Goal: Task Accomplishment & Management: Use online tool/utility

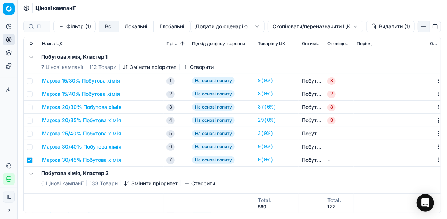
scroll to position [29, 0]
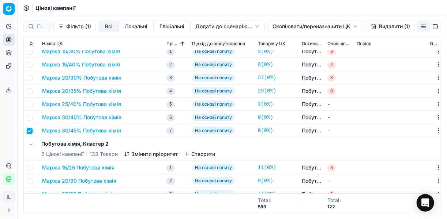
click at [29, 131] on input "checkbox" at bounding box center [30, 131] width 6 height 6
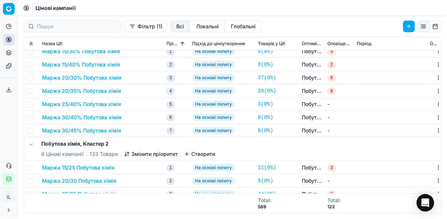
click at [81, 128] on button "Маржа 30/45% Побутова хімія" at bounding box center [81, 130] width 79 height 7
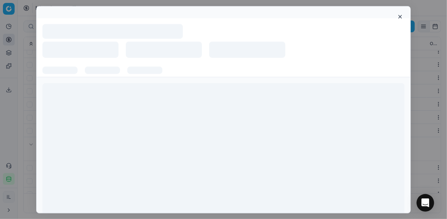
click at [81, 128] on div at bounding box center [223, 153] width 362 height 141
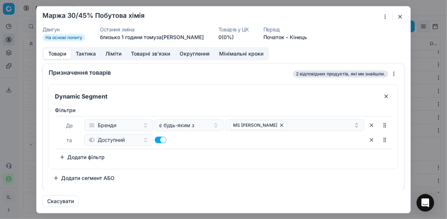
click at [398, 15] on button "button" at bounding box center [400, 16] width 9 height 9
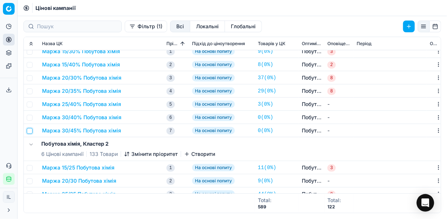
click at [28, 130] on input "checkbox" at bounding box center [30, 131] width 6 height 6
checkbox input "true"
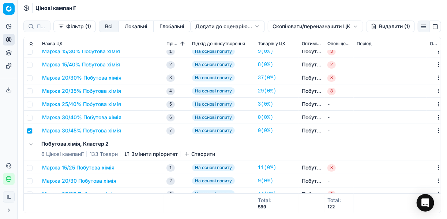
click at [286, 23] on html "Pricing platform Аналітика Цінова оптимізація Асортимент продукції Шаблони Серв…" at bounding box center [223, 109] width 447 height 219
click at [297, 41] on div "Копіювати ЦК ..." at bounding box center [315, 42] width 78 height 12
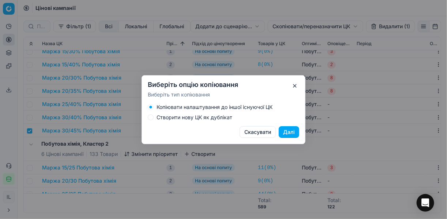
click at [155, 119] on div "Створити нову ЦК як дублікат" at bounding box center [224, 117] width 152 height 6
click at [151, 117] on button "Створити нову ЦК як дублікат" at bounding box center [151, 117] width 6 height 6
click at [286, 134] on button "Далі" at bounding box center [289, 132] width 21 height 12
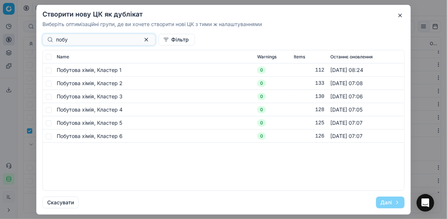
type input "побу"
click at [50, 71] on input "checkbox" at bounding box center [49, 70] width 6 height 6
checkbox input "true"
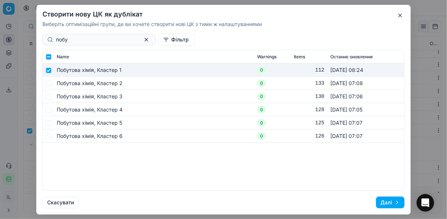
click at [385, 200] on button "Далі" at bounding box center [390, 202] width 29 height 12
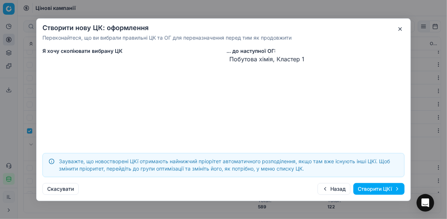
click at [380, 191] on button "Створити ЦКї" at bounding box center [379, 189] width 51 height 12
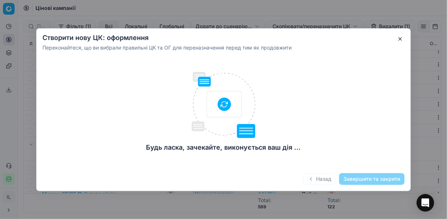
checkbox input "false"
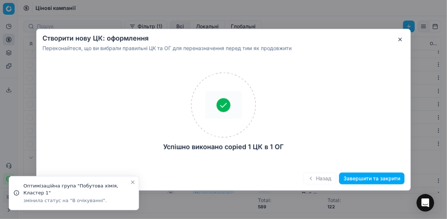
click at [366, 179] on button "Завершити та закрити" at bounding box center [372, 178] width 66 height 12
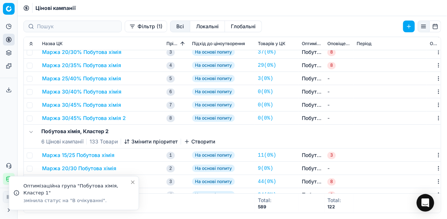
scroll to position [59, 0]
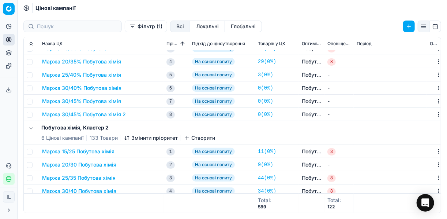
click at [92, 114] on button "Маржа 30/45% Побутова хімія 2" at bounding box center [84, 114] width 84 height 7
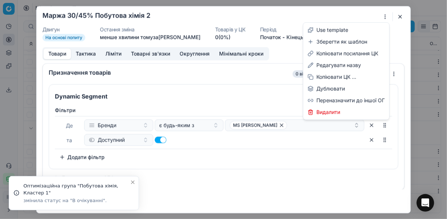
click at [388, 16] on div "Ми зберігаємо налаштування ЦК. Будь ласка, зачекайте, це може зайняти декілька …" at bounding box center [223, 109] width 447 height 219
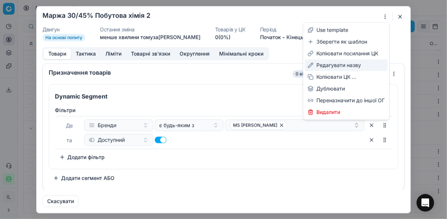
click at [332, 64] on div "Редагувати назву" at bounding box center [346, 65] width 83 height 12
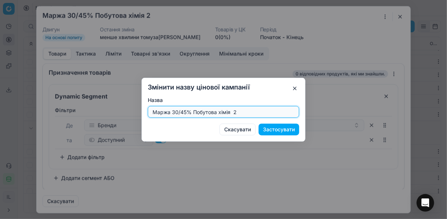
click at [243, 112] on input "Маржа 30/45% Побутова хімія 2" at bounding box center [223, 111] width 145 height 11
click at [177, 111] on input "Маржа 30/45% Побутова хімія" at bounding box center [223, 111] width 145 height 11
click at [186, 112] on input "Маржа 30/45% Побутова хімія" at bounding box center [223, 111] width 145 height 11
type input "Маржа 35/50% Побутова хімія"
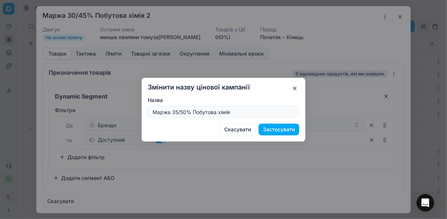
click at [274, 130] on button "Застосувати" at bounding box center [279, 129] width 41 height 12
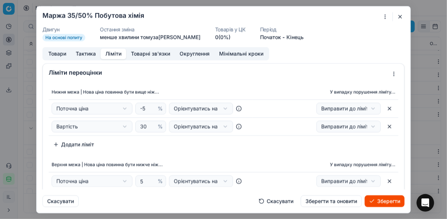
click at [112, 53] on button "Ліміти" at bounding box center [114, 53] width 26 height 11
click at [145, 124] on input "30" at bounding box center [148, 126] width 18 height 11
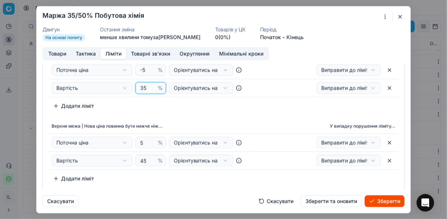
scroll to position [88, 0]
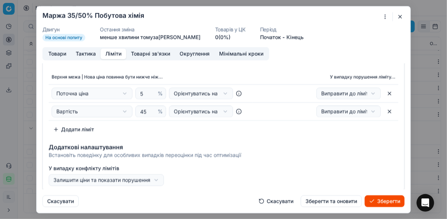
type input "35"
click at [145, 112] on input "45" at bounding box center [148, 110] width 18 height 11
type input "4"
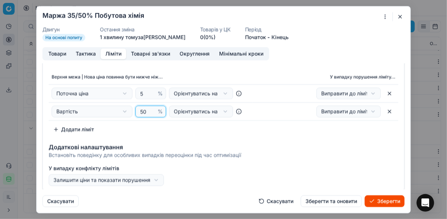
type input "50"
drag, startPoint x: 196, startPoint y: 134, endPoint x: 191, endPoint y: 131, distance: 5.4
click at [194, 133] on div "Верхня межа | Нова ціна повинна бути нижче ніж... У випадку порушення ліміту...…" at bounding box center [224, 103] width 350 height 66
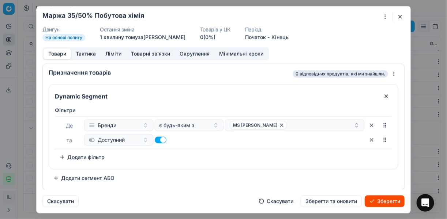
click at [57, 53] on button "Товари" at bounding box center [57, 53] width 27 height 11
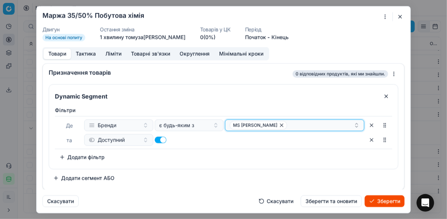
click at [279, 124] on icon "button" at bounding box center [282, 125] width 6 height 6
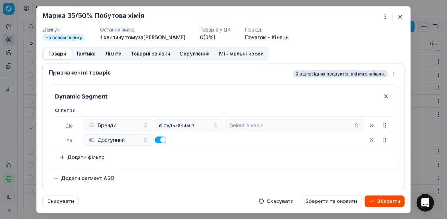
drag, startPoint x: 263, startPoint y: 117, endPoint x: 262, endPoint y: 122, distance: 4.9
click at [262, 122] on div "Де Бренди є будь-яким з Select a value та Доступний" at bounding box center [224, 132] width 338 height 33
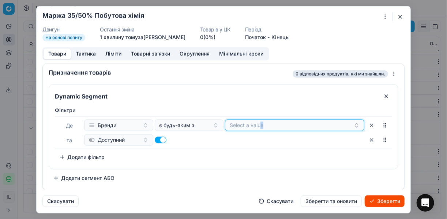
drag, startPoint x: 262, startPoint y: 122, endPoint x: 247, endPoint y: 126, distance: 14.8
click at [247, 126] on button "Select a value" at bounding box center [294, 125] width 139 height 12
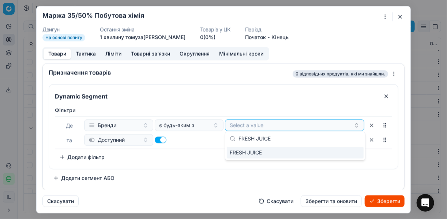
type input "FRESH JUICE"
click at [357, 150] on div "FRESH JUICE" at bounding box center [295, 152] width 137 height 12
click at [178, 152] on div "Фiльтри Де Бренди є будь-яким з FRESH JUICE та Доступний To pick up a sortable …" at bounding box center [224, 134] width 338 height 56
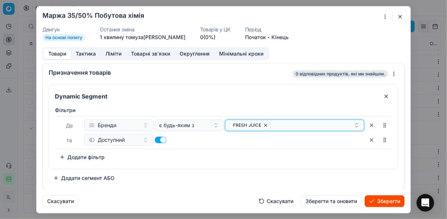
click at [276, 125] on div "FRESH JUICE" at bounding box center [292, 124] width 124 height 9
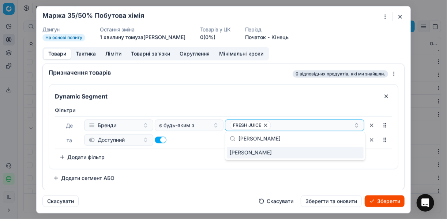
type input "GRUNWALD"
click at [350, 153] on div "GRUNWALD" at bounding box center [295, 152] width 137 height 12
click at [209, 163] on div "Фiльтри Де Бренди є будь-яким з FRESH JUICE GRUNWALD та Доступний To pick up a …" at bounding box center [223, 135] width 349 height 65
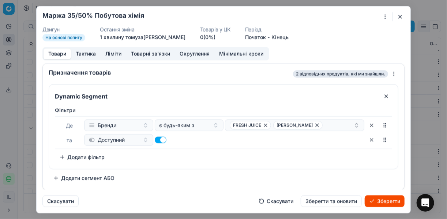
click at [384, 202] on button "Зберегти" at bounding box center [385, 201] width 40 height 12
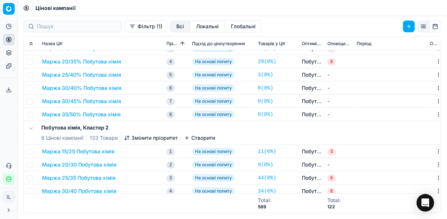
scroll to position [0, 0]
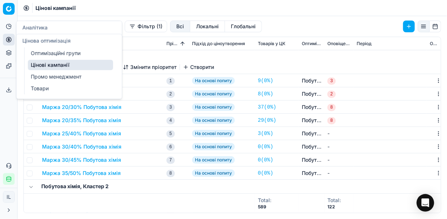
click at [8, 40] on icon at bounding box center [9, 40] width 6 height 6
click at [54, 51] on link "Оптимізаційні групи" at bounding box center [70, 53] width 85 height 10
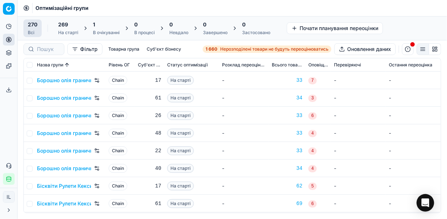
click at [107, 27] on div "1" at bounding box center [106, 24] width 27 height 7
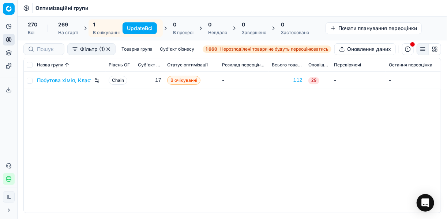
click at [146, 26] on button "Update Всі" at bounding box center [140, 28] width 34 height 12
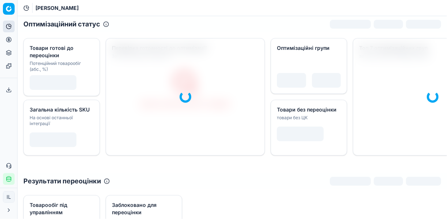
click at [7, 42] on icon at bounding box center [9, 40] width 6 height 6
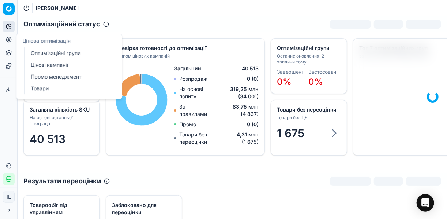
click at [48, 53] on link "Оптимізаційні групи" at bounding box center [70, 53] width 85 height 10
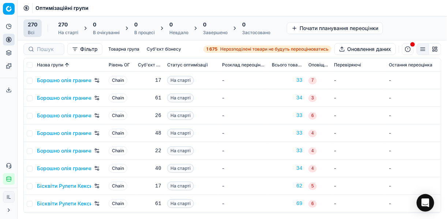
click at [227, 49] on span "Нерозподілені товари не будуть переоцінюватись" at bounding box center [274, 49] width 108 height 6
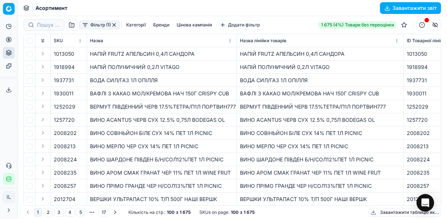
click at [87, 26] on button "Фільтр (1)" at bounding box center [99, 25] width 41 height 9
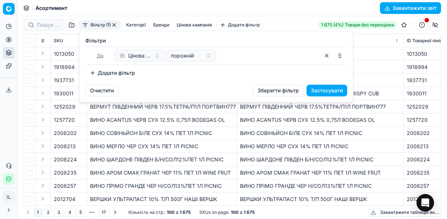
click at [93, 71] on button "Додати фільтр" at bounding box center [112, 73] width 54 height 12
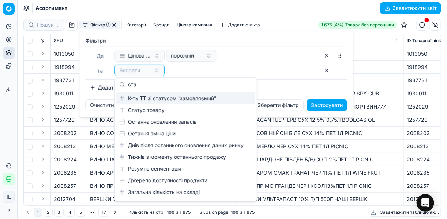
type input "ста"
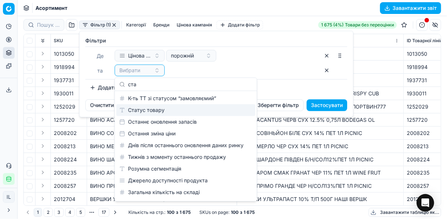
click at [157, 109] on div "Статус товару" at bounding box center [185, 110] width 139 height 12
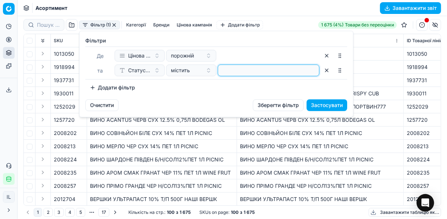
click at [252, 74] on input at bounding box center [268, 70] width 95 height 11
type input "1"
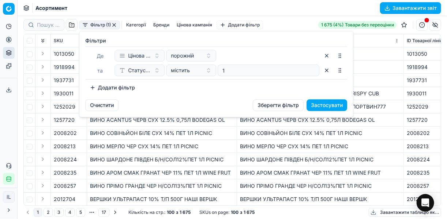
click at [93, 85] on button "Додати фільтр" at bounding box center [112, 88] width 54 height 12
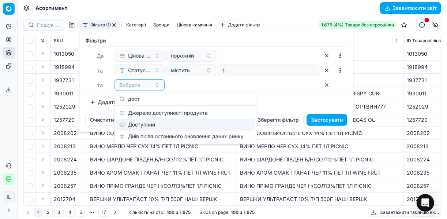
type input "дост"
click at [148, 124] on div "Доступний" at bounding box center [185, 125] width 139 height 12
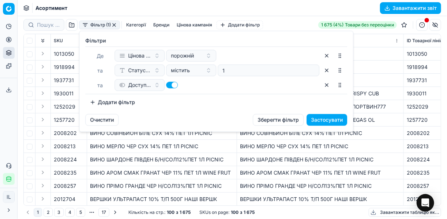
click at [100, 100] on button "Додати фільтр" at bounding box center [112, 102] width 54 height 12
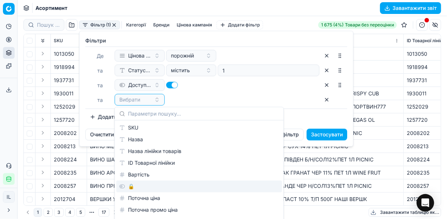
click at [137, 184] on div "🔒" at bounding box center [199, 186] width 166 height 12
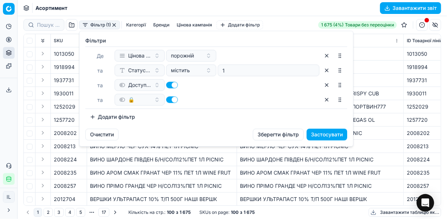
click at [169, 98] on button "button" at bounding box center [172, 99] width 12 height 7
checkbox input "false"
click at [336, 137] on button "Застосувати" at bounding box center [327, 134] width 41 height 12
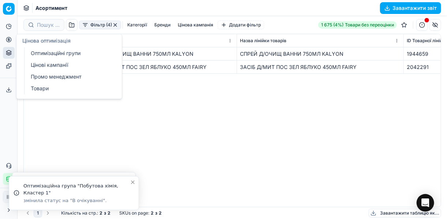
click at [36, 50] on link "Оптимізаційні групи" at bounding box center [70, 53] width 85 height 10
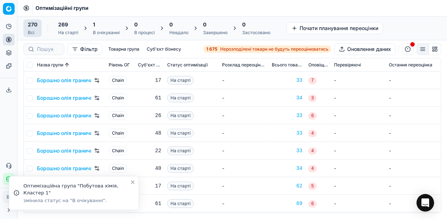
click at [103, 27] on div "1" at bounding box center [106, 24] width 27 height 7
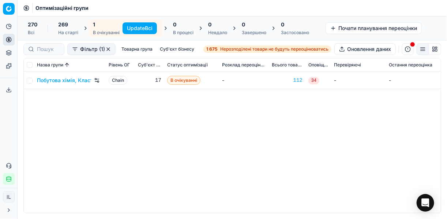
click at [132, 25] on button "Update Всі" at bounding box center [140, 28] width 34 height 12
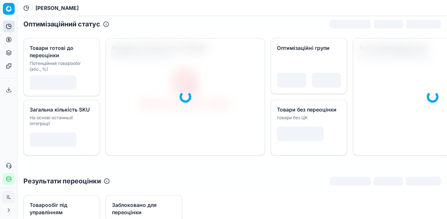
click at [7, 40] on icon at bounding box center [9, 40] width 6 height 6
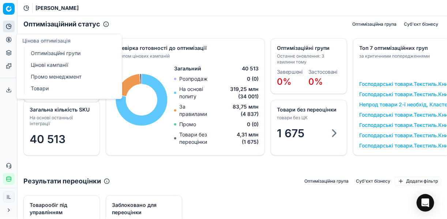
click at [50, 64] on link "Цінові кампанії" at bounding box center [70, 65] width 85 height 10
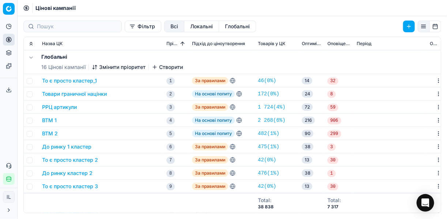
click at [125, 28] on button "Фільтр" at bounding box center [143, 27] width 37 height 12
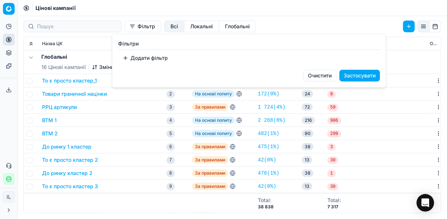
click at [128, 58] on button "Додати фільтр" at bounding box center [145, 58] width 54 height 12
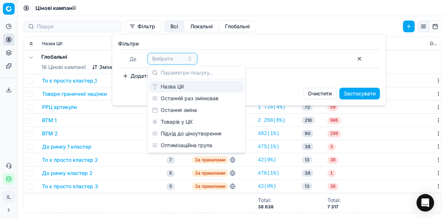
click at [180, 88] on div "Назва ЦК" at bounding box center [196, 87] width 95 height 12
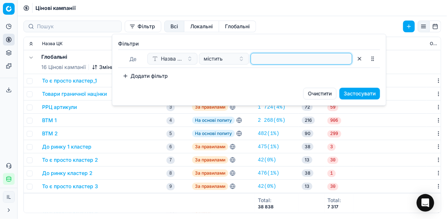
click at [258, 57] on input at bounding box center [301, 58] width 95 height 11
type input "поб"
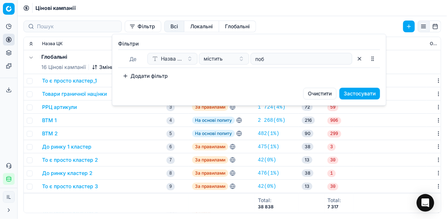
click at [357, 91] on button "Застосувати" at bounding box center [360, 93] width 41 height 12
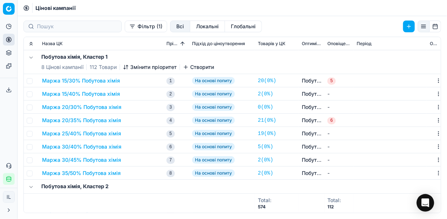
click at [86, 134] on button "Маржа 25/40% Побутова хімія" at bounding box center [81, 133] width 79 height 7
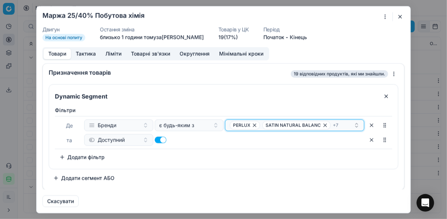
click at [340, 123] on div "PERLUX SATIN NATURAL BALANC + 7" at bounding box center [292, 124] width 124 height 9
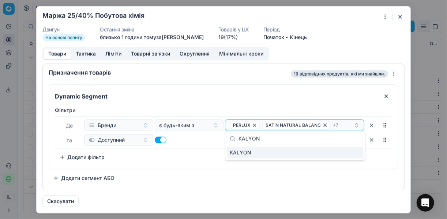
type input "KALYON"
click at [355, 156] on div "KALYON" at bounding box center [295, 152] width 137 height 12
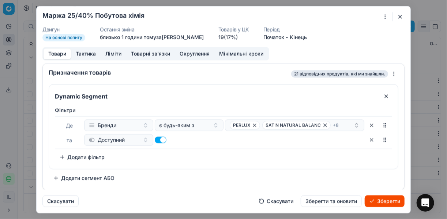
click at [382, 200] on button "Зберегти" at bounding box center [385, 201] width 40 height 12
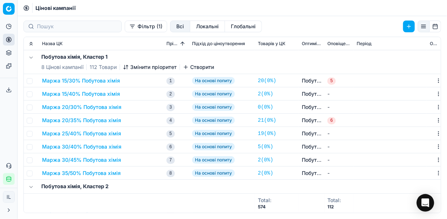
click at [108, 108] on button "Маржа 20/30% Побутова хімія" at bounding box center [81, 106] width 79 height 7
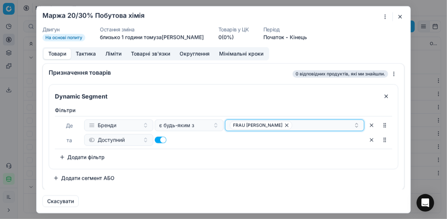
click at [297, 122] on div "FRAU TAU" at bounding box center [292, 124] width 124 height 9
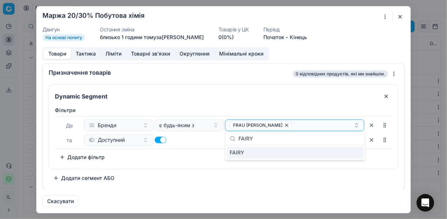
type input "FAIRY"
click at [348, 157] on div "FAIRY" at bounding box center [295, 152] width 137 height 12
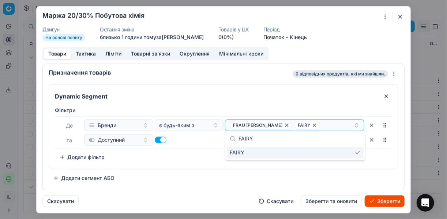
click at [381, 160] on div "Фiльтри Де Бренди є будь-яким з FRAU TAU FAIRY та Доступний To pick up a sortab…" at bounding box center [224, 134] width 338 height 56
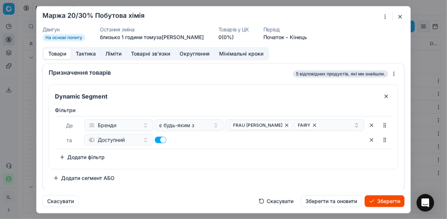
click at [383, 201] on button "Зберегти" at bounding box center [385, 201] width 40 height 12
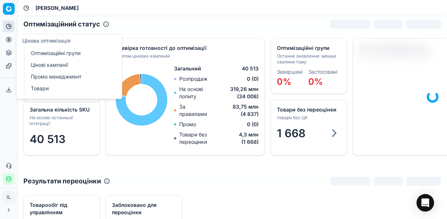
click at [37, 52] on link "Оптимізаційні групи" at bounding box center [70, 53] width 85 height 10
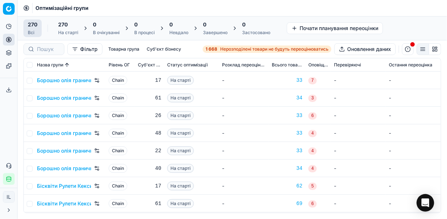
click at [240, 48] on span "Нерозподілені товари не будуть переоцінюватись" at bounding box center [274, 49] width 108 height 6
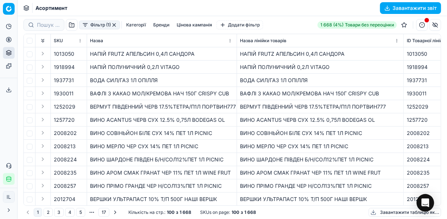
click at [84, 26] on button "Фільтр (1)" at bounding box center [99, 25] width 41 height 9
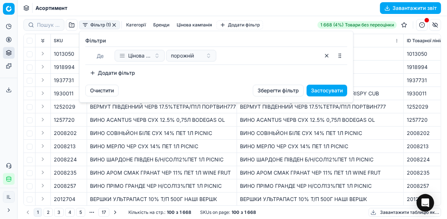
click at [98, 71] on button "Додати фільтр" at bounding box center [112, 73] width 54 height 12
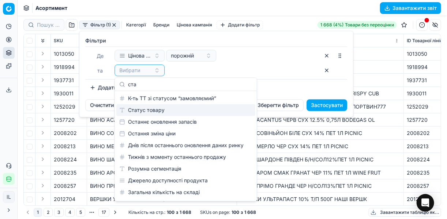
type input "ста"
click at [168, 111] on div "Статус товару" at bounding box center [185, 110] width 139 height 12
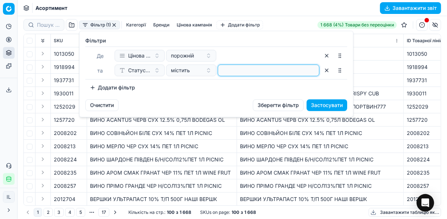
click at [235, 71] on input at bounding box center [268, 70] width 95 height 11
type input "1"
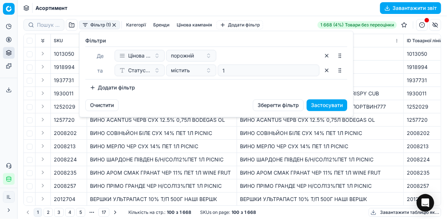
click at [92, 86] on button "Додати фільтр" at bounding box center [112, 88] width 54 height 12
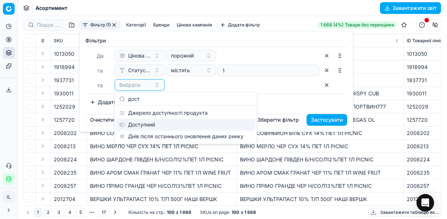
type input "дост"
click at [154, 126] on div "Доступний" at bounding box center [185, 125] width 139 height 12
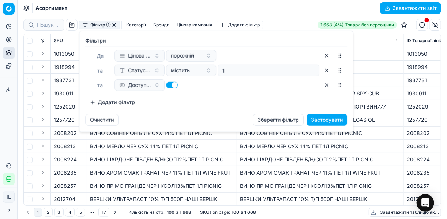
click at [92, 98] on button "Додати фільтр" at bounding box center [112, 102] width 54 height 12
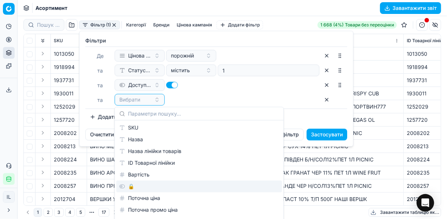
click at [124, 184] on div "🔒" at bounding box center [199, 186] width 166 height 12
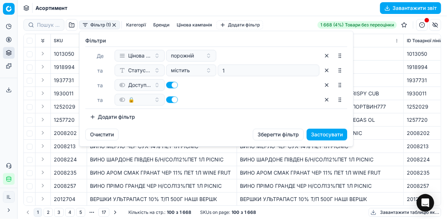
click at [167, 101] on button "button" at bounding box center [172, 99] width 12 height 7
checkbox input "false"
click at [318, 134] on button "Застосувати" at bounding box center [327, 134] width 41 height 12
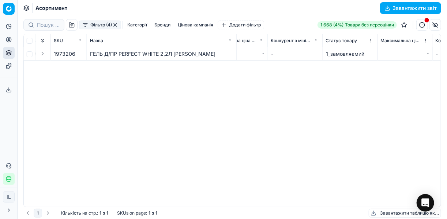
scroll to position [0, 2585]
drag, startPoint x: 271, startPoint y: 202, endPoint x: 282, endPoint y: 206, distance: 11.7
click at [282, 206] on div "SKU Назва Назва лінійки товарів ID Товарної лінійки Вартість 🔒 Поточна ціна Пот…" at bounding box center [232, 120] width 417 height 172
drag, startPoint x: 202, startPoint y: 52, endPoint x: 176, endPoint y: 53, distance: 26.7
click at [176, 53] on div "ГЕЛЬ Д/ПР PERFECT WHITE 2,2Л DR.FRANK" at bounding box center [162, 53] width 144 height 7
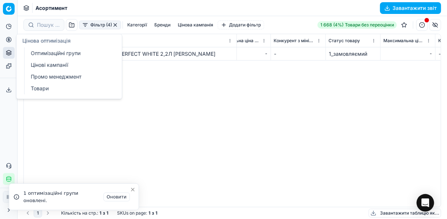
click at [8, 41] on circle at bounding box center [8, 39] width 5 height 5
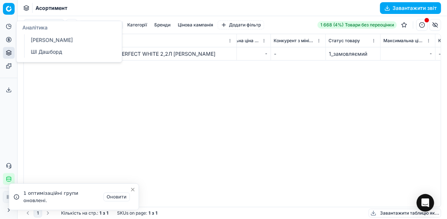
click at [10, 26] on icon at bounding box center [10, 25] width 3 height 3
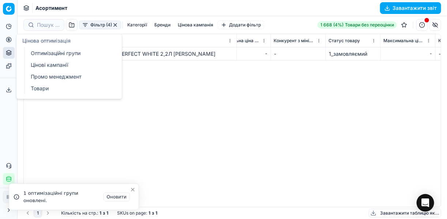
click at [49, 52] on link "Оптимізаційні групи" at bounding box center [70, 53] width 85 height 10
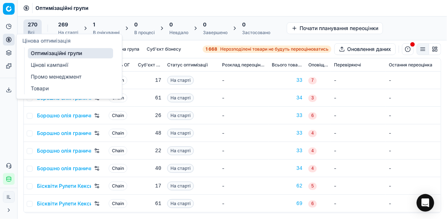
click at [110, 26] on div "1" at bounding box center [106, 24] width 27 height 7
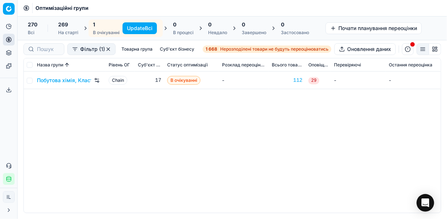
click at [141, 28] on button "Update Всі" at bounding box center [140, 28] width 34 height 12
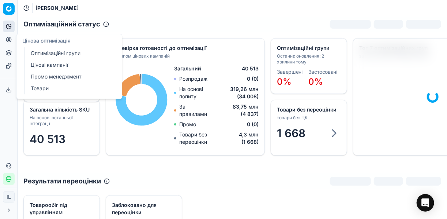
click at [46, 56] on link "Оптимізаційні групи" at bounding box center [70, 53] width 85 height 10
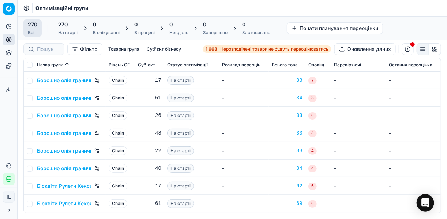
click at [226, 49] on span "Нерозподілені товари не будуть переоцінюватись" at bounding box center [274, 49] width 108 height 6
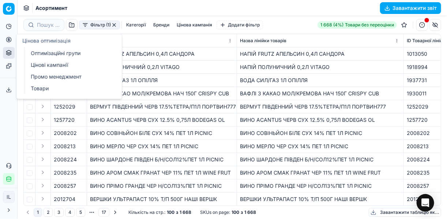
click at [38, 51] on link "Оптимізаційні групи" at bounding box center [70, 53] width 85 height 10
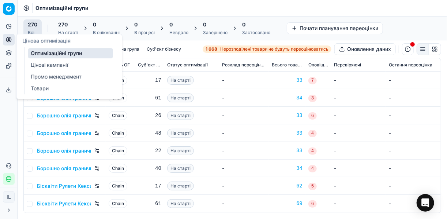
click at [68, 67] on link "Цінові кампанії" at bounding box center [70, 65] width 85 height 10
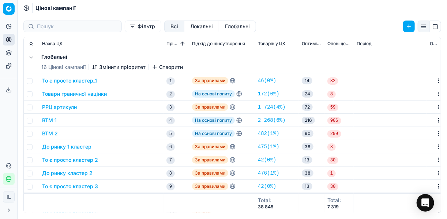
click at [125, 27] on button "Фільтр" at bounding box center [143, 27] width 37 height 12
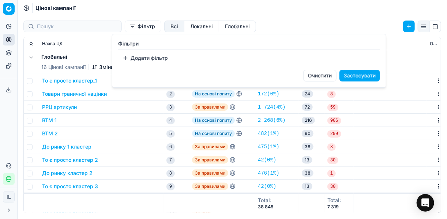
click at [137, 60] on button "Додати фільтр" at bounding box center [145, 58] width 54 height 12
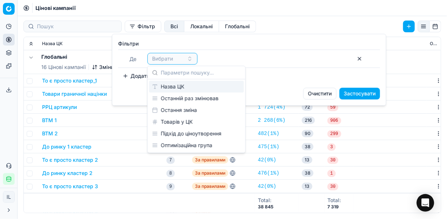
click at [177, 89] on div "Назва ЦК" at bounding box center [196, 87] width 95 height 12
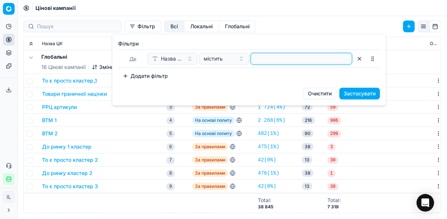
click at [276, 61] on input at bounding box center [301, 58] width 95 height 11
type input "побут"
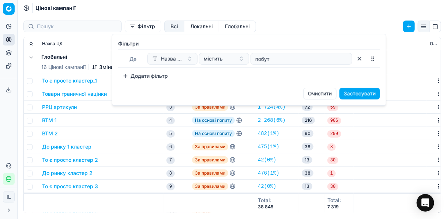
click at [358, 93] on button "Застосувати" at bounding box center [360, 93] width 41 height 12
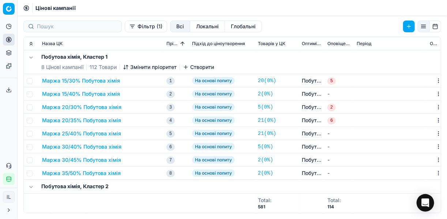
click at [94, 77] on button "Маржа 15/30% Побутова хімія" at bounding box center [81, 80] width 78 height 7
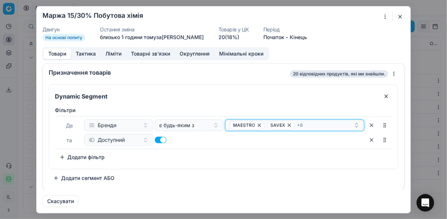
click at [314, 123] on div "MAESTRO SAVEX + 8" at bounding box center [292, 124] width 124 height 9
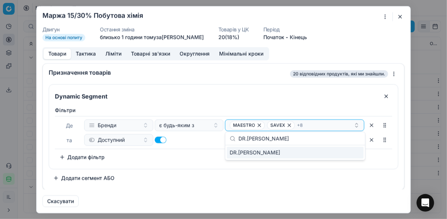
type input "DR.FRANK"
click at [356, 154] on div "DR.FRANK" at bounding box center [295, 152] width 137 height 12
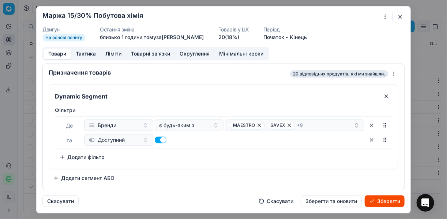
click at [379, 199] on button "Зберегти" at bounding box center [385, 201] width 40 height 12
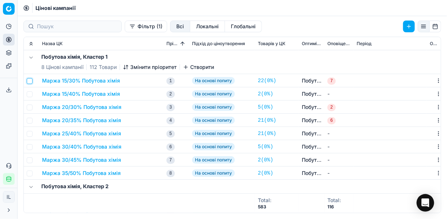
click at [29, 81] on input "checkbox" at bounding box center [30, 81] width 6 height 6
checkbox input "true"
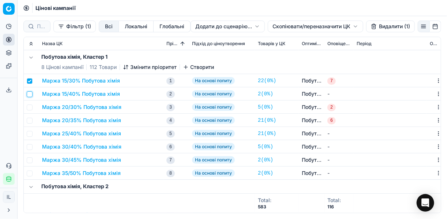
click at [30, 96] on input "checkbox" at bounding box center [30, 94] width 6 height 6
checkbox input "true"
click at [31, 107] on input "checkbox" at bounding box center [30, 107] width 6 height 6
checkbox input "true"
click at [28, 122] on input "checkbox" at bounding box center [30, 121] width 6 height 6
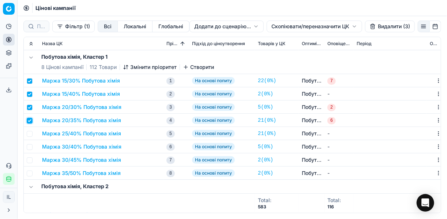
checkbox input "true"
click at [28, 131] on input "checkbox" at bounding box center [30, 134] width 6 height 6
checkbox input "true"
click at [30, 146] on input "checkbox" at bounding box center [30, 147] width 6 height 6
checkbox input "true"
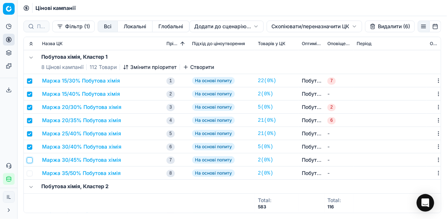
drag, startPoint x: 29, startPoint y: 160, endPoint x: 31, endPoint y: 168, distance: 8.3
click at [29, 161] on input "checkbox" at bounding box center [30, 160] width 6 height 6
checkbox input "true"
click at [32, 173] on input "checkbox" at bounding box center [30, 173] width 6 height 6
checkbox input "true"
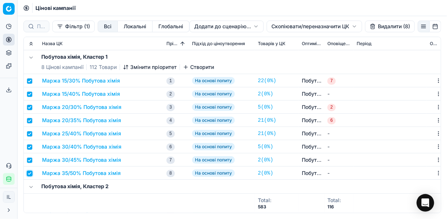
scroll to position [29, 0]
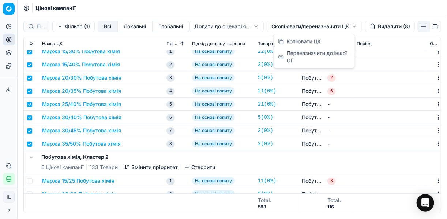
click at [286, 25] on html "Pricing platform Аналітика Цінова оптимізація Асортимент продукції Шаблони Серв…" at bounding box center [223, 109] width 447 height 219
click at [299, 40] on div "Копіювати ЦК" at bounding box center [314, 42] width 78 height 12
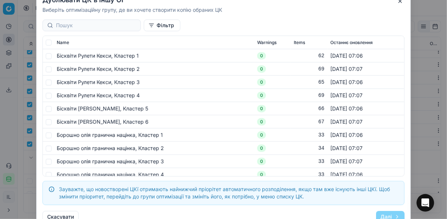
click at [82, 21] on div at bounding box center [91, 25] width 98 height 12
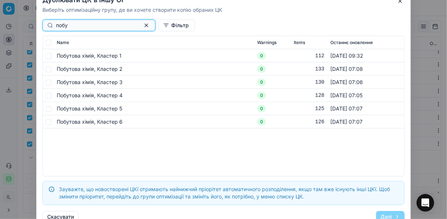
type input "побу"
click at [48, 71] on input "checkbox" at bounding box center [49, 69] width 6 height 6
checkbox input "true"
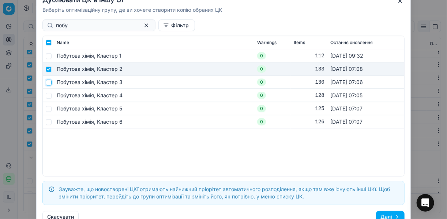
click at [50, 80] on input "checkbox" at bounding box center [49, 82] width 6 height 6
checkbox input "true"
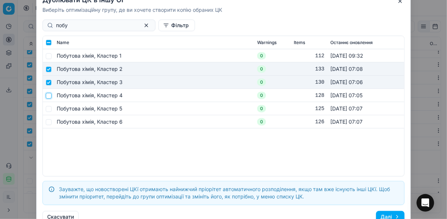
click at [50, 94] on input "checkbox" at bounding box center [49, 95] width 6 height 6
checkbox input "true"
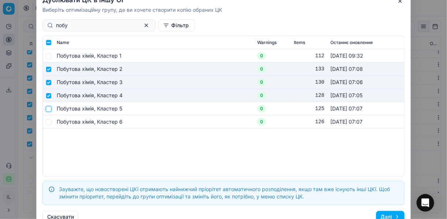
drag, startPoint x: 48, startPoint y: 107, endPoint x: 51, endPoint y: 116, distance: 10.1
click at [48, 107] on input "checkbox" at bounding box center [49, 108] width 6 height 6
checkbox input "true"
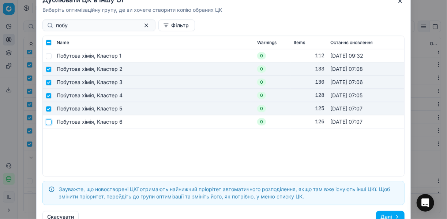
click at [49, 123] on input "checkbox" at bounding box center [49, 122] width 6 height 6
checkbox input "true"
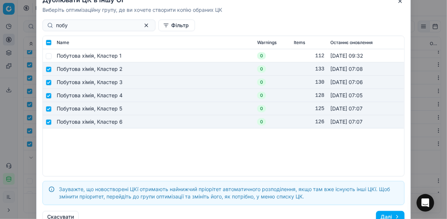
click at [393, 215] on button "Далі" at bounding box center [390, 216] width 29 height 12
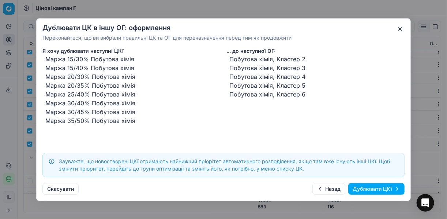
click at [367, 187] on button "Дублювати ЦКї" at bounding box center [377, 189] width 56 height 12
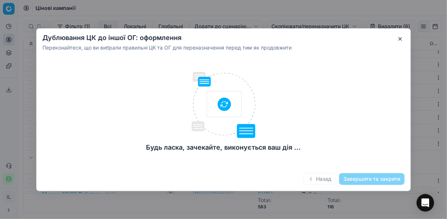
checkbox input "false"
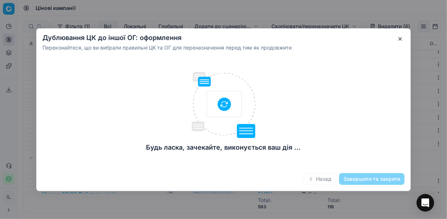
checkbox input "false"
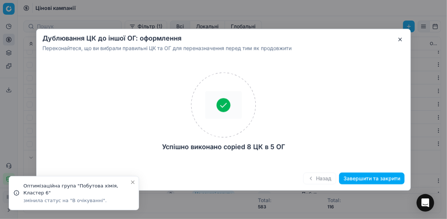
click at [366, 175] on button "Завершити та закрити" at bounding box center [372, 178] width 66 height 12
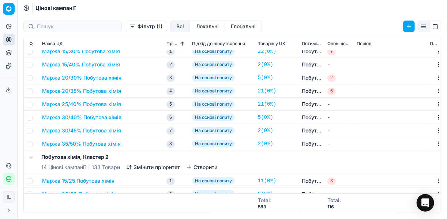
scroll to position [88, 0]
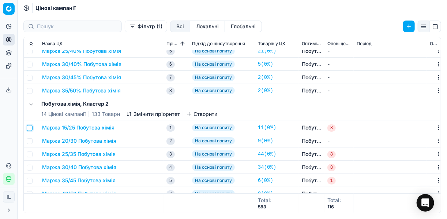
drag, startPoint x: 30, startPoint y: 127, endPoint x: 32, endPoint y: 141, distance: 13.4
click at [30, 127] on input "checkbox" at bounding box center [30, 128] width 6 height 6
checkbox input "true"
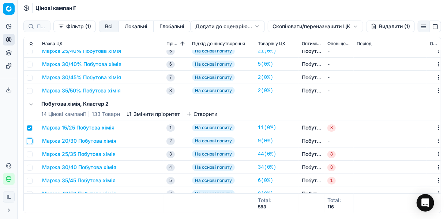
click at [30, 141] on input "checkbox" at bounding box center [30, 141] width 6 height 6
checkbox input "true"
click at [29, 155] on input "checkbox" at bounding box center [30, 154] width 6 height 6
checkbox input "true"
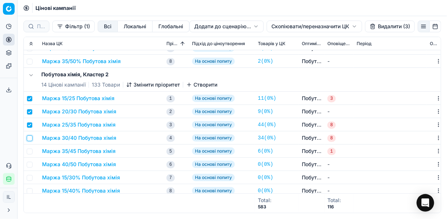
click at [30, 138] on input "checkbox" at bounding box center [30, 138] width 6 height 6
checkbox input "true"
click at [31, 152] on input "checkbox" at bounding box center [30, 151] width 6 height 6
checkbox input "true"
click at [30, 165] on input "checkbox" at bounding box center [30, 164] width 6 height 6
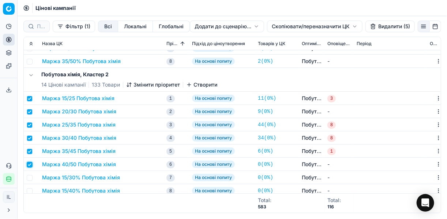
checkbox input "true"
click at [383, 29] on button "Видалити (6)" at bounding box center [390, 27] width 50 height 12
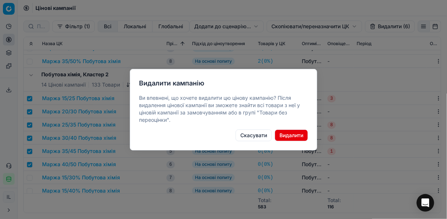
click at [298, 134] on button "Видалити" at bounding box center [291, 135] width 33 height 12
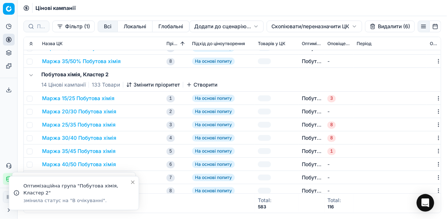
checkbox input "false"
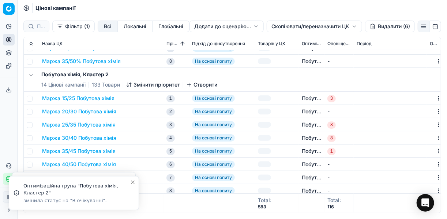
checkbox input "false"
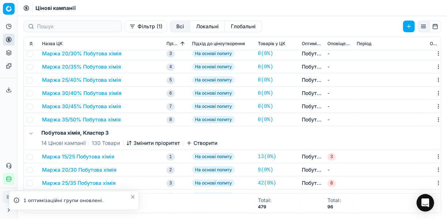
scroll to position [264, 0]
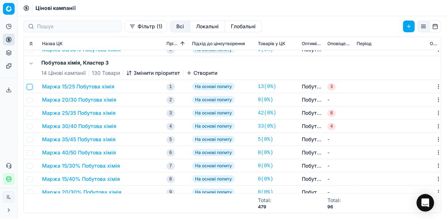
click at [29, 87] on input "checkbox" at bounding box center [30, 87] width 6 height 6
checkbox input "true"
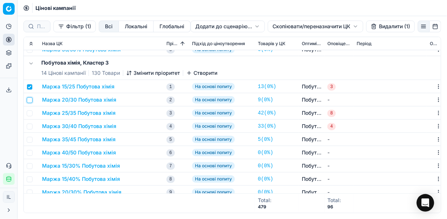
click at [29, 99] on input "checkbox" at bounding box center [30, 100] width 6 height 6
checkbox input "true"
click at [30, 113] on input "checkbox" at bounding box center [30, 113] width 6 height 6
checkbox input "true"
click at [29, 127] on input "checkbox" at bounding box center [30, 126] width 6 height 6
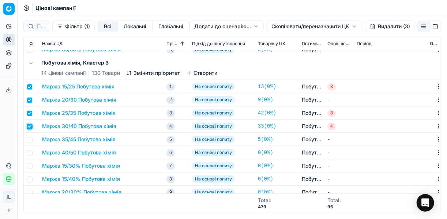
checkbox input "true"
drag, startPoint x: 30, startPoint y: 138, endPoint x: 29, endPoint y: 142, distance: 4.4
click at [29, 138] on input "checkbox" at bounding box center [30, 140] width 6 height 6
checkbox input "true"
click at [30, 150] on input "checkbox" at bounding box center [30, 153] width 6 height 6
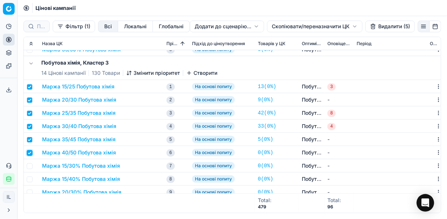
checkbox input "true"
click at [377, 27] on button "Видалити (6)" at bounding box center [390, 27] width 50 height 12
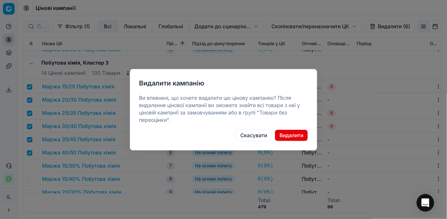
click at [284, 131] on button "Видалити" at bounding box center [291, 135] width 33 height 12
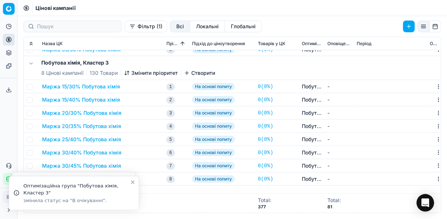
checkbox input "false"
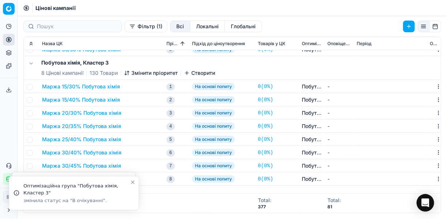
checkbox input "false"
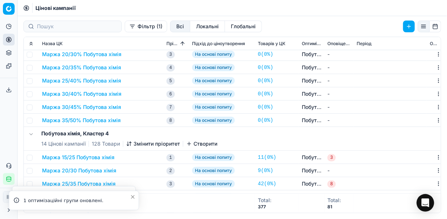
scroll to position [351, 0]
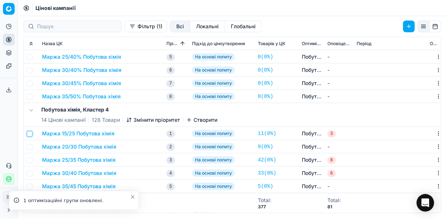
click at [30, 134] on input "checkbox" at bounding box center [30, 134] width 6 height 6
checkbox input "true"
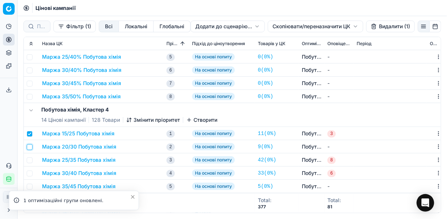
click at [31, 148] on input "checkbox" at bounding box center [30, 147] width 6 height 6
checkbox input "true"
click at [30, 160] on input "checkbox" at bounding box center [30, 160] width 6 height 6
checkbox input "true"
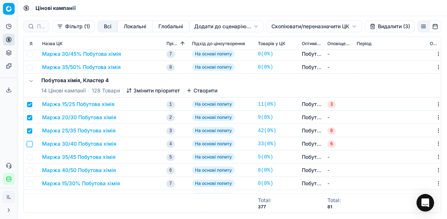
click at [31, 142] on input "checkbox" at bounding box center [30, 144] width 6 height 6
checkbox input "true"
click at [29, 157] on input "checkbox" at bounding box center [30, 157] width 6 height 6
checkbox input "true"
click at [30, 168] on input "checkbox" at bounding box center [30, 170] width 6 height 6
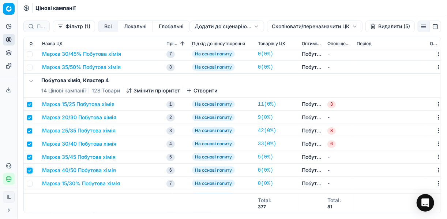
checkbox input "true"
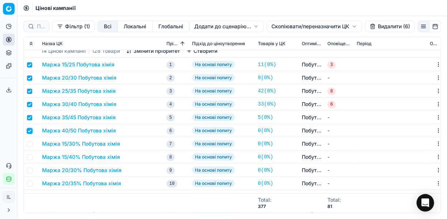
scroll to position [439, 0]
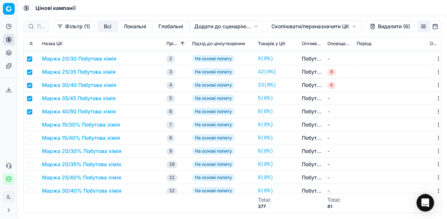
click at [375, 26] on button "Видалити (6)" at bounding box center [390, 27] width 50 height 12
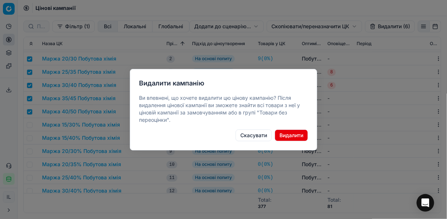
click at [290, 132] on button "Видалити" at bounding box center [291, 135] width 33 height 12
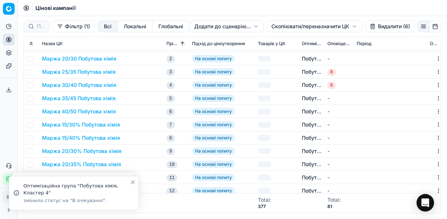
checkbox input "false"
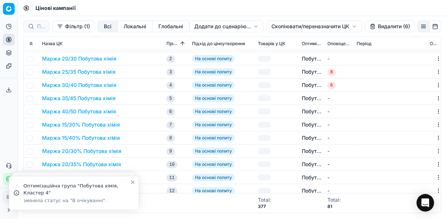
checkbox input "false"
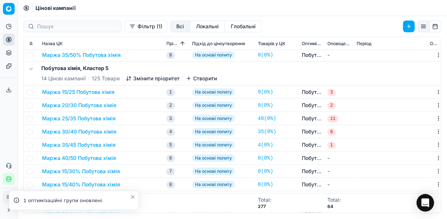
scroll to position [527, 0]
click at [31, 91] on input "checkbox" at bounding box center [30, 93] width 6 height 6
checkbox input "true"
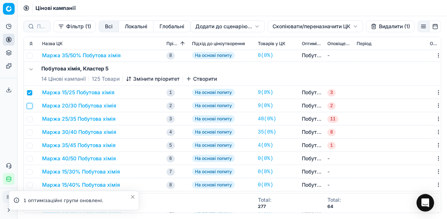
click at [29, 106] on input "checkbox" at bounding box center [30, 106] width 6 height 6
checkbox input "true"
click at [29, 118] on input "checkbox" at bounding box center [30, 119] width 6 height 6
checkbox input "true"
click at [30, 130] on input "checkbox" at bounding box center [30, 132] width 6 height 6
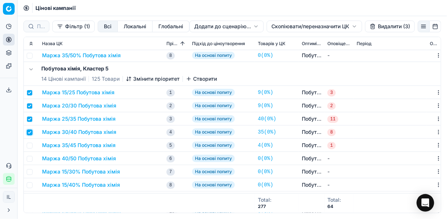
checkbox input "true"
click at [29, 142] on input "checkbox" at bounding box center [30, 145] width 6 height 6
checkbox input "true"
click at [30, 158] on input "checkbox" at bounding box center [30, 159] width 6 height 6
checkbox input "true"
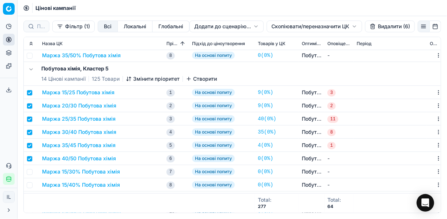
click at [387, 26] on button "Видалити (6)" at bounding box center [390, 27] width 50 height 12
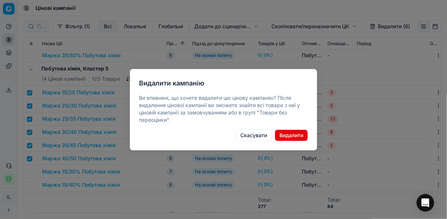
click at [296, 134] on button "Видалити" at bounding box center [291, 135] width 33 height 12
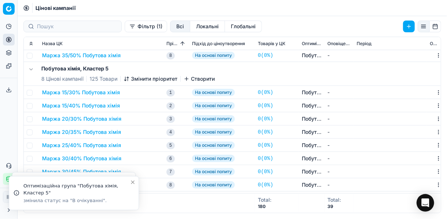
checkbox input "false"
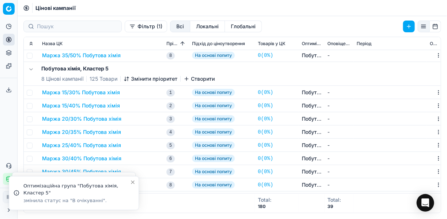
checkbox input "false"
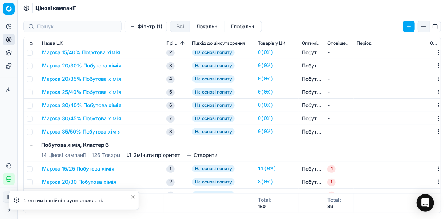
scroll to position [674, 0]
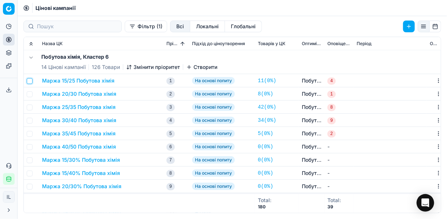
drag, startPoint x: 31, startPoint y: 79, endPoint x: 31, endPoint y: 84, distance: 4.4
click at [31, 79] on input "checkbox" at bounding box center [30, 81] width 6 height 6
checkbox input "true"
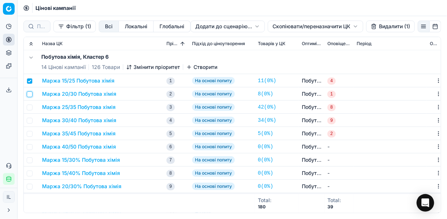
click at [31, 95] on input "checkbox" at bounding box center [30, 94] width 6 height 6
checkbox input "true"
click at [30, 107] on input "checkbox" at bounding box center [30, 107] width 6 height 6
checkbox input "true"
click at [31, 120] on input "checkbox" at bounding box center [30, 121] width 6 height 6
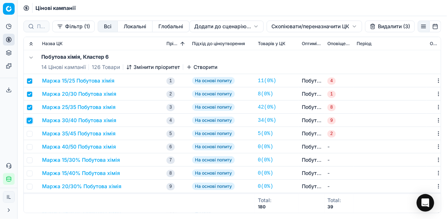
checkbox input "true"
click at [30, 132] on input "checkbox" at bounding box center [30, 134] width 6 height 6
checkbox input "true"
click at [30, 147] on input "checkbox" at bounding box center [30, 147] width 6 height 6
checkbox input "true"
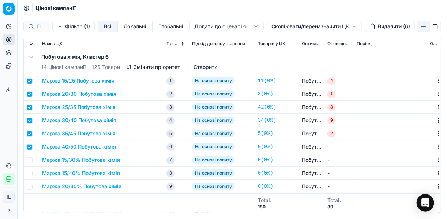
click at [382, 28] on button "Видалити (6)" at bounding box center [390, 27] width 50 height 12
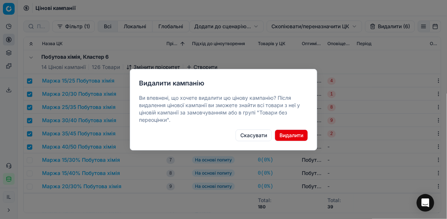
click at [288, 134] on button "Видалити" at bounding box center [291, 135] width 33 height 12
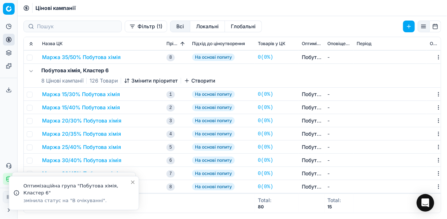
checkbox input "false"
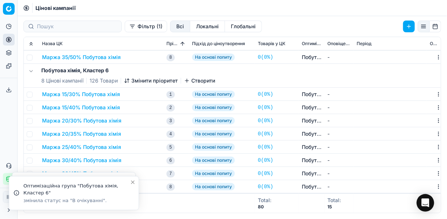
checkbox input "false"
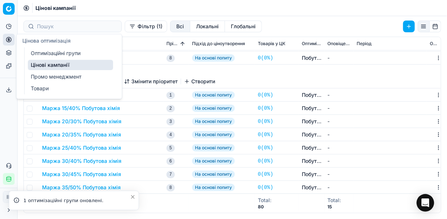
click at [48, 53] on link "Оптимізаційні групи" at bounding box center [70, 53] width 85 height 10
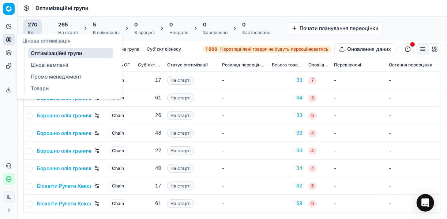
click at [103, 26] on div "5" at bounding box center [106, 24] width 27 height 7
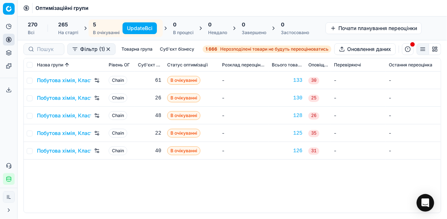
click at [139, 28] on button "Update Всі" at bounding box center [140, 28] width 34 height 12
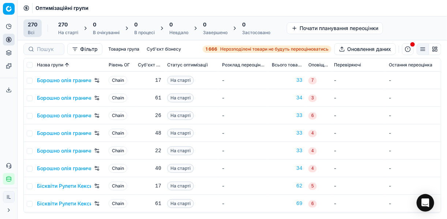
click at [238, 52] on link "1 666 Нерозподілені товари не будуть переоцінюватись" at bounding box center [267, 48] width 129 height 7
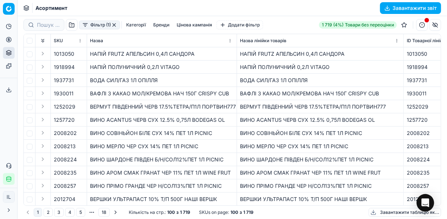
click at [90, 26] on button "Фільтр (1)" at bounding box center [99, 25] width 41 height 9
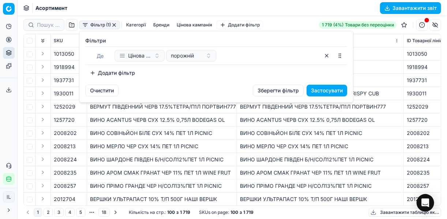
click at [100, 74] on button "Додати фільтр" at bounding box center [112, 73] width 54 height 12
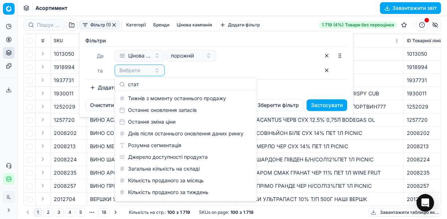
scroll to position [10, 0]
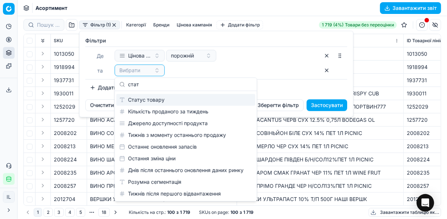
type input "стат"
click at [151, 98] on div "Статус товару" at bounding box center [185, 100] width 139 height 12
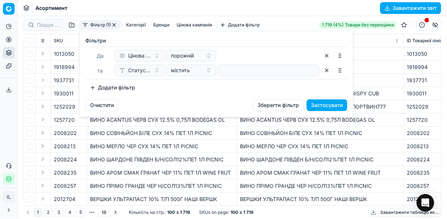
click at [220, 74] on div at bounding box center [269, 70] width 102 height 12
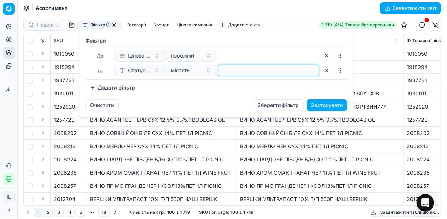
click at [221, 71] on input at bounding box center [268, 70] width 95 height 11
type input "1"
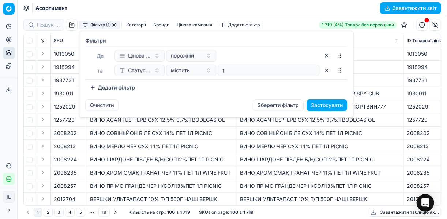
click at [95, 87] on button "Додати фільтр" at bounding box center [112, 88] width 54 height 12
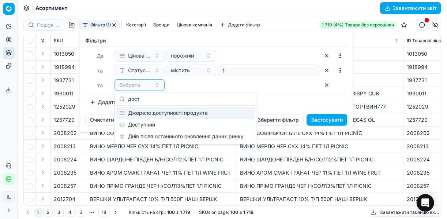
type input "дост"
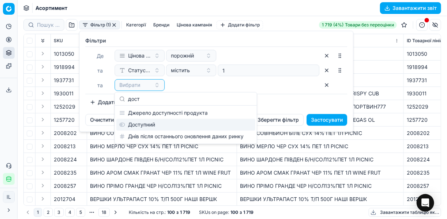
click at [144, 124] on div "Доступний" at bounding box center [185, 125] width 139 height 12
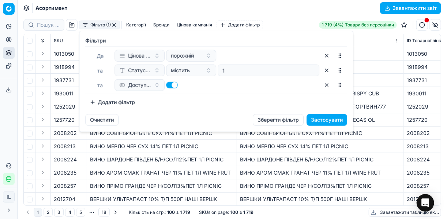
click at [92, 100] on button "Додати фільтр" at bounding box center [112, 102] width 54 height 12
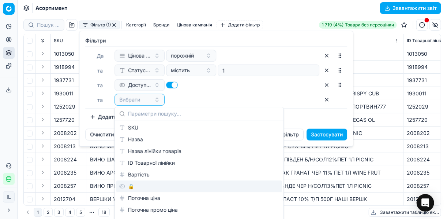
click at [133, 187] on div "🔒" at bounding box center [199, 186] width 166 height 12
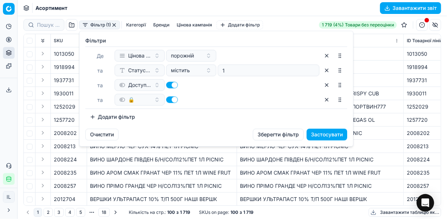
click at [168, 97] on button "button" at bounding box center [172, 99] width 12 height 7
click at [314, 134] on button "Застосувати" at bounding box center [327, 134] width 41 height 12
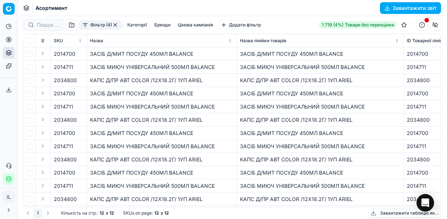
click at [84, 26] on button "Фільтр (4)" at bounding box center [100, 25] width 42 height 9
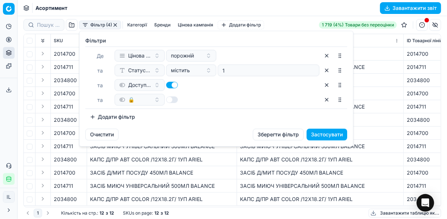
click at [317, 131] on button "Застосувати" at bounding box center [327, 134] width 41 height 12
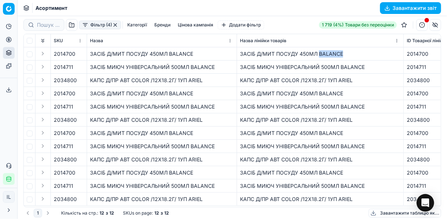
drag, startPoint x: 342, startPoint y: 54, endPoint x: 320, endPoint y: 52, distance: 22.1
click at [320, 52] on div "ЗАСІБ Д/МИТ ПОСУДУ 450МЛ BALANCE" at bounding box center [320, 53] width 161 height 7
copy div "BALANCE"
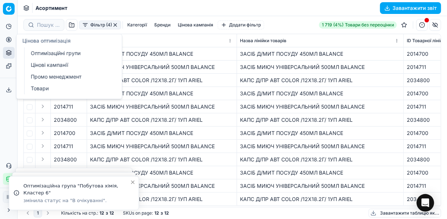
click at [9, 42] on circle at bounding box center [8, 39] width 5 height 5
click at [55, 54] on link "Оптимізаційні групи" at bounding box center [70, 53] width 85 height 10
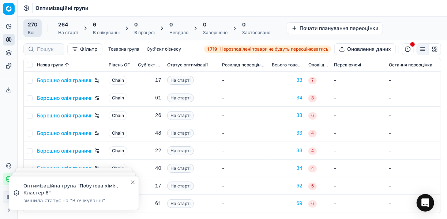
click at [113, 23] on div "6" at bounding box center [106, 24] width 27 height 7
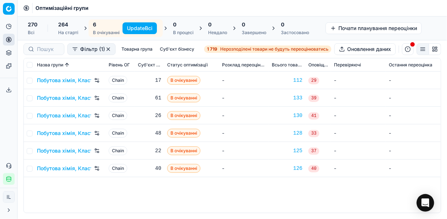
click at [144, 29] on button "Update Всі" at bounding box center [140, 28] width 34 height 12
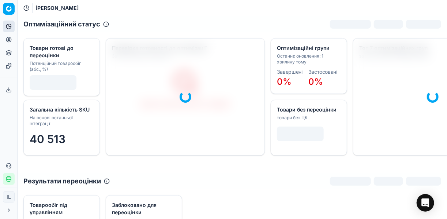
click at [8, 40] on icon at bounding box center [9, 40] width 6 height 6
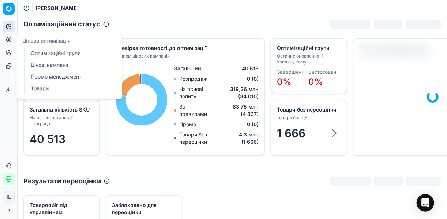
click at [81, 52] on link "Оптимізаційні групи" at bounding box center [70, 53] width 85 height 10
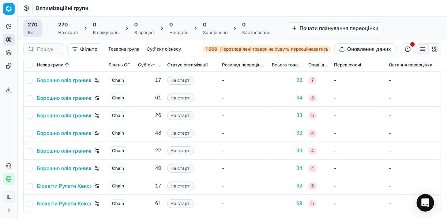
click at [220, 50] on span "Нерозподілені товари не будуть переоцінюватись" at bounding box center [274, 49] width 108 height 6
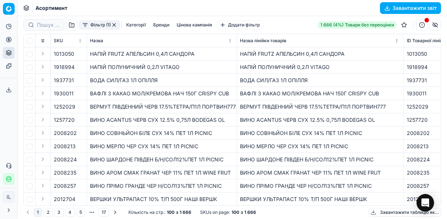
click at [86, 27] on button "Фільтр (1)" at bounding box center [99, 25] width 41 height 9
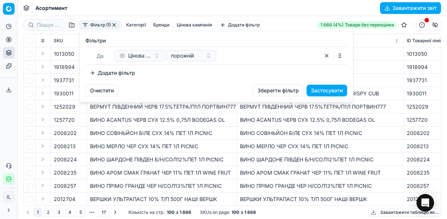
click at [94, 72] on button "Додати фільтр" at bounding box center [112, 73] width 54 height 12
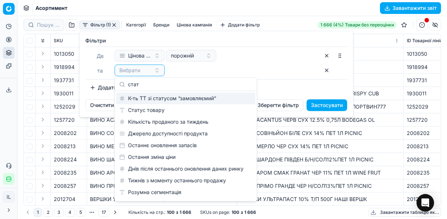
type input "стат"
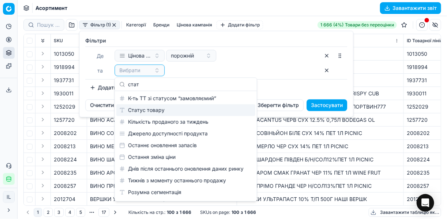
click at [152, 105] on div "Статус товару" at bounding box center [185, 110] width 139 height 12
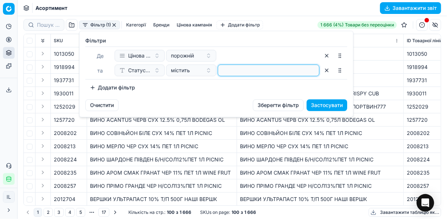
click at [227, 67] on input at bounding box center [268, 70] width 95 height 11
type input "1"
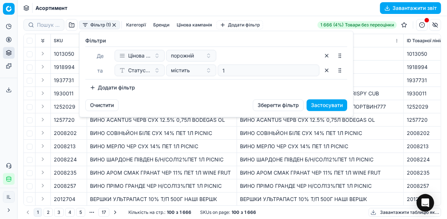
click at [90, 87] on button "Додати фільтр" at bounding box center [112, 88] width 54 height 12
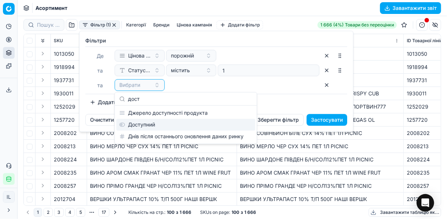
type input "дост"
click at [157, 126] on div "Доступний" at bounding box center [185, 125] width 139 height 12
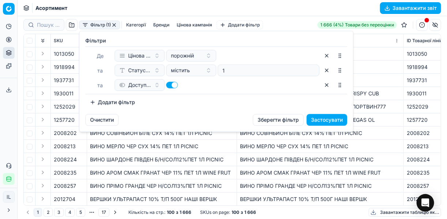
click at [94, 100] on button "Додати фільтр" at bounding box center [112, 102] width 54 height 12
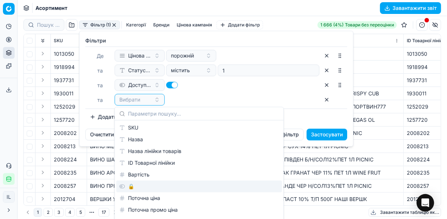
click at [134, 187] on div "🔒" at bounding box center [199, 186] width 166 height 12
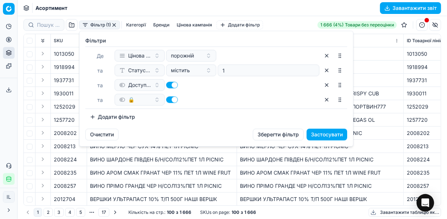
click at [170, 97] on button "button" at bounding box center [172, 99] width 12 height 7
checkbox input "false"
click at [325, 133] on button "Застосувати" at bounding box center [327, 134] width 41 height 12
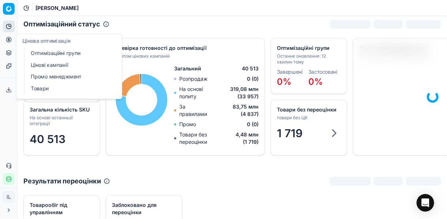
drag, startPoint x: 50, startPoint y: 51, endPoint x: 57, endPoint y: 52, distance: 7.0
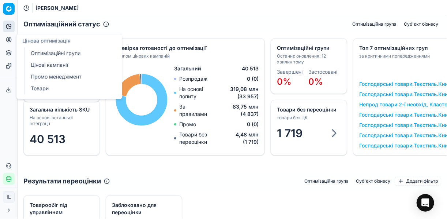
click at [56, 65] on link "Цінові кампанії" at bounding box center [70, 65] width 85 height 10
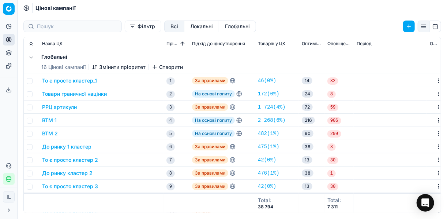
click at [125, 28] on button "Фільтр" at bounding box center [143, 27] width 37 height 12
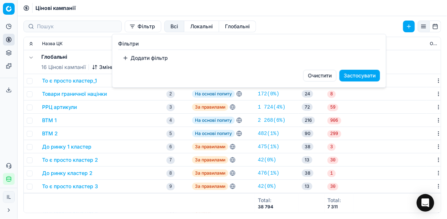
click at [135, 61] on button "Додати фільтр" at bounding box center [145, 58] width 54 height 12
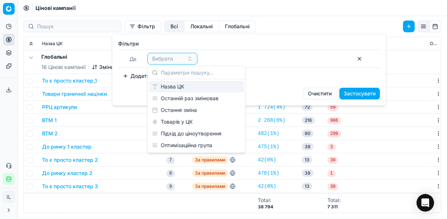
click at [181, 87] on div "Назва ЦК" at bounding box center [196, 87] width 95 height 12
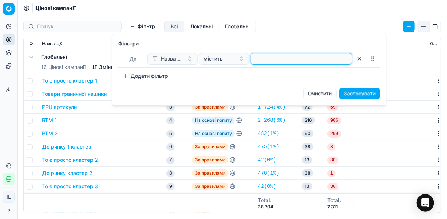
click at [259, 58] on input at bounding box center [301, 58] width 95 height 11
type input "поб"
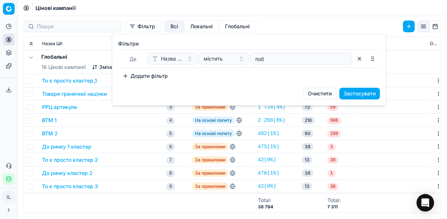
click at [355, 93] on button "Застосувати" at bounding box center [360, 93] width 41 height 12
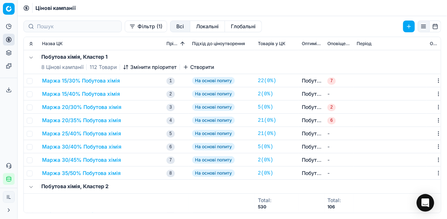
click at [101, 83] on button "Маржа 15/30% Побутова хімія" at bounding box center [81, 80] width 78 height 7
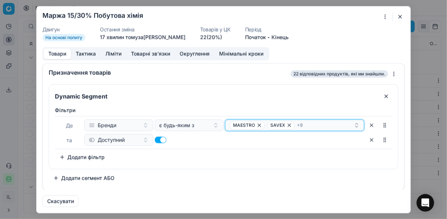
click at [319, 127] on div "MAESTRO SAVEX + 9" at bounding box center [292, 124] width 124 height 9
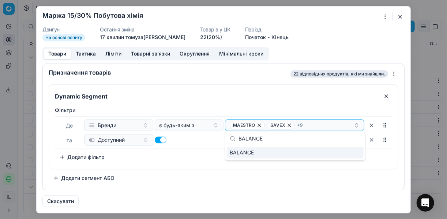
type input "BALANCE"
click at [359, 153] on div "BALANCE" at bounding box center [295, 152] width 137 height 12
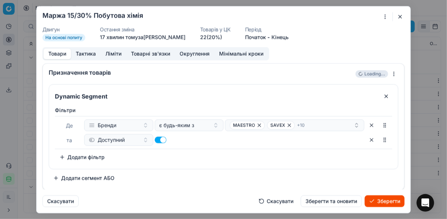
click at [384, 200] on button "Зберегти" at bounding box center [385, 201] width 40 height 12
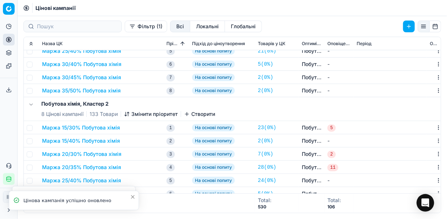
scroll to position [146, 0]
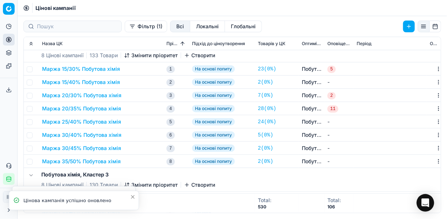
click at [96, 71] on button "Маржа 15/30% Побутова хімія" at bounding box center [81, 68] width 78 height 7
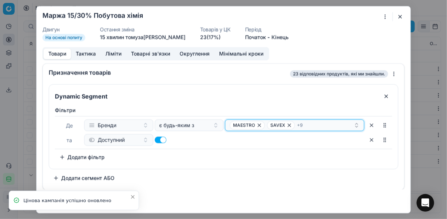
click at [316, 124] on div "MAESTRO SAVEX + 9" at bounding box center [292, 124] width 124 height 9
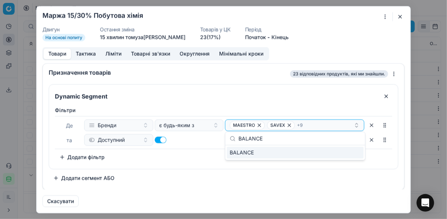
type input "BALANCE"
click at [347, 154] on div "BALANCE" at bounding box center [295, 152] width 137 height 12
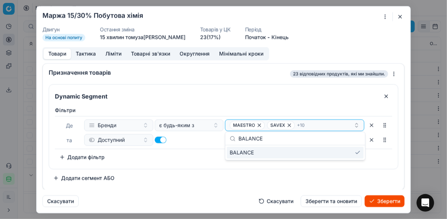
click at [387, 201] on button "Зберегти" at bounding box center [385, 201] width 40 height 12
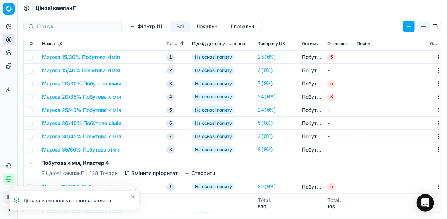
scroll to position [234, 0]
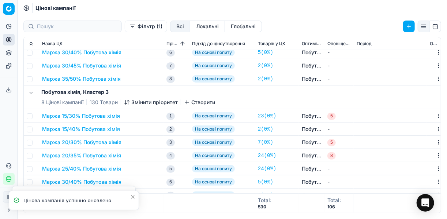
click at [94, 114] on button "Маржа 15/30% Побутова хімія" at bounding box center [81, 115] width 78 height 7
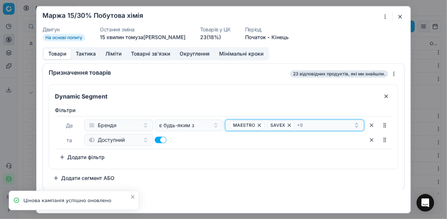
click at [323, 126] on div "MAESTRO SAVEX + 9" at bounding box center [292, 124] width 124 height 9
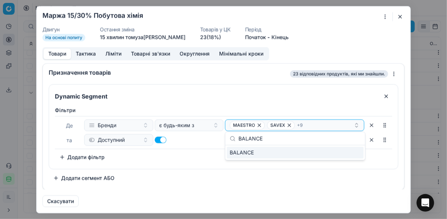
type input "BALANCE"
click at [355, 153] on div "BALANCE" at bounding box center [295, 152] width 137 height 12
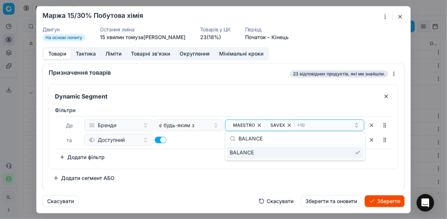
click at [383, 201] on button "Зберегти" at bounding box center [385, 201] width 40 height 12
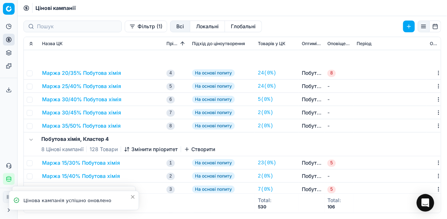
scroll to position [381, 0]
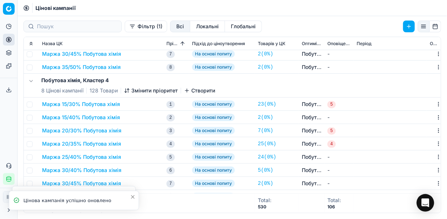
click at [80, 102] on button "Маржа 15/30% Побутова хімія" at bounding box center [81, 103] width 78 height 7
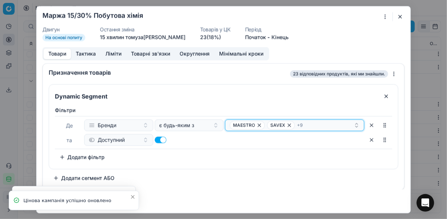
click at [324, 123] on div "MAESTRO SAVEX + 9" at bounding box center [292, 124] width 124 height 9
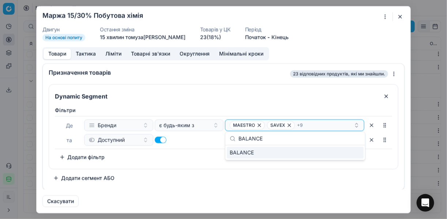
type input "BALANCE"
click at [357, 154] on div "BALANCE" at bounding box center [295, 152] width 137 height 12
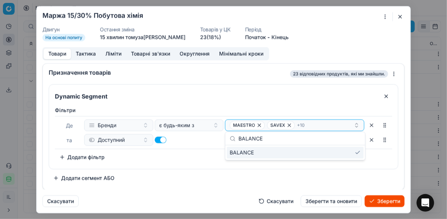
click at [389, 205] on button "Зберегти" at bounding box center [385, 201] width 40 height 12
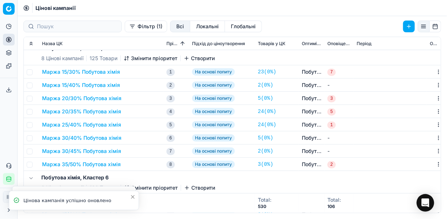
scroll to position [556, 0]
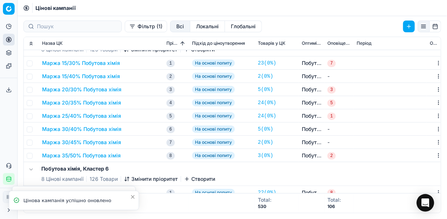
click at [91, 64] on button "Маржа 15/30% Побутова хімія" at bounding box center [81, 62] width 78 height 7
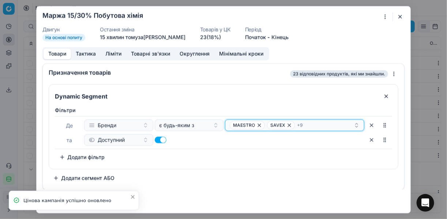
click at [335, 126] on div "MAESTRO SAVEX + 9" at bounding box center [292, 124] width 124 height 9
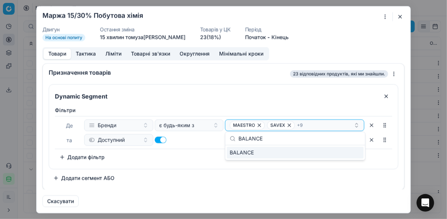
type input "BALANCE"
click at [358, 154] on div "BALANCE" at bounding box center [295, 152] width 137 height 12
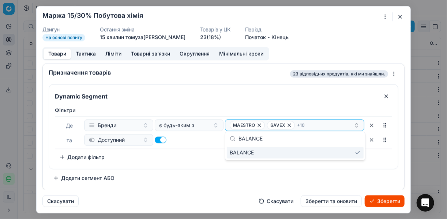
click at [384, 201] on button "Зберегти" at bounding box center [385, 201] width 40 height 12
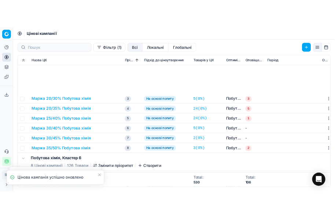
scroll to position [659, 0]
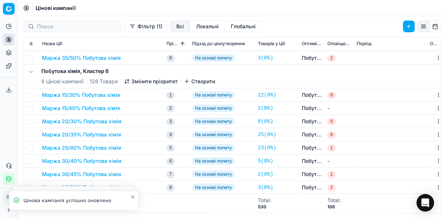
click at [89, 94] on button "Маржа 15/30% Побутова хімія" at bounding box center [81, 94] width 78 height 7
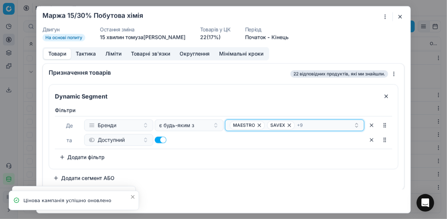
click at [318, 123] on div "MAESTRO SAVEX + 9" at bounding box center [292, 124] width 124 height 9
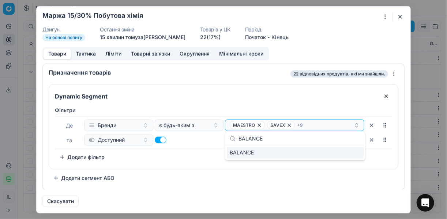
type input "BALANCE"
click at [346, 154] on div "BALANCE" at bounding box center [295, 152] width 137 height 12
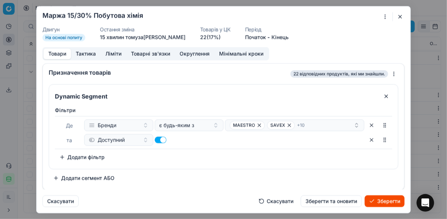
click at [384, 200] on button "Зберегти" at bounding box center [385, 201] width 40 height 12
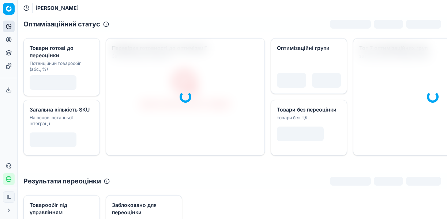
click at [8, 42] on button "Цінова оптимізація" at bounding box center [9, 40] width 12 height 12
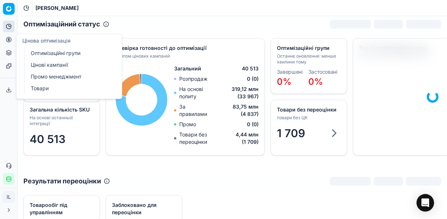
click at [62, 52] on link "Оптимізаційні групи" at bounding box center [70, 53] width 85 height 10
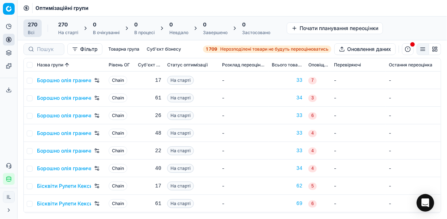
click at [220, 51] on span "Нерозподілені товари не будуть переоцінюватись" at bounding box center [274, 49] width 108 height 6
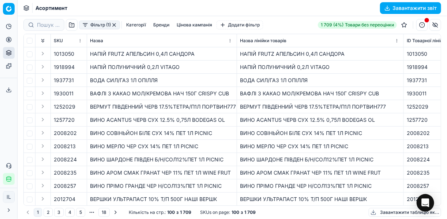
click at [85, 29] on button "Фільтр (1)" at bounding box center [99, 25] width 41 height 9
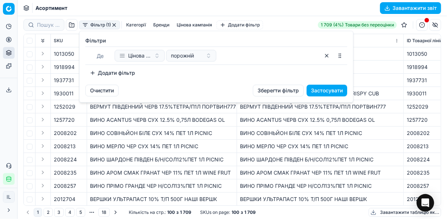
click at [92, 75] on button "Додати фільтр" at bounding box center [112, 73] width 54 height 12
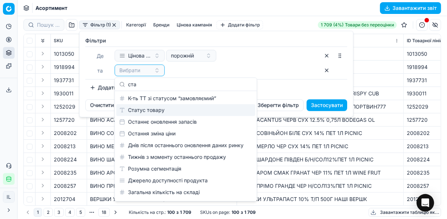
type input "ста"
click at [148, 110] on div "Статус товару" at bounding box center [185, 110] width 139 height 12
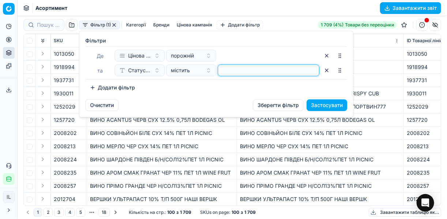
click at [231, 72] on input at bounding box center [268, 70] width 95 height 11
type input "1"
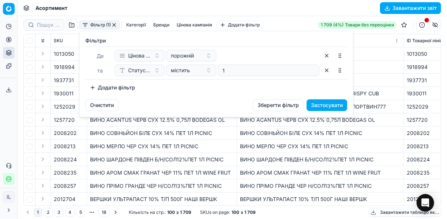
click at [94, 85] on button "Додати фільтр" at bounding box center [112, 88] width 54 height 12
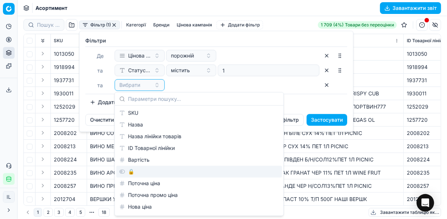
click at [136, 173] on div "🔒" at bounding box center [199, 171] width 166 height 12
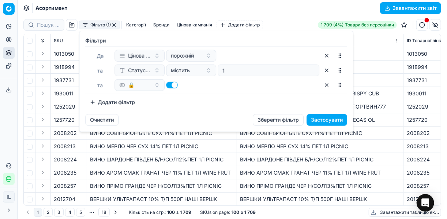
click at [170, 83] on button "button" at bounding box center [172, 85] width 12 height 7
checkbox input "false"
click at [91, 102] on button "Додати фільтр" at bounding box center [112, 102] width 54 height 12
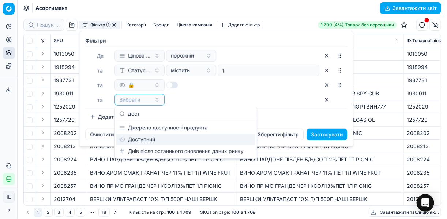
type input "дост"
click at [141, 138] on div "Доступний" at bounding box center [185, 139] width 139 height 12
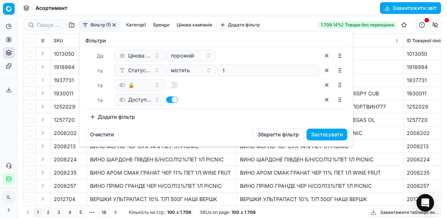
click at [317, 131] on button "Застосувати" at bounding box center [327, 134] width 41 height 12
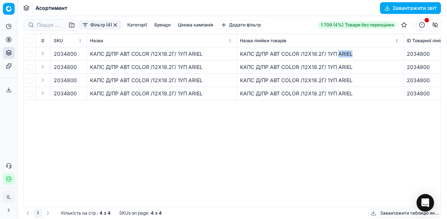
drag, startPoint x: 353, startPoint y: 53, endPoint x: 340, endPoint y: 53, distance: 13.6
click at [340, 53] on div "КАПС Д/ПР АВТ COLOR /12X18.2Г/ 1УП ARIEL" at bounding box center [320, 53] width 161 height 7
copy div "ARIEL"
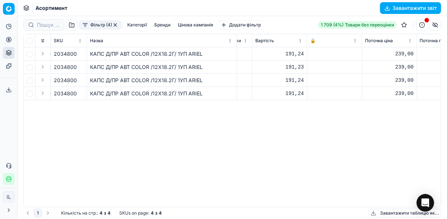
scroll to position [0, 209]
drag, startPoint x: 202, startPoint y: 55, endPoint x: 189, endPoint y: 55, distance: 12.8
click at [189, 55] on div "КАПС Д/ПР АВТ COLOR /12X18.2Г/ 1УП ARIEL" at bounding box center [162, 53] width 144 height 7
copy div "ARIEL"
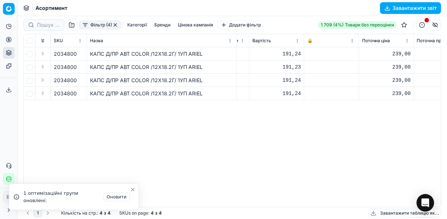
drag, startPoint x: 368, startPoint y: 165, endPoint x: 359, endPoint y: 167, distance: 8.5
click at [367, 165] on div "SKU Назва Назва лінійки товарів ID Товарної лінійки Вартість 🔒 Поточна ціна Пот…" at bounding box center [232, 120] width 417 height 172
click at [131, 200] on icon "Close toast" at bounding box center [133, 199] width 6 height 6
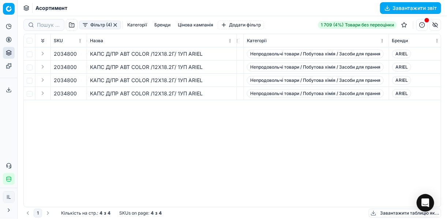
scroll to position [0, 1440]
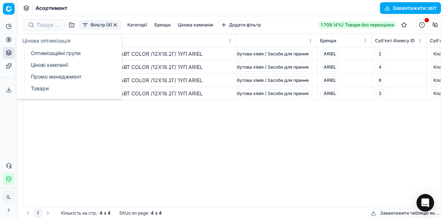
click at [8, 40] on icon at bounding box center [9, 40] width 6 height 6
click at [48, 54] on link "Оптимізаційні групи" at bounding box center [70, 53] width 85 height 10
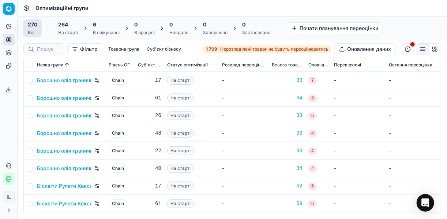
click at [109, 26] on div "6" at bounding box center [106, 24] width 27 height 7
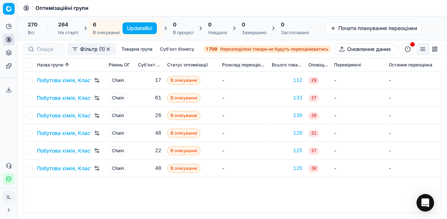
click at [142, 27] on button "Update Всі" at bounding box center [140, 28] width 34 height 12
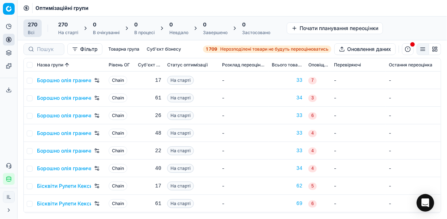
click at [221, 50] on span "Нерозподілені товари не будуть переоцінюватись" at bounding box center [274, 49] width 108 height 6
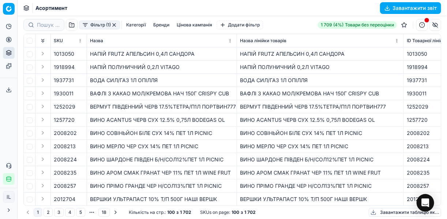
click at [85, 29] on button "Фільтр (1)" at bounding box center [99, 25] width 41 height 9
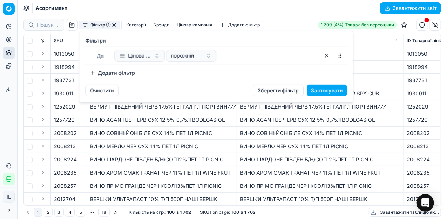
click at [103, 70] on button "Додати фільтр" at bounding box center [112, 73] width 54 height 12
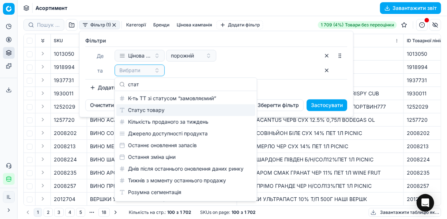
type input "стат"
drag, startPoint x: 143, startPoint y: 109, endPoint x: 114, endPoint y: 101, distance: 30.3
click at [143, 109] on div "Статус товару" at bounding box center [185, 110] width 139 height 12
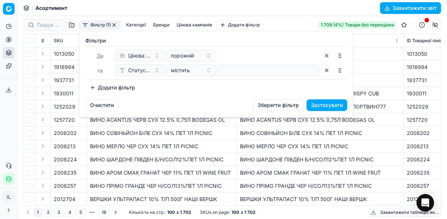
click at [93, 86] on button "Додати фільтр" at bounding box center [112, 88] width 54 height 12
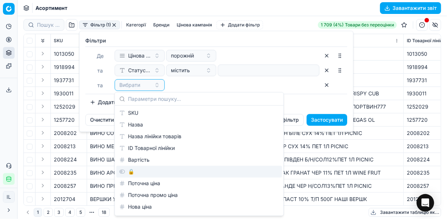
click at [141, 172] on div "🔒" at bounding box center [199, 171] width 166 height 12
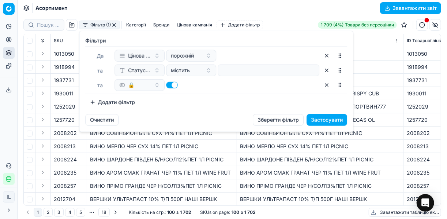
click at [168, 87] on button "button" at bounding box center [172, 85] width 12 height 7
checkbox input "false"
click at [95, 103] on button "Додати фільтр" at bounding box center [112, 102] width 54 height 12
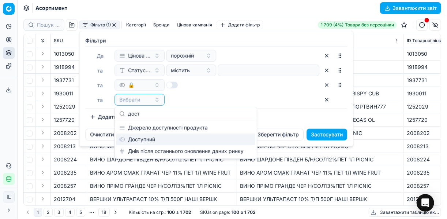
type input "дост"
click at [149, 142] on div "Доступний" at bounding box center [185, 139] width 139 height 12
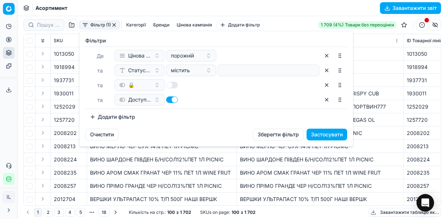
click at [309, 135] on button "Застосувати" at bounding box center [327, 134] width 41 height 12
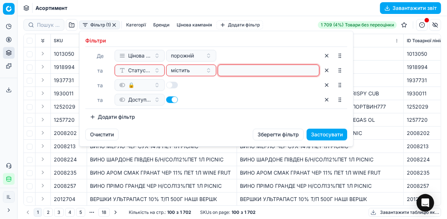
click at [258, 72] on input at bounding box center [268, 70] width 95 height 11
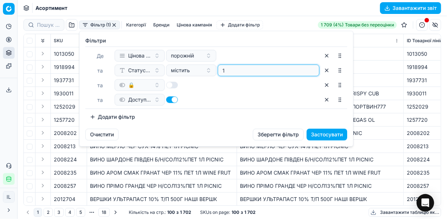
type input "1"
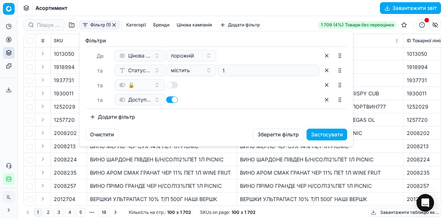
click at [327, 135] on button "Застосувати" at bounding box center [327, 134] width 41 height 12
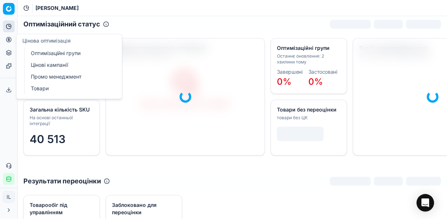
click at [8, 41] on icon at bounding box center [9, 40] width 6 height 6
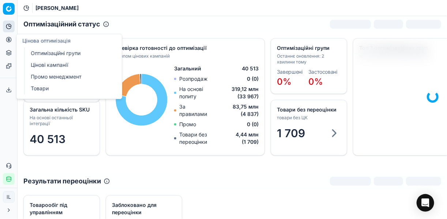
click at [48, 65] on link "Цінові кампанії" at bounding box center [70, 65] width 85 height 10
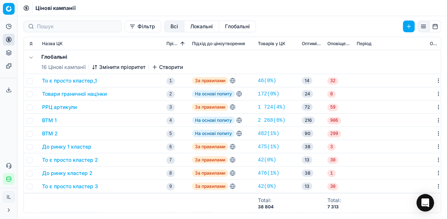
click at [125, 30] on button "Фільтр" at bounding box center [143, 27] width 37 height 12
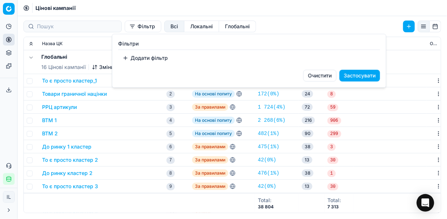
click at [123, 61] on button "Додати фільтр" at bounding box center [145, 58] width 54 height 12
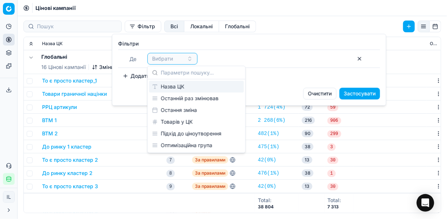
click at [180, 89] on div "Назва ЦК" at bounding box center [196, 87] width 95 height 12
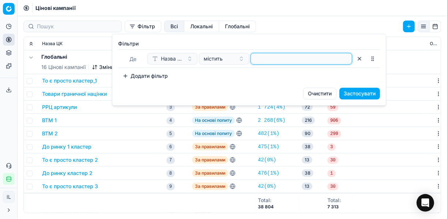
click at [273, 58] on input at bounding box center [301, 58] width 95 height 11
type input "побут"
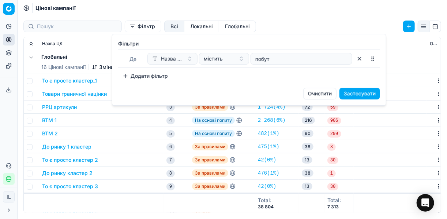
click at [356, 94] on button "Застосувати" at bounding box center [360, 93] width 41 height 12
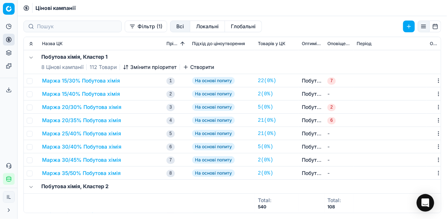
click at [99, 80] on button "Маржа 15/30% Побутова хімія" at bounding box center [81, 80] width 78 height 7
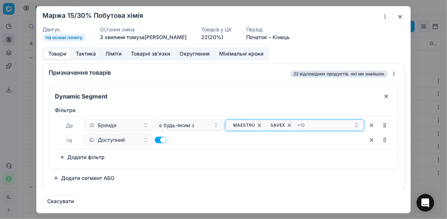
click at [320, 126] on div "MAESTRO SAVEX + 10" at bounding box center [292, 124] width 124 height 9
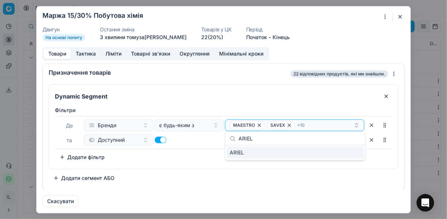
type input "ARIEL"
click at [357, 154] on div "ARIEL" at bounding box center [295, 152] width 137 height 12
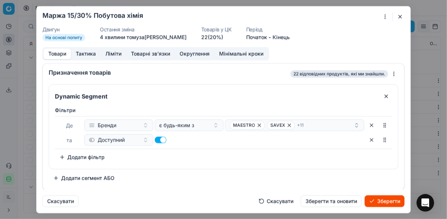
click at [380, 200] on button "Зберегти" at bounding box center [385, 201] width 40 height 12
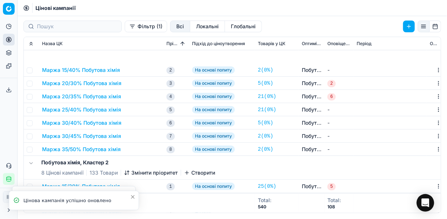
scroll to position [88, 0]
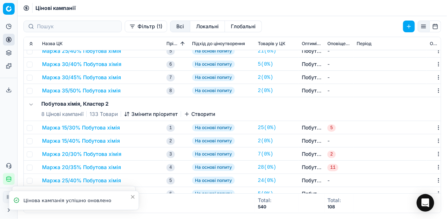
click at [91, 128] on button "Маржа 15/30% Побутова хімія" at bounding box center [81, 127] width 78 height 7
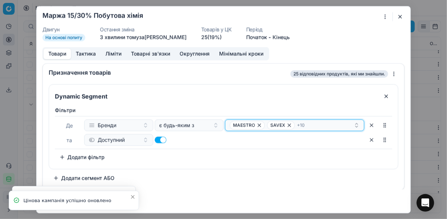
click at [312, 122] on div "MAESTRO SAVEX + 10" at bounding box center [292, 124] width 124 height 9
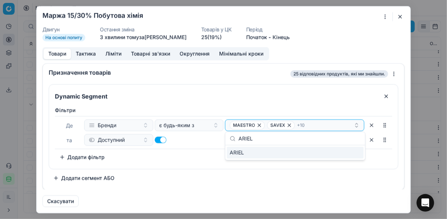
type input "ARIEL"
click at [342, 154] on div "ARIEL" at bounding box center [295, 152] width 137 height 12
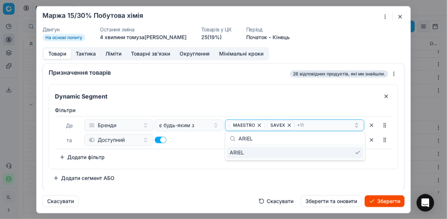
click at [388, 202] on button "Зберегти" at bounding box center [385, 201] width 40 height 12
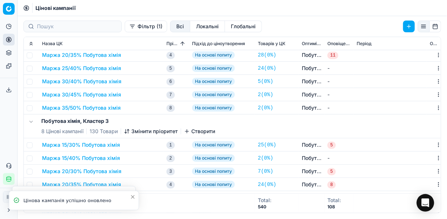
scroll to position [234, 0]
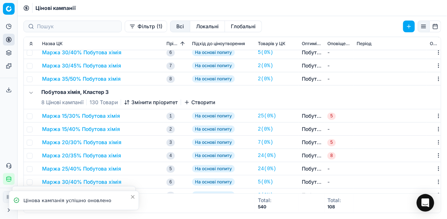
click at [85, 115] on button "Маржа 15/30% Побутова хімія" at bounding box center [81, 115] width 78 height 7
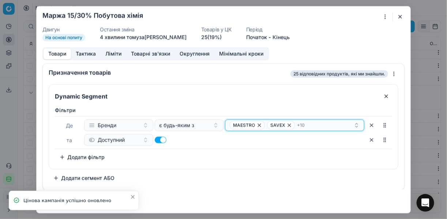
click at [330, 126] on div "MAESTRO SAVEX + 10" at bounding box center [292, 124] width 124 height 9
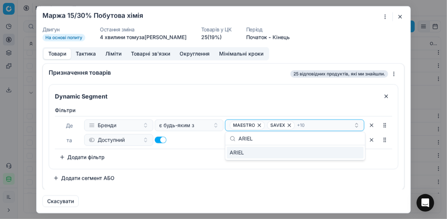
type input "ARIEL"
click at [355, 154] on div "ARIEL" at bounding box center [295, 152] width 137 height 12
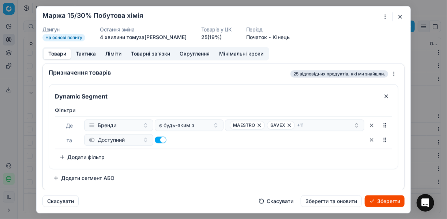
click at [390, 199] on button "Зберегти" at bounding box center [385, 201] width 40 height 12
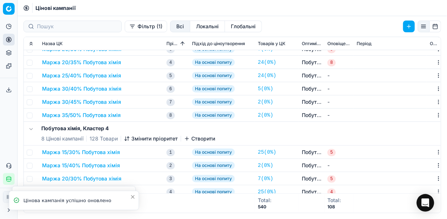
scroll to position [351, 0]
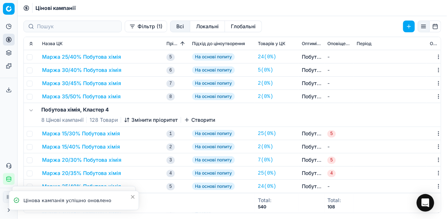
click at [93, 132] on button "Маржа 15/30% Побутова хімія" at bounding box center [81, 133] width 78 height 7
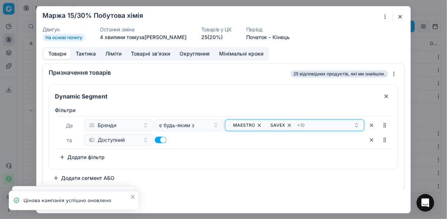
click at [332, 124] on div "MAESTRO SAVEX + 10" at bounding box center [292, 124] width 124 height 9
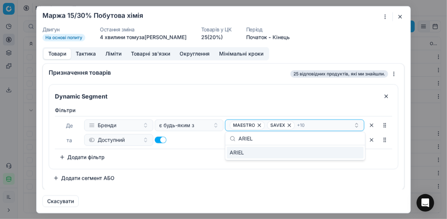
type input "ARIEL"
click at [348, 152] on div "ARIEL" at bounding box center [295, 152] width 137 height 12
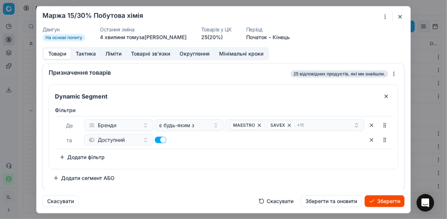
click at [385, 201] on button "Зберегти" at bounding box center [385, 201] width 40 height 12
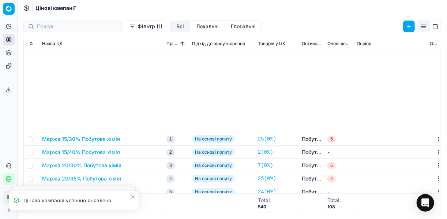
scroll to position [498, 0]
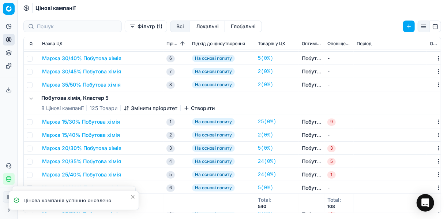
click at [92, 119] on button "Маржа 15/30% Побутова хімія" at bounding box center [81, 121] width 78 height 7
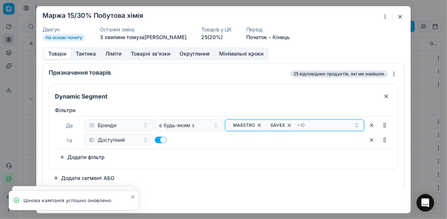
click at [335, 128] on div "MAESTRO SAVEX + 10" at bounding box center [292, 124] width 124 height 9
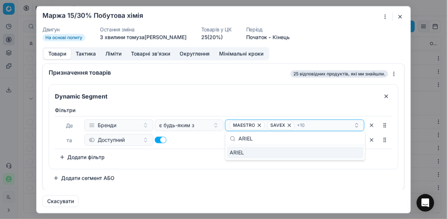
type input "ARIEL"
click at [349, 150] on div "ARIEL" at bounding box center [295, 152] width 137 height 12
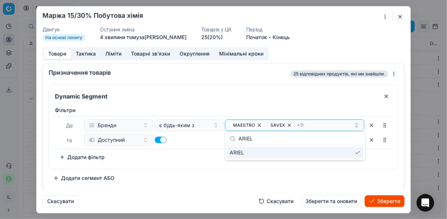
click at [389, 199] on button "Зберегти" at bounding box center [385, 201] width 40 height 12
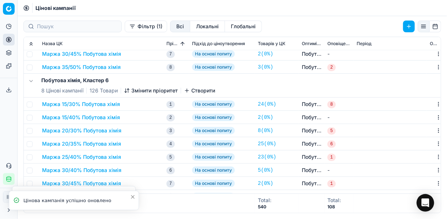
scroll to position [659, 0]
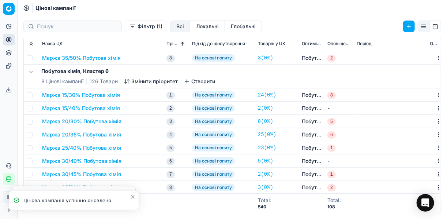
click at [79, 96] on button "Маржа 15/30% Побутова хімія" at bounding box center [81, 94] width 78 height 7
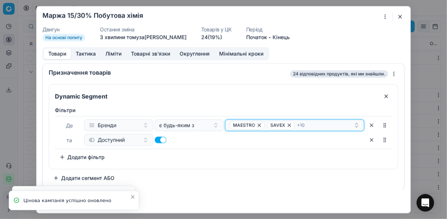
click at [329, 124] on div "MAESTRO SAVEX + 10" at bounding box center [292, 124] width 124 height 9
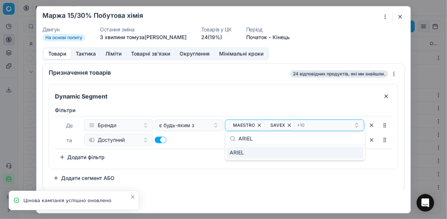
type input "ARIEL"
click at [346, 156] on div "ARIEL" at bounding box center [295, 152] width 137 height 12
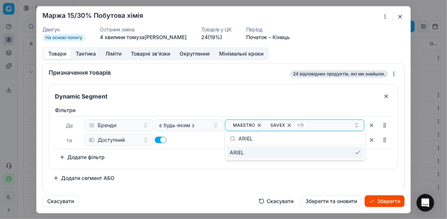
click at [387, 199] on button "Зберегти" at bounding box center [385, 201] width 40 height 12
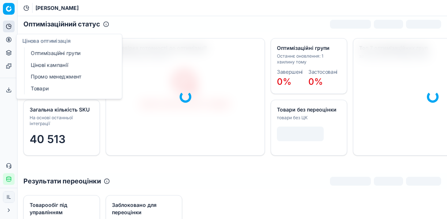
click at [70, 54] on link "Оптимізаційні групи" at bounding box center [70, 53] width 85 height 10
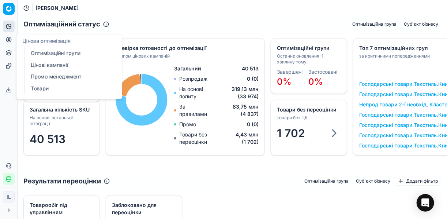
click at [58, 56] on link "Оптимізаційні групи" at bounding box center [70, 53] width 85 height 10
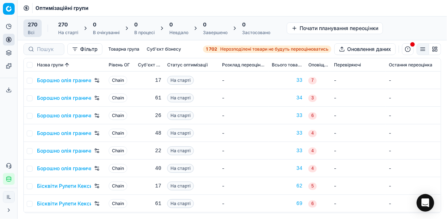
click at [225, 48] on span "Нерозподілені товари не будуть переоцінюватись" at bounding box center [274, 49] width 108 height 6
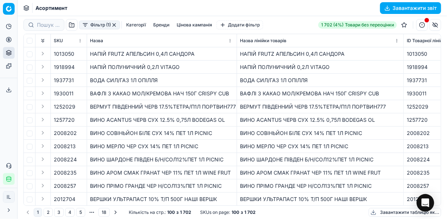
click at [82, 26] on button "Фільтр (1)" at bounding box center [99, 25] width 41 height 9
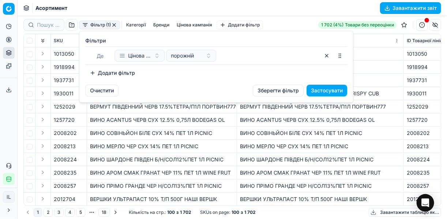
click at [89, 72] on button "Додати фільтр" at bounding box center [112, 73] width 54 height 12
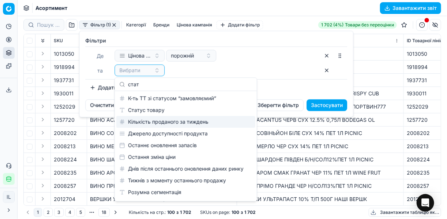
type input "стат"
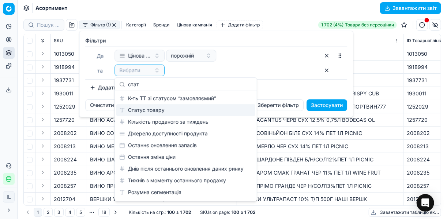
click at [203, 113] on div "Статус товару" at bounding box center [185, 110] width 139 height 12
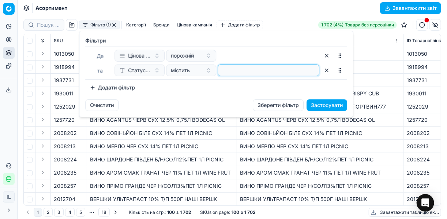
click at [221, 72] on input at bounding box center [268, 70] width 95 height 11
type input "1"
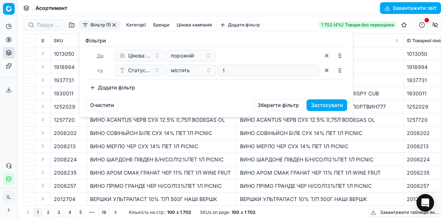
click at [100, 86] on button "Додати фільтр" at bounding box center [112, 88] width 54 height 12
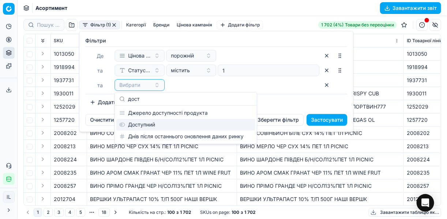
type input "дост"
drag, startPoint x: 143, startPoint y: 122, endPoint x: 138, endPoint y: 120, distance: 5.4
click at [142, 122] on div "Доступний" at bounding box center [185, 125] width 139 height 12
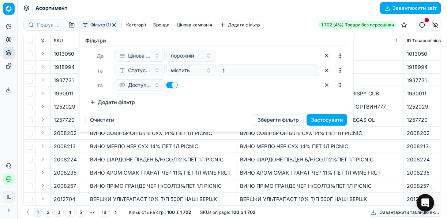
click at [94, 102] on button "Додати фільтр" at bounding box center [112, 102] width 54 height 12
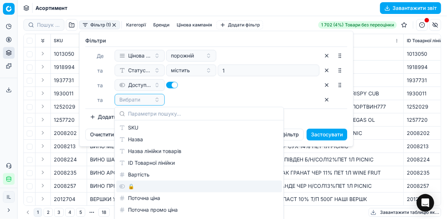
click at [137, 185] on div "🔒" at bounding box center [199, 186] width 166 height 12
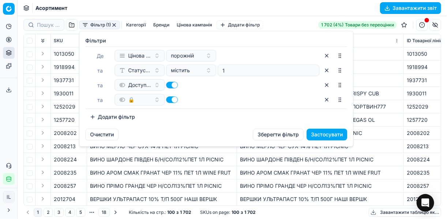
click at [169, 98] on button "button" at bounding box center [172, 99] width 12 height 7
checkbox input "false"
click at [328, 132] on button "Застосувати" at bounding box center [327, 134] width 41 height 12
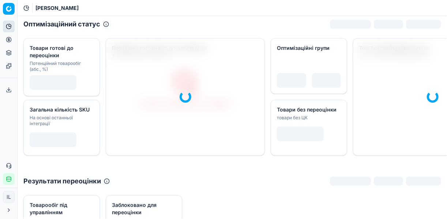
click at [9, 39] on icon at bounding box center [9, 40] width 6 height 6
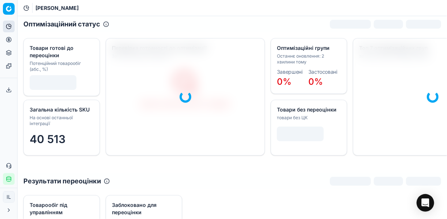
click at [9, 42] on circle at bounding box center [8, 39] width 5 height 5
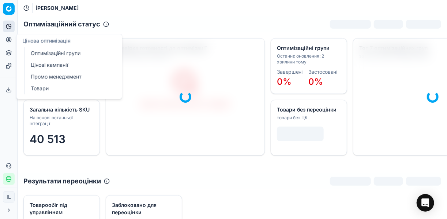
click at [46, 49] on link "Оптимізаційні групи" at bounding box center [70, 53] width 85 height 10
click at [47, 52] on link "Оптимізаційні групи" at bounding box center [70, 53] width 85 height 10
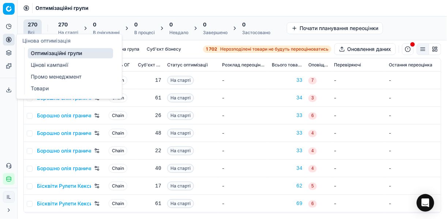
click at [38, 63] on link "Цінові кампанії" at bounding box center [70, 65] width 85 height 10
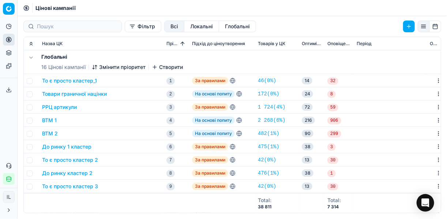
click at [125, 27] on button "Фільтр" at bounding box center [143, 27] width 37 height 12
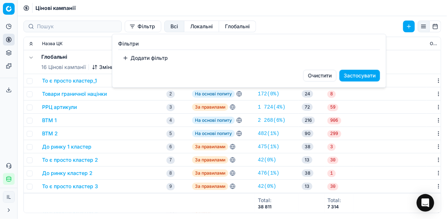
click at [138, 60] on button "Додати фільтр" at bounding box center [145, 58] width 54 height 12
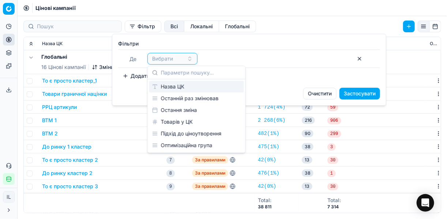
click at [172, 88] on div "Назва ЦК" at bounding box center [196, 87] width 95 height 12
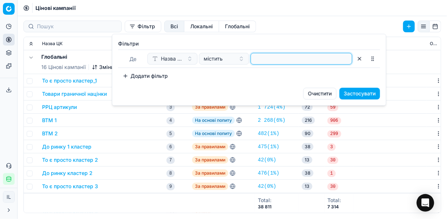
click at [255, 59] on input at bounding box center [301, 58] width 95 height 11
type input "косм"
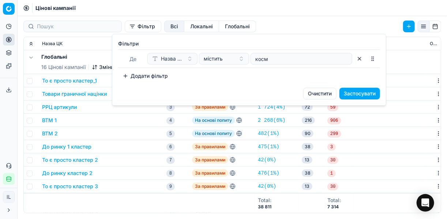
click at [362, 89] on button "Застосувати" at bounding box center [360, 93] width 41 height 12
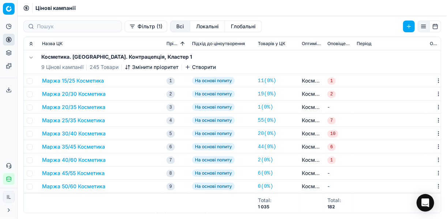
click at [82, 81] on button "Маржа 15/25 Косметика" at bounding box center [73, 80] width 62 height 7
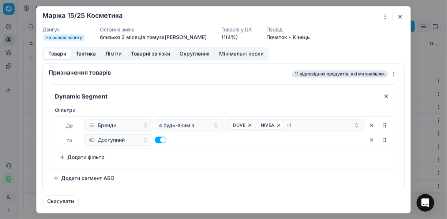
click at [386, 17] on div "Ми зберігаємо налаштування ЦК. Будь ласка, зачекайте, це може зайняти декілька …" at bounding box center [223, 109] width 447 height 219
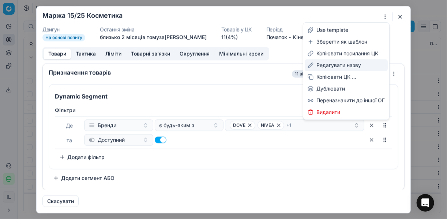
click at [332, 66] on div "Редагувати назву" at bounding box center [346, 65] width 83 height 12
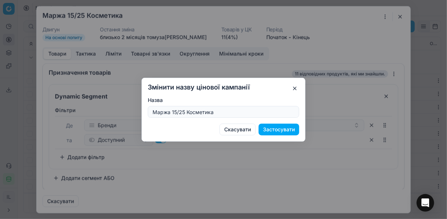
click at [184, 111] on input "Маржа 15/25 Косметика" at bounding box center [223, 111] width 145 height 11
type input "Маржа 10/30% Косметика"
click at [276, 128] on button "Застосувати" at bounding box center [279, 129] width 41 height 12
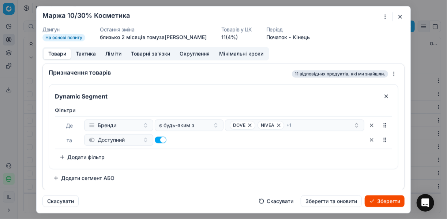
click at [115, 55] on button "Ліміти" at bounding box center [114, 53] width 26 height 11
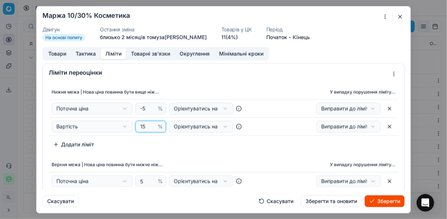
click at [143, 125] on input "15" at bounding box center [148, 126] width 18 height 11
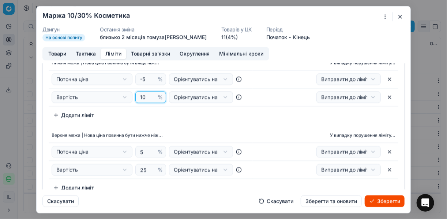
scroll to position [59, 0]
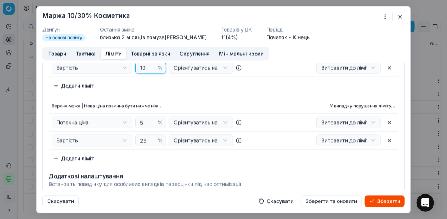
type input "10"
click at [145, 140] on input "25" at bounding box center [148, 140] width 18 height 11
type input "2"
type input "30"
click at [205, 163] on div "Верхня межа | Нова ціна повинна бути нижче ніж... У випадку порушення ліміту...…" at bounding box center [224, 132] width 350 height 66
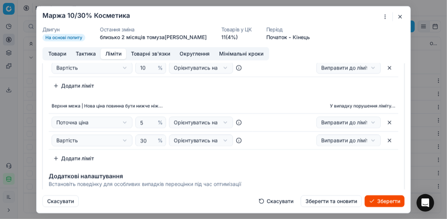
click at [62, 53] on button "Товари" at bounding box center [57, 53] width 27 height 11
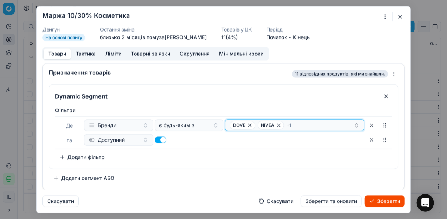
click at [277, 123] on icon "button" at bounding box center [278, 124] width 3 height 3
click at [283, 124] on icon "button" at bounding box center [285, 125] width 6 height 6
click at [249, 125] on icon "button" at bounding box center [250, 124] width 3 height 3
click at [235, 124] on button "Select a value" at bounding box center [294, 125] width 139 height 12
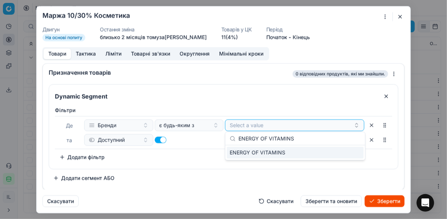
type input "ENERGY OF VITAMINS"
click at [350, 153] on div "ENERGY OF VITAMINS" at bounding box center [295, 152] width 137 height 12
click at [201, 164] on div "Фiльтри [PERSON_NAME] є будь-яким з ENERGY OF VITAMINS та Доступний To pick up …" at bounding box center [223, 135] width 349 height 65
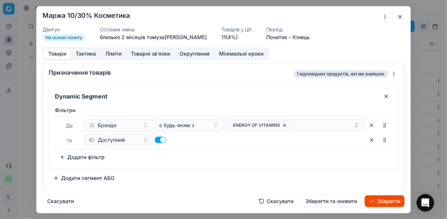
click at [377, 201] on button "Зберегти" at bounding box center [385, 201] width 40 height 12
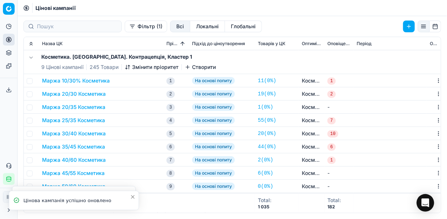
click at [85, 94] on button "Маржа 20/30 Косметика" at bounding box center [74, 93] width 64 height 7
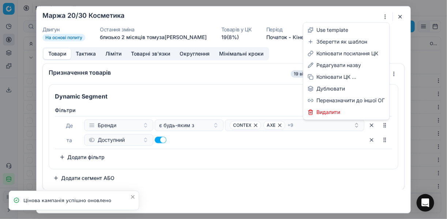
click at [384, 15] on div "Ми зберігаємо налаштування ЦК. Будь ласка, зачекайте, це може зайняти декілька …" at bounding box center [223, 109] width 447 height 219
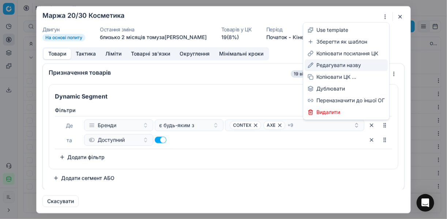
click at [331, 64] on div "Редагувати назву" at bounding box center [346, 65] width 83 height 12
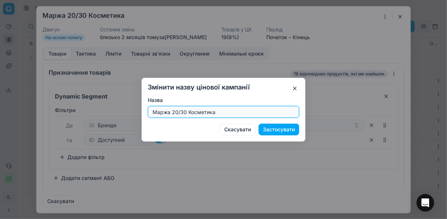
click at [186, 112] on input "Маржа 20/30 Косметика" at bounding box center [223, 111] width 145 height 11
type input "Маржа 10/35% Косметика"
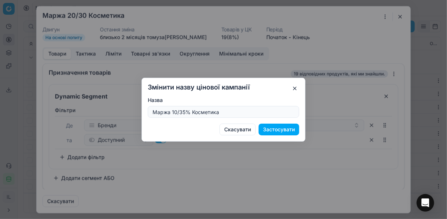
click at [273, 128] on button "Застосувати" at bounding box center [279, 129] width 41 height 12
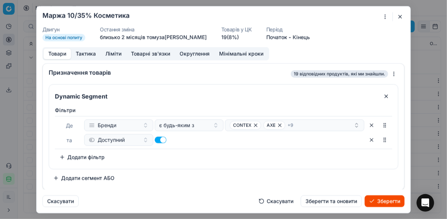
click at [119, 53] on button "Ліміти" at bounding box center [114, 53] width 26 height 11
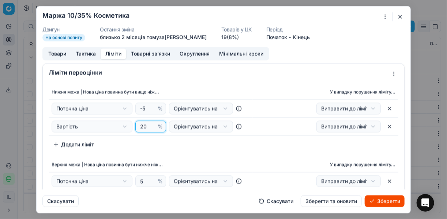
click at [145, 125] on input "20" at bounding box center [148, 126] width 18 height 11
type input "2"
type input "10"
click at [179, 153] on div "Нижня межа | Нова ціна повинна бути вище ніж... У випадку порушення ліміту... П…" at bounding box center [224, 154] width 362 height 144
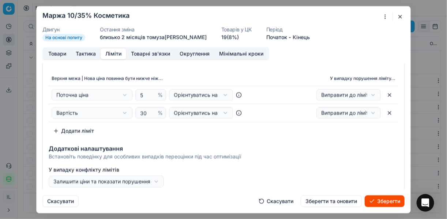
scroll to position [88, 0]
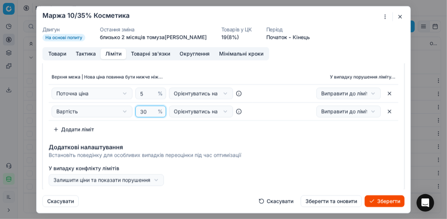
click at [145, 112] on input "30" at bounding box center [148, 110] width 18 height 11
type input "35"
click at [195, 131] on div "Верхня межа | Нова ціна повинна бути нижче ніж... У випадку порушення ліміту...…" at bounding box center [224, 103] width 350 height 66
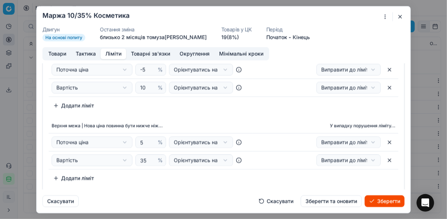
scroll to position [0, 0]
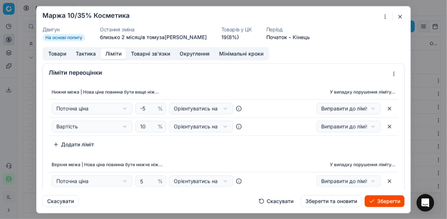
click at [56, 54] on button "Товари" at bounding box center [57, 53] width 27 height 11
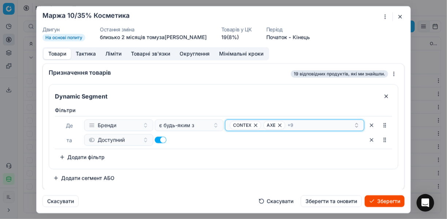
click at [278, 125] on icon "button" at bounding box center [280, 125] width 6 height 6
click at [284, 125] on icon "button" at bounding box center [286, 125] width 6 height 6
click at [283, 124] on span "FOR MY FAMILY" at bounding box center [284, 125] width 34 height 6
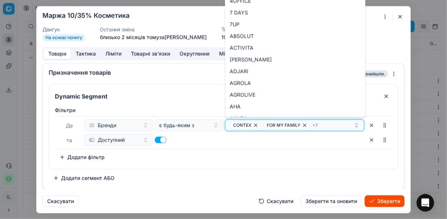
click at [306, 124] on icon "button" at bounding box center [305, 125] width 6 height 6
click at [291, 126] on icon "button" at bounding box center [291, 125] width 6 height 6
click at [255, 126] on icon "button" at bounding box center [256, 125] width 6 height 6
click at [248, 126] on icon "button" at bounding box center [246, 125] width 6 height 6
click at [251, 126] on icon "button" at bounding box center [251, 125] width 6 height 6
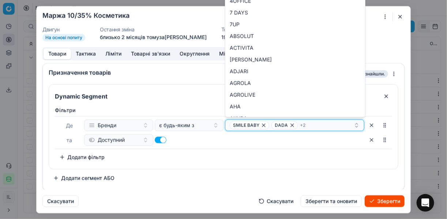
click at [260, 124] on span "SMILE BABY" at bounding box center [250, 124] width 40 height 9
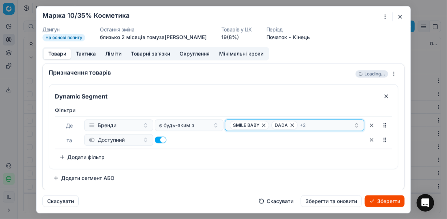
click at [262, 124] on icon "button" at bounding box center [264, 125] width 6 height 6
click at [248, 122] on icon "button" at bounding box center [251, 125] width 6 height 6
click at [267, 126] on icon "button" at bounding box center [266, 124] width 3 height 3
click at [249, 126] on icon "button" at bounding box center [251, 125] width 6 height 6
click at [244, 124] on button "Select a value" at bounding box center [294, 125] width 139 height 12
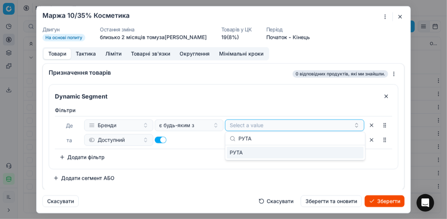
type input "РУТА"
click at [349, 154] on div "РУТА" at bounding box center [295, 152] width 137 height 12
click at [200, 159] on div "Фiльтри [PERSON_NAME] є будь-яким з РУТА та Доступний To pick up a sortable ite…" at bounding box center [224, 134] width 338 height 56
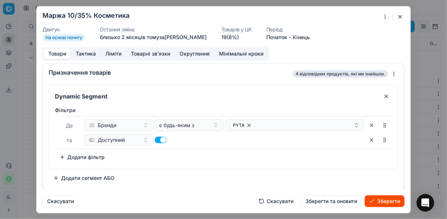
click at [381, 202] on button "Зберегти" at bounding box center [385, 201] width 40 height 12
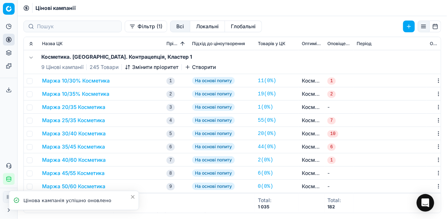
click at [68, 109] on button "Маржа 20/35 Косметика" at bounding box center [73, 106] width 63 height 7
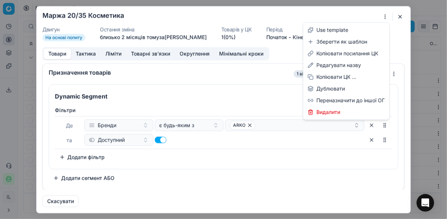
click at [385, 17] on div "Ми зберігаємо налаштування ЦК. Будь ласка, зачекайте, це може зайняти декілька …" at bounding box center [223, 109] width 447 height 219
click at [330, 67] on div "Редагувати назву" at bounding box center [346, 65] width 83 height 12
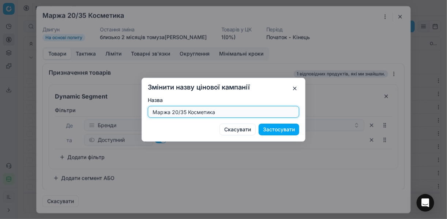
click at [185, 111] on input "Маржа 20/35 Косметика" at bounding box center [223, 111] width 145 height 11
type input "Маржа 15/30% Косметика"
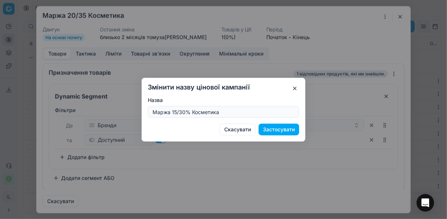
click at [277, 131] on button "Застосувати" at bounding box center [279, 129] width 41 height 12
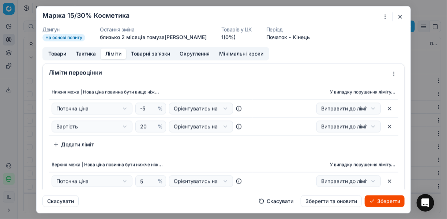
click at [112, 53] on button "Ліміти" at bounding box center [114, 53] width 26 height 11
click at [145, 126] on input "20" at bounding box center [148, 126] width 18 height 11
type input "2"
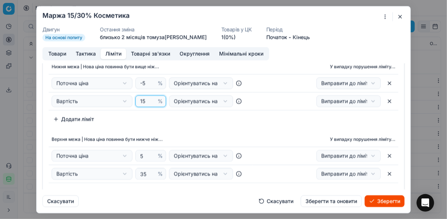
scroll to position [29, 0]
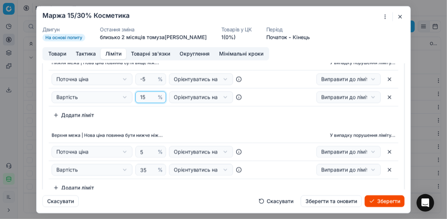
type input "15"
click at [144, 168] on input "35" at bounding box center [148, 169] width 18 height 11
type input "30"
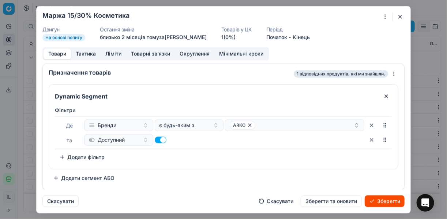
click at [57, 50] on button "Товари" at bounding box center [57, 53] width 27 height 11
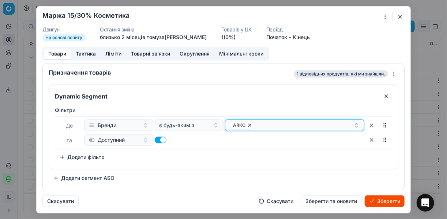
click at [248, 122] on icon "button" at bounding box center [250, 125] width 6 height 6
click at [248, 123] on button "Select a value" at bounding box center [294, 125] width 139 height 12
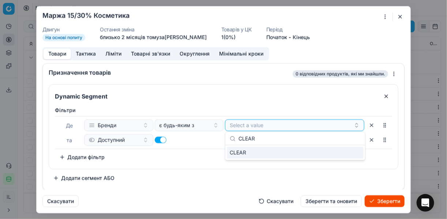
type input "CLEAR"
drag, startPoint x: 353, startPoint y: 154, endPoint x: 325, endPoint y: 155, distance: 27.9
click at [352, 154] on div "CLEAR" at bounding box center [295, 152] width 137 height 12
click at [207, 163] on div "Фiльтри [PERSON_NAME] є будь-яким з CLEAR та Доступний To pick up a sortable it…" at bounding box center [223, 135] width 349 height 65
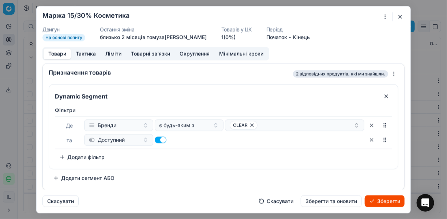
click at [380, 201] on button "Зберегти" at bounding box center [385, 201] width 40 height 12
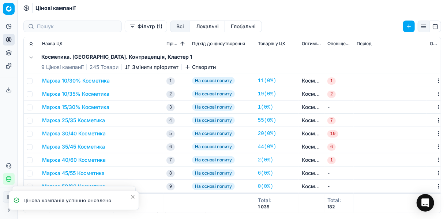
click at [75, 118] on button "Маржа 25/35 Косметика" at bounding box center [73, 119] width 63 height 7
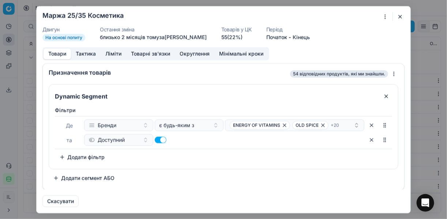
click at [384, 15] on div "Ми зберігаємо налаштування ЦК. Будь ласка, зачекайте, це може зайняти декілька …" at bounding box center [223, 109] width 447 height 219
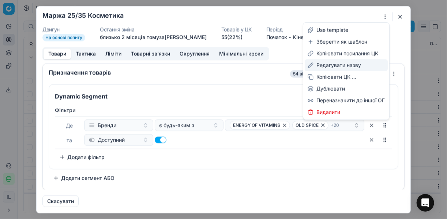
click at [331, 67] on div "Редагувати назву" at bounding box center [346, 65] width 83 height 12
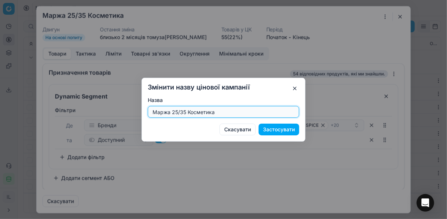
click at [185, 112] on input "Маржа 25/35 Косметика" at bounding box center [223, 111] width 145 height 11
type input "Маржа 15/35% Косметика"
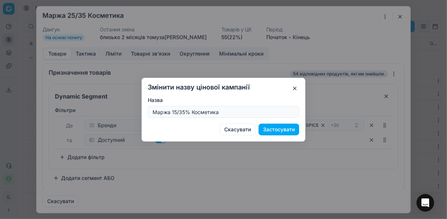
drag, startPoint x: 291, startPoint y: 128, endPoint x: 280, endPoint y: 124, distance: 11.4
click at [290, 128] on button "Застосувати" at bounding box center [279, 129] width 41 height 12
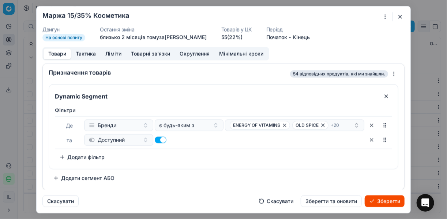
click at [113, 54] on button "Ліміти" at bounding box center [114, 53] width 26 height 11
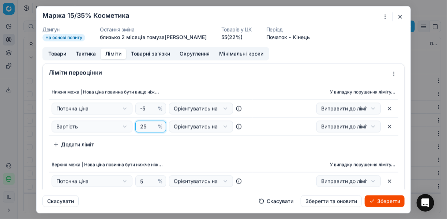
click at [143, 126] on input "25" at bounding box center [148, 126] width 18 height 11
type input "15"
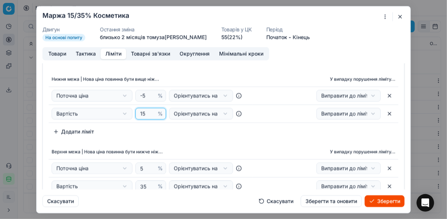
scroll to position [59, 0]
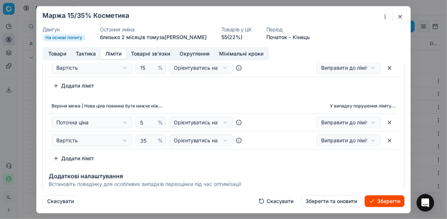
click at [55, 53] on button "Товари" at bounding box center [57, 53] width 27 height 11
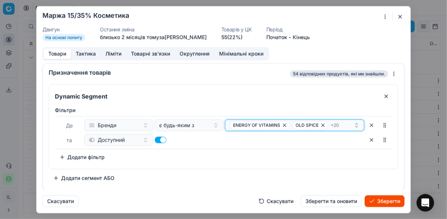
click at [284, 124] on icon "button" at bounding box center [284, 124] width 3 height 3
click at [259, 124] on icon "button" at bounding box center [261, 125] width 6 height 6
click at [261, 124] on icon "button" at bounding box center [263, 125] width 6 height 6
click at [258, 125] on icon "button" at bounding box center [259, 125] width 6 height 6
click at [258, 126] on icon "button" at bounding box center [261, 125] width 6 height 6
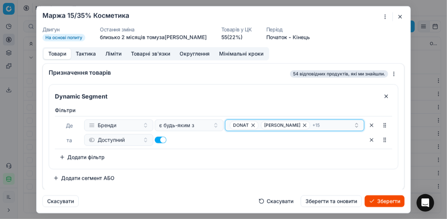
click at [251, 124] on icon "button" at bounding box center [253, 125] width 6 height 6
click at [277, 124] on icon "button" at bounding box center [274, 125] width 6 height 6
click at [269, 123] on icon "button" at bounding box center [269, 125] width 6 height 6
click at [261, 123] on icon "button" at bounding box center [261, 124] width 3 height 3
click at [259, 124] on icon "button" at bounding box center [258, 125] width 6 height 6
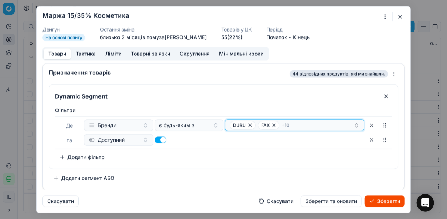
drag, startPoint x: 254, startPoint y: 124, endPoint x: 249, endPoint y: 123, distance: 6.0
click at [254, 124] on span "DURU" at bounding box center [243, 124] width 26 height 9
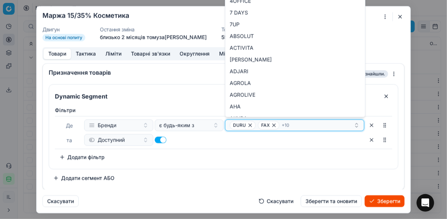
click at [249, 123] on icon "button" at bounding box center [250, 124] width 3 height 3
click at [244, 124] on icon "button" at bounding box center [246, 125] width 6 height 6
click at [244, 124] on span "RONI" at bounding box center [242, 124] width 24 height 9
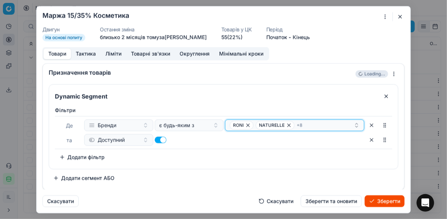
click at [247, 124] on icon "button" at bounding box center [248, 125] width 6 height 6
click at [260, 124] on icon "button" at bounding box center [263, 125] width 6 height 6
click at [254, 124] on icon "button" at bounding box center [256, 125] width 6 height 6
click at [259, 124] on icon "button" at bounding box center [258, 125] width 6 height 6
click at [286, 125] on icon "button" at bounding box center [289, 125] width 6 height 6
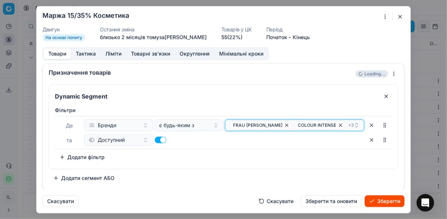
click at [284, 123] on icon "button" at bounding box center [287, 125] width 6 height 6
click at [277, 124] on icon "button" at bounding box center [276, 125] width 6 height 6
click at [293, 124] on icon "button" at bounding box center [296, 125] width 6 height 6
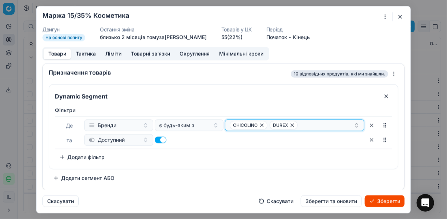
drag, startPoint x: 291, startPoint y: 124, endPoint x: 276, endPoint y: 123, distance: 15.0
click at [290, 124] on icon "button" at bounding box center [293, 125] width 6 height 6
click at [262, 124] on icon "button" at bounding box center [262, 124] width 3 height 3
click at [247, 124] on button "Select a value" at bounding box center [294, 125] width 139 height 12
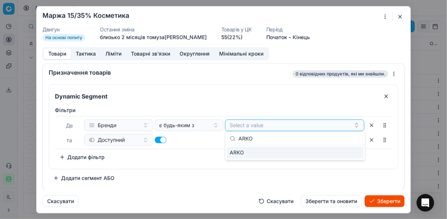
type input "ARKO"
click at [357, 153] on div "ARKO" at bounding box center [295, 152] width 137 height 12
click at [150, 150] on div "Фiльтри [PERSON_NAME] є будь-яким з ARKO та Доступний To pick up a sortable ite…" at bounding box center [224, 134] width 338 height 56
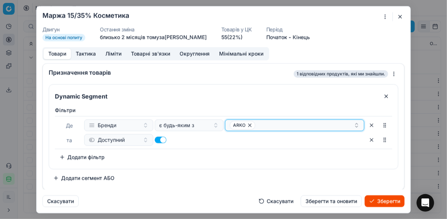
click at [283, 126] on div "ARKO" at bounding box center [292, 124] width 124 height 9
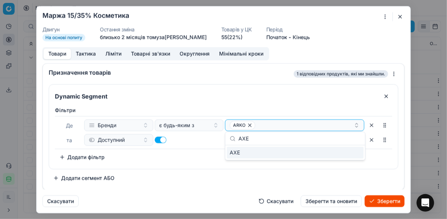
type input "AXE"
click at [352, 150] on div "AXE" at bounding box center [295, 152] width 137 height 12
click at [192, 161] on div "Фiльтри [PERSON_NAME] є будь-яким з ARKO AXE та Доступний To pick up a sortable…" at bounding box center [224, 134] width 338 height 56
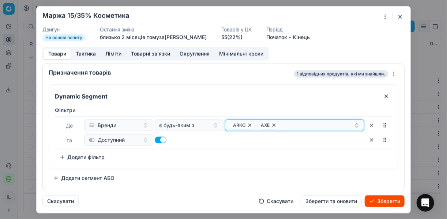
click at [288, 128] on div "ARKO AXE" at bounding box center [292, 124] width 124 height 9
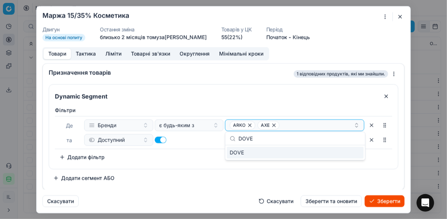
type input "DOVE"
drag, startPoint x: 340, startPoint y: 152, endPoint x: 277, endPoint y: 152, distance: 63.3
click at [340, 151] on div "DOVE" at bounding box center [295, 152] width 137 height 12
click at [196, 151] on div "Фiльтри [PERSON_NAME] є будь-яким з ARKO AXE + 1 та Доступний To pick up a sort…" at bounding box center [224, 134] width 338 height 56
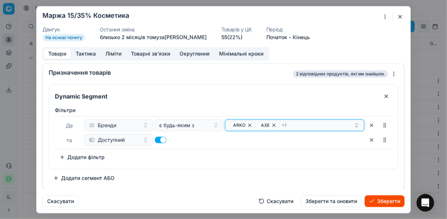
click at [312, 124] on div "ARKO AXE + 1" at bounding box center [292, 124] width 124 height 9
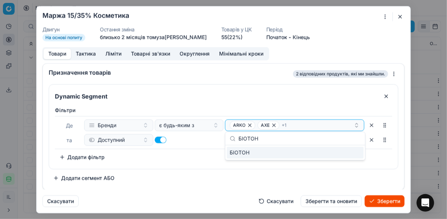
type input "БІОТОН"
click at [351, 154] on div "БІОТОН" at bounding box center [295, 152] width 137 height 12
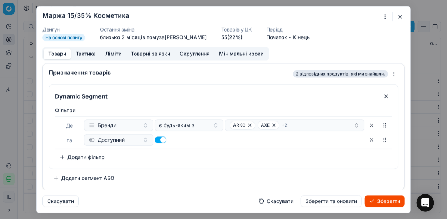
click at [198, 157] on div "Фiльтри [PERSON_NAME] є будь-яким з ARKO AXE + 2 та Доступний To pick up a sort…" at bounding box center [224, 134] width 338 height 56
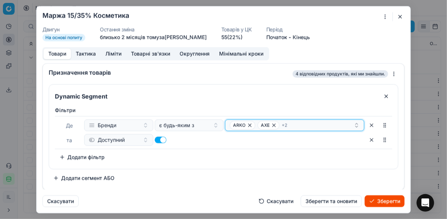
click at [295, 127] on div "ARKO AXE + 2" at bounding box center [292, 124] width 124 height 9
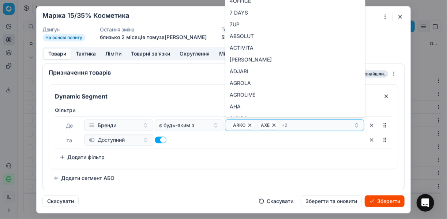
type input "AXE"
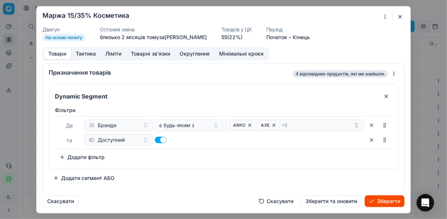
click at [286, 167] on div "Фiльтри [PERSON_NAME] є будь-яким з ARKO AXE + 2 та Доступний To pick up a sort…" at bounding box center [223, 135] width 349 height 65
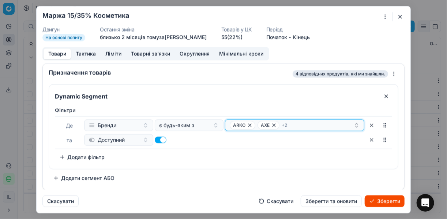
click at [296, 123] on div "ARKO AXE + 2" at bounding box center [292, 124] width 124 height 9
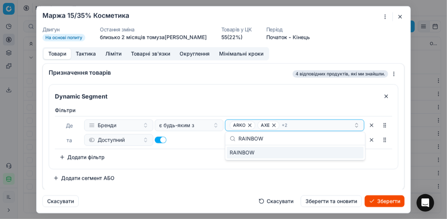
type input "RAINBOW"
click at [351, 151] on div "RAINBOW" at bounding box center [295, 152] width 137 height 12
click at [182, 149] on div "Фiльтри [PERSON_NAME] є будь-яким з ARKO AXE + 3 та Доступний To pick up a sort…" at bounding box center [224, 134] width 338 height 56
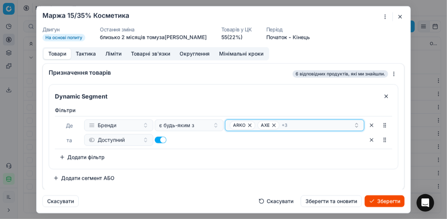
click at [294, 122] on div "ARKO AXE + 3" at bounding box center [292, 124] width 124 height 9
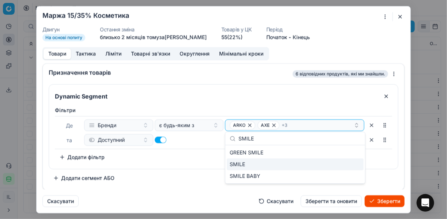
type input "SMILE"
click at [349, 165] on div "SMILE" at bounding box center [295, 164] width 137 height 12
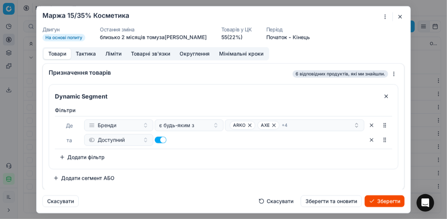
click at [182, 155] on div "Фiльтри [PERSON_NAME] є будь-яким з ARKO AXE + 4 та Доступний To pick up a sort…" at bounding box center [224, 134] width 338 height 56
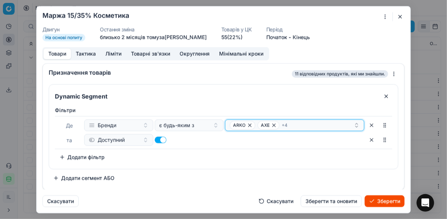
click at [314, 125] on div "ARKO AXE + 4" at bounding box center [292, 124] width 124 height 9
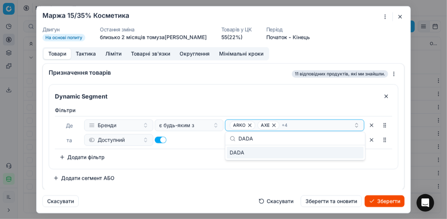
type input "DADA"
click at [339, 155] on div "DADA" at bounding box center [295, 152] width 137 height 12
click at [141, 165] on div "Фiльтри [PERSON_NAME] є будь-яким з ARKO AXE + 5 та Доступний To pick up a sort…" at bounding box center [223, 135] width 349 height 65
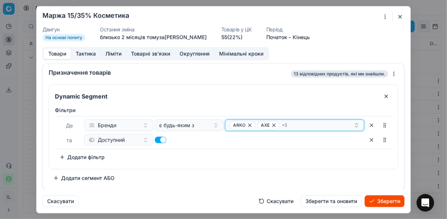
click at [308, 127] on div "ARKO AXE + 5" at bounding box center [292, 124] width 124 height 9
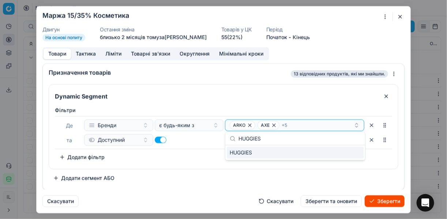
type input "HUGGIES"
click at [358, 152] on div "HUGGIES" at bounding box center [295, 152] width 137 height 12
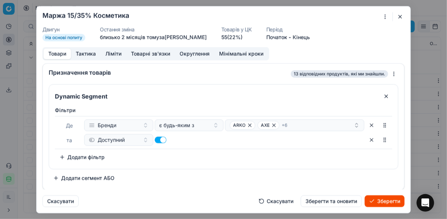
click at [169, 167] on div "Фiльтри [PERSON_NAME] є будь-яким з ARKO AXE + 6 та Доступний To pick up a sort…" at bounding box center [223, 135] width 349 height 65
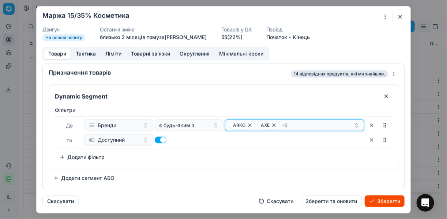
click at [297, 120] on div "ARKO AXE + 6" at bounding box center [292, 124] width 124 height 9
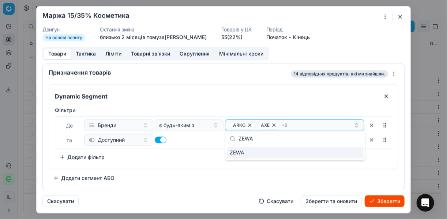
type input "ZEWA"
click at [350, 153] on div "ZEWA" at bounding box center [295, 152] width 137 height 12
click at [211, 163] on div "Фiльтри [PERSON_NAME] є будь-яким з ARKO AXE + 7 та Доступний To pick up a sort…" at bounding box center [223, 135] width 349 height 65
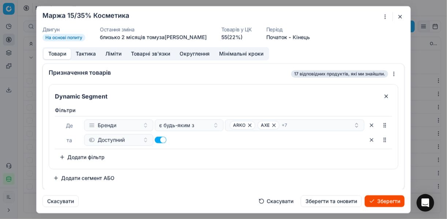
click at [382, 199] on button "Зберегти" at bounding box center [385, 201] width 40 height 12
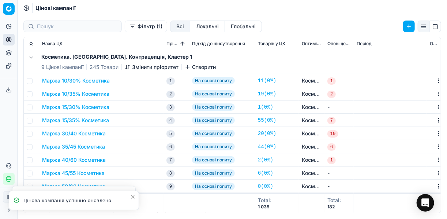
click at [64, 119] on button "Маржа 15/35% Косметика" at bounding box center [75, 119] width 67 height 7
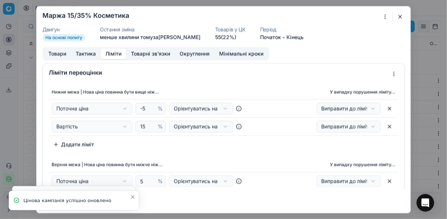
click at [110, 54] on button "Ліміти" at bounding box center [114, 53] width 26 height 11
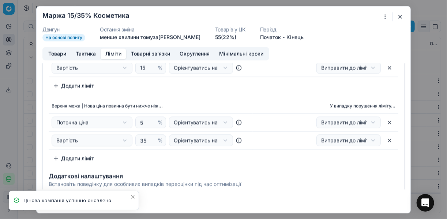
click at [400, 12] on button "button" at bounding box center [400, 16] width 9 height 9
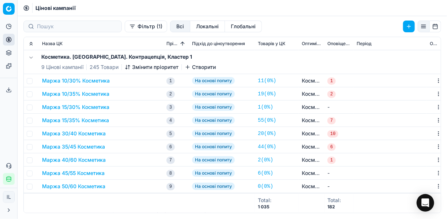
scroll to position [29, 0]
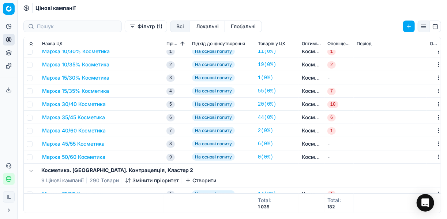
click at [82, 101] on button "Маржа 30/40 Косметика" at bounding box center [74, 103] width 64 height 7
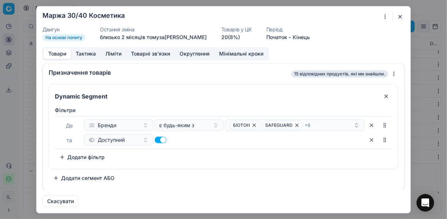
click at [385, 16] on div "Ми зберігаємо налаштування ЦК. Будь ласка, зачекайте, це може зайняти декілька …" at bounding box center [223, 109] width 447 height 219
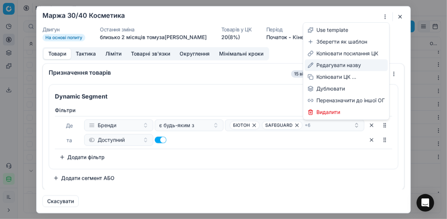
click at [338, 64] on div "Редагувати назву" at bounding box center [346, 65] width 83 height 12
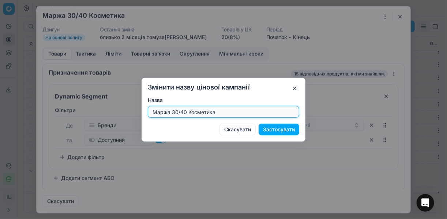
click at [185, 112] on input "Маржа 30/40 Косметика" at bounding box center [223, 111] width 145 height 11
type input "Маржа 20/30% Косметика"
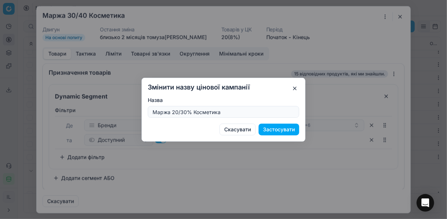
click at [277, 130] on button "Застосувати" at bounding box center [279, 129] width 41 height 12
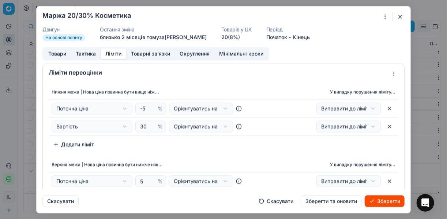
click at [107, 53] on button "Ліміти" at bounding box center [114, 53] width 26 height 11
click at [145, 127] on input "30" at bounding box center [148, 126] width 18 height 11
type input "3"
type input "20"
click at [176, 149] on div "Нижня межа | Нова ціна повинна бути вище ніж... У випадку порушення ліміту... П…" at bounding box center [224, 118] width 350 height 66
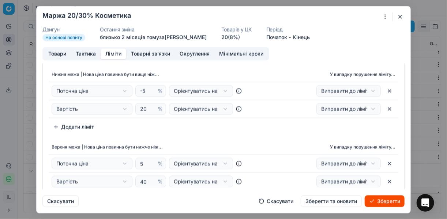
scroll to position [59, 0]
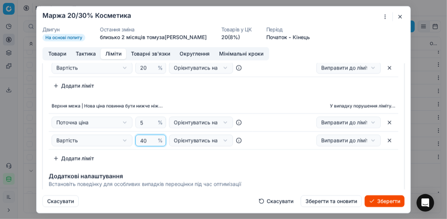
click at [147, 139] on input "40" at bounding box center [148, 140] width 18 height 11
type input "4"
type input "30"
click at [219, 161] on div "Верхня межа | Нова ціна повинна бути нижче ніж... У випадку порушення ліміту...…" at bounding box center [224, 132] width 350 height 66
click at [56, 53] on button "Товари" at bounding box center [57, 53] width 27 height 11
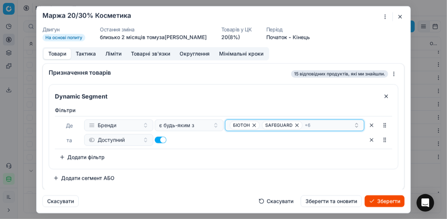
click at [296, 125] on icon "button" at bounding box center [297, 124] width 3 height 3
click at [302, 124] on icon "button" at bounding box center [303, 125] width 6 height 6
click at [298, 126] on icon "button" at bounding box center [297, 124] width 3 height 3
click at [288, 127] on icon "button" at bounding box center [287, 125] width 6 height 6
click at [289, 126] on icon "button" at bounding box center [290, 125] width 6 height 6
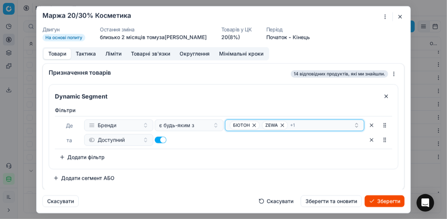
click at [282, 124] on icon "button" at bounding box center [282, 124] width 3 height 3
drag, startPoint x: 280, startPoint y: 125, endPoint x: 272, endPoint y: 127, distance: 7.9
click at [303, 126] on icon "button" at bounding box center [306, 125] width 6 height 6
click at [252, 125] on icon "button" at bounding box center [254, 125] width 6 height 6
click at [258, 126] on button "Select a value" at bounding box center [294, 125] width 139 height 12
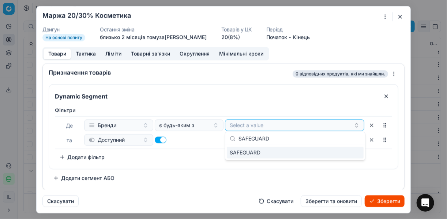
type input "SAFEGUARD"
click at [347, 148] on div "SAFEGUARD" at bounding box center [295, 152] width 137 height 12
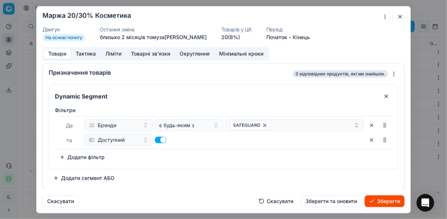
click at [201, 149] on div "Фiльтри [PERSON_NAME] є будь-яким з SAFEGUARD та Доступний To pick up a sortabl…" at bounding box center [224, 134] width 338 height 56
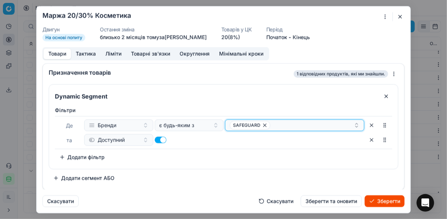
click at [286, 125] on div "SAFEGUARD" at bounding box center [292, 124] width 124 height 9
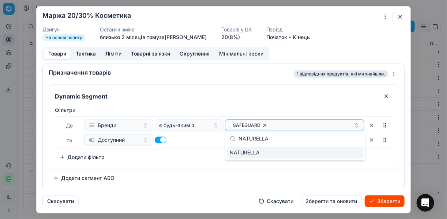
type input "NATURELLA"
click at [347, 150] on div "NATURELLA" at bounding box center [295, 152] width 137 height 12
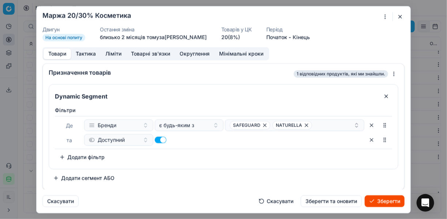
click at [212, 167] on div "Фiльтри [PERSON_NAME] є будь-яким з SAFEGUARD NATURELLA та Доступний To pick up…" at bounding box center [223, 135] width 349 height 65
click at [385, 201] on button "Зберегти" at bounding box center [385, 201] width 40 height 12
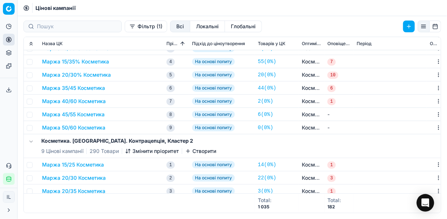
click at [75, 86] on button "Маржа 35/45 Косметика" at bounding box center [73, 87] width 63 height 7
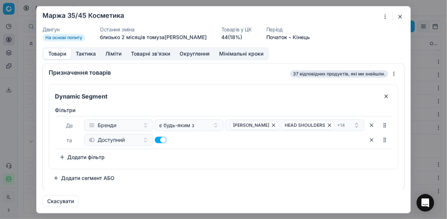
click at [383, 15] on div "Ми зберігаємо налаштування ЦК. Будь ласка, зачекайте, це може зайняти декілька …" at bounding box center [223, 109] width 447 height 219
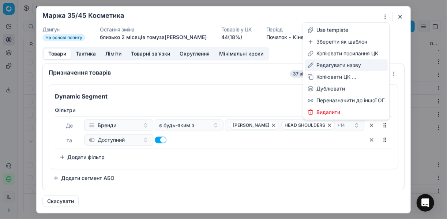
click at [332, 67] on div "Редагувати назву" at bounding box center [346, 65] width 83 height 12
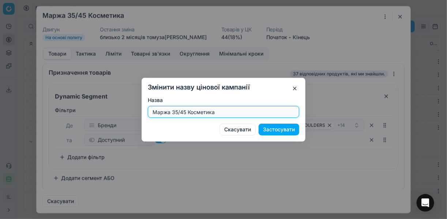
click at [187, 111] on input "Маржа 35/45 Косметика" at bounding box center [223, 111] width 145 height 11
click at [186, 111] on input "Маржа 35/45 Косметика" at bounding box center [223, 111] width 145 height 11
type input "Маржа 20/35% Косметика"
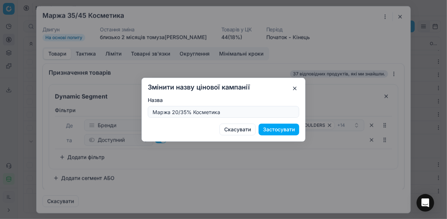
click at [278, 130] on button "Застосувати" at bounding box center [279, 129] width 41 height 12
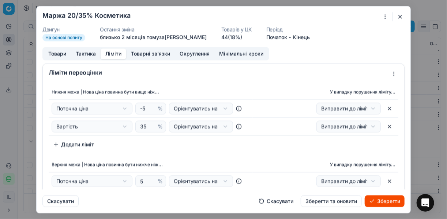
click at [108, 53] on button "Ліміти" at bounding box center [114, 53] width 26 height 11
click at [143, 126] on input "35" at bounding box center [148, 126] width 18 height 11
click at [145, 126] on input "35" at bounding box center [148, 126] width 18 height 11
type input "3"
type input "20"
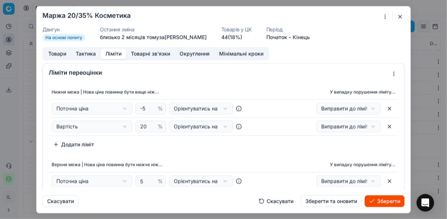
click at [162, 151] on div "Нижня межа | Нова ціна повинна бути вище ніж... У випадку порушення ліміту... П…" at bounding box center [224, 154] width 362 height 144
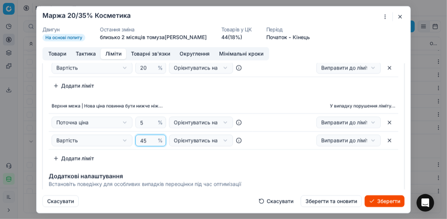
click at [146, 140] on input "45" at bounding box center [148, 140] width 18 height 11
type input "4"
type input "35"
click at [221, 99] on th "Верхня межа | Нова ціна повинна бути нижче ніж..." at bounding box center [151, 106] width 204 height 15
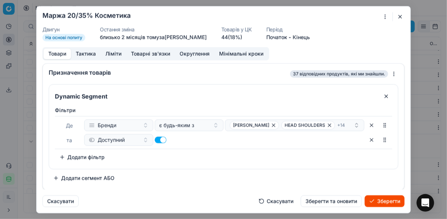
click at [51, 55] on button "Товари" at bounding box center [57, 53] width 27 height 11
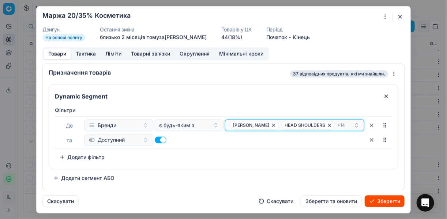
click at [271, 124] on icon "button" at bounding box center [274, 125] width 6 height 6
click at [273, 124] on span "HEAD SHOULDERS" at bounding box center [257, 124] width 54 height 9
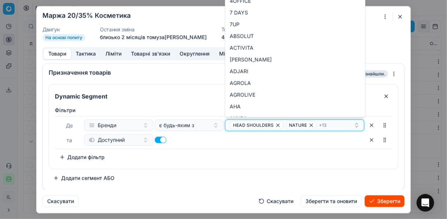
click at [277, 124] on icon "button" at bounding box center [278, 124] width 3 height 3
click at [262, 124] on div "NATURE DR MAMA + 12" at bounding box center [292, 124] width 124 height 9
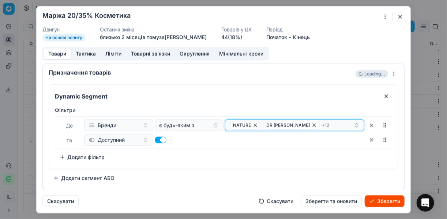
click at [251, 123] on span "NATURE" at bounding box center [245, 124] width 31 height 9
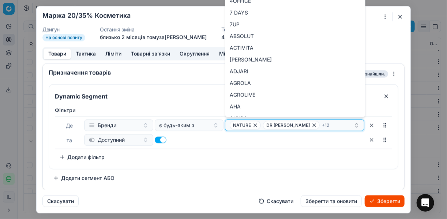
click at [255, 124] on icon "button" at bounding box center [256, 125] width 6 height 6
click at [278, 125] on icon "button" at bounding box center [281, 125] width 6 height 6
click at [258, 125] on icon "button" at bounding box center [258, 124] width 3 height 3
click at [263, 124] on icon "button" at bounding box center [263, 124] width 3 height 3
click at [258, 125] on icon "button" at bounding box center [257, 125] width 6 height 6
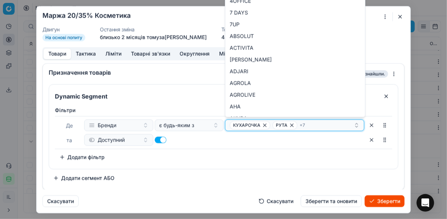
click at [262, 125] on span "КУХАРОЧКА" at bounding box center [250, 124] width 41 height 9
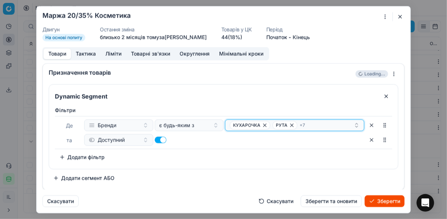
click at [262, 125] on icon "button" at bounding box center [265, 125] width 6 height 6
click at [253, 125] on span "РУТА" at bounding box center [242, 124] width 25 height 9
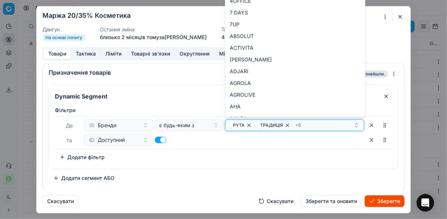
click at [250, 125] on icon "button" at bounding box center [249, 125] width 6 height 6
click at [256, 126] on span "ТРАДИЦІЯ" at bounding box center [248, 124] width 36 height 9
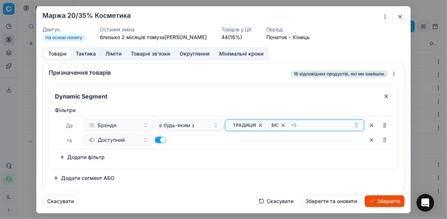
click at [260, 125] on icon "button" at bounding box center [261, 125] width 6 height 6
click at [246, 124] on icon "button" at bounding box center [245, 125] width 6 height 6
click at [265, 125] on icon "button" at bounding box center [267, 125] width 6 height 6
click at [266, 123] on icon "button" at bounding box center [265, 125] width 6 height 6
click at [290, 124] on icon "button" at bounding box center [293, 125] width 6 height 6
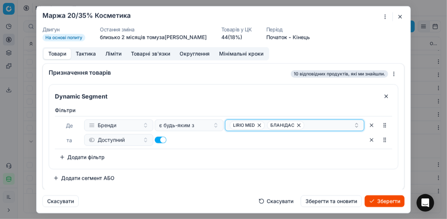
click at [260, 124] on icon "button" at bounding box center [259, 124] width 3 height 3
click at [261, 124] on icon "button" at bounding box center [261, 124] width 3 height 3
click at [243, 126] on button "Select a value" at bounding box center [294, 125] width 139 height 12
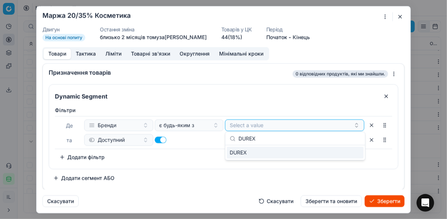
type input "DUREX"
click at [346, 152] on div "DUREX" at bounding box center [295, 152] width 137 height 12
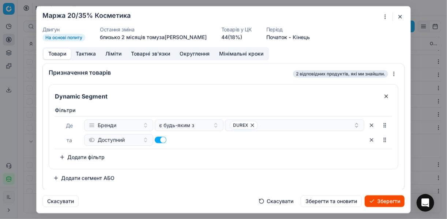
click at [202, 159] on div "Фiльтри [PERSON_NAME] є будь-яким з DUREX та Доступний To pick up a sortable it…" at bounding box center [224, 134] width 338 height 56
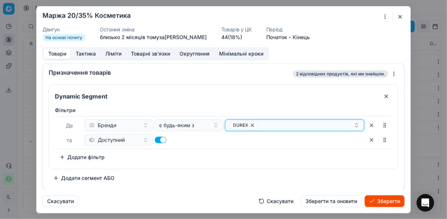
click at [272, 125] on div "DUREX" at bounding box center [292, 124] width 124 height 9
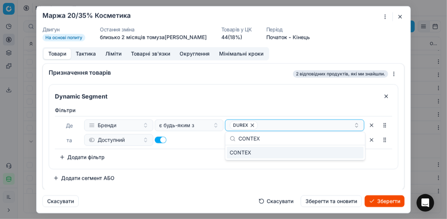
type input "CONTEX"
drag, startPoint x: 344, startPoint y: 153, endPoint x: 265, endPoint y: 157, distance: 78.8
click at [343, 153] on div "CONTEX" at bounding box center [295, 152] width 137 height 12
click at [177, 168] on div "Dynamic Segment Фiльтри [PERSON_NAME] є будь-яким з DUREX CONTEX та Доступний T…" at bounding box center [224, 126] width 350 height 85
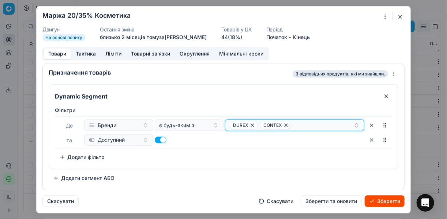
click at [304, 123] on div "DUREX CONTEX" at bounding box center [292, 124] width 124 height 9
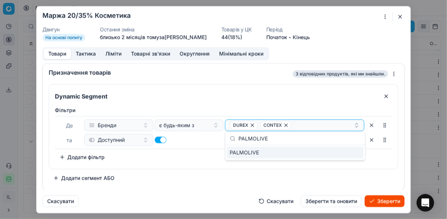
type input "PALMOLIVE"
click at [352, 153] on div "PALMOLIVE" at bounding box center [295, 152] width 137 height 12
click at [177, 169] on div "Dynamic Segment Фiльтри [PERSON_NAME] є будь-яким з DUREX CONTEX + 1 та Доступн…" at bounding box center [224, 134] width 350 height 100
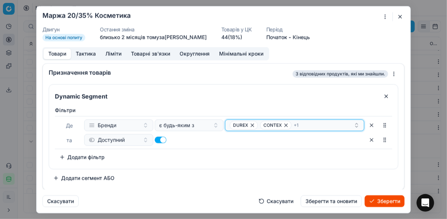
click at [309, 126] on div "DUREX CONTEX + 1" at bounding box center [292, 124] width 124 height 9
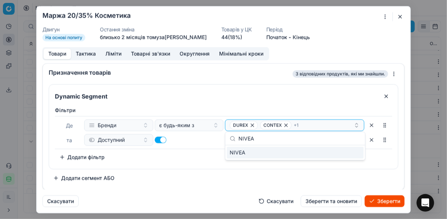
type input "NIVEA"
click at [354, 151] on div "NIVEA" at bounding box center [295, 152] width 137 height 12
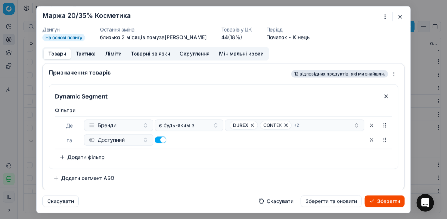
drag, startPoint x: 193, startPoint y: 156, endPoint x: 197, endPoint y: 158, distance: 5.4
click at [193, 156] on div "Фiльтри [PERSON_NAME] є будь-яким з DUREX CONTEX + 2 та Доступний To pick up a …" at bounding box center [224, 134] width 338 height 56
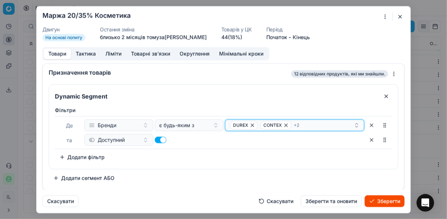
click at [314, 125] on div "DUREX CONTEX + 2" at bounding box center [292, 124] width 124 height 9
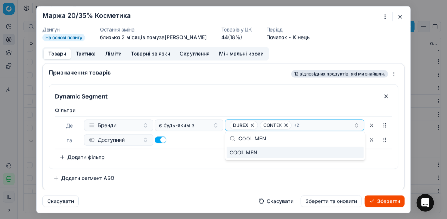
type input "COOL MEN"
click at [353, 155] on div "COOL MEN" at bounding box center [295, 152] width 137 height 12
click at [195, 160] on div "Фiльтри [PERSON_NAME] є будь-яким з DUREX CONTEX + 3 та Доступний To pick up a …" at bounding box center [224, 134] width 338 height 56
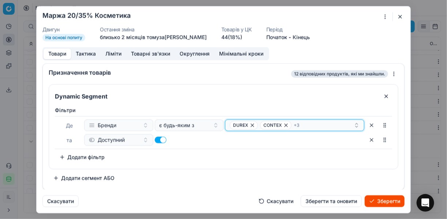
click at [313, 126] on div "DUREX CONTEX + 3" at bounding box center [292, 124] width 124 height 9
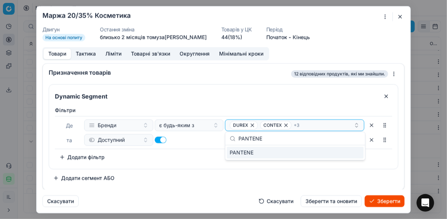
type input "PANTENE"
click at [351, 152] on div "PANTENE" at bounding box center [295, 152] width 137 height 12
click at [203, 160] on div "Фiльтри [PERSON_NAME] є будь-яким з DUREX CONTEX + 4 та Доступний To pick up a …" at bounding box center [224, 134] width 338 height 56
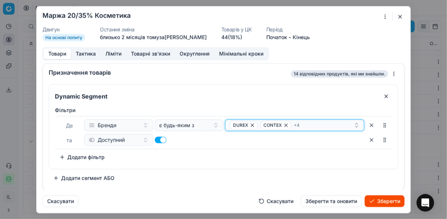
click at [316, 122] on div "DUREX CONTEX + 4" at bounding box center [292, 124] width 124 height 9
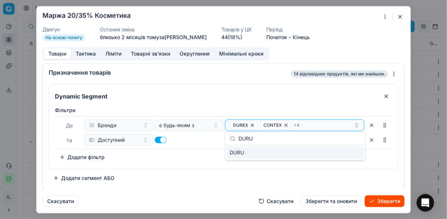
type input "DURU"
click at [354, 154] on div "DURU" at bounding box center [295, 152] width 137 height 12
click at [186, 163] on div "Фiльтри [PERSON_NAME] є будь-яким з DUREX CONTEX + 5 та Доступний To pick up a …" at bounding box center [223, 135] width 349 height 65
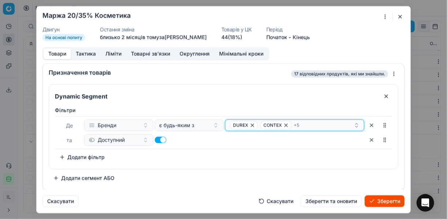
click at [308, 122] on div "DUREX CONTEX + 5" at bounding box center [292, 124] width 124 height 9
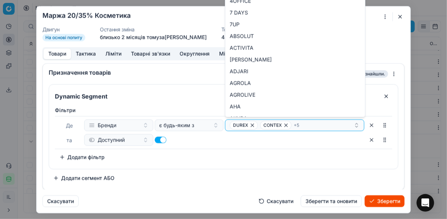
type input "DURU"
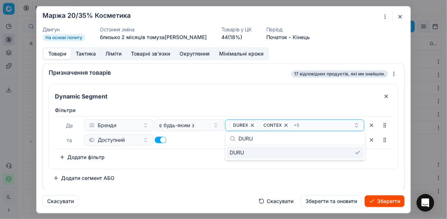
click at [198, 171] on div "Dynamic Segment Фiльтри [PERSON_NAME] є будь-яким з DUREX CONTEX + 5 та Доступн…" at bounding box center [224, 134] width 350 height 100
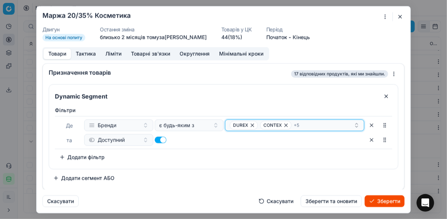
click at [331, 125] on div "DUREX CONTEX + 5" at bounding box center [292, 124] width 124 height 9
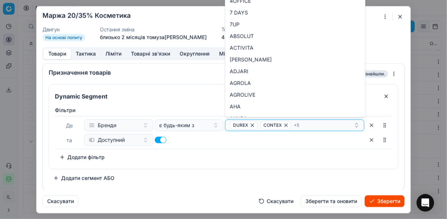
type input "DURU"
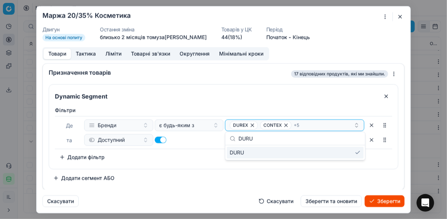
click at [193, 164] on div "Фiльтри [PERSON_NAME] є будь-яким з DUREX CONTEX + 5 та Доступний To pick up a …" at bounding box center [223, 135] width 349 height 65
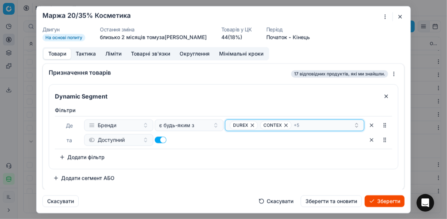
click at [314, 125] on div "DUREX CONTEX + 5" at bounding box center [292, 124] width 124 height 9
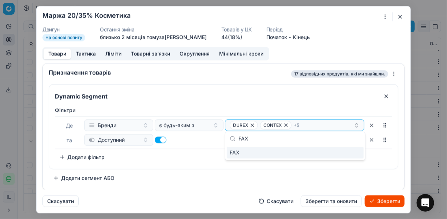
type input "FAX"
click at [353, 152] on div "FAX" at bounding box center [295, 152] width 137 height 12
click at [188, 150] on div "Фiльтри [PERSON_NAME] є будь-яким з DUREX CONTEX + 6 та Доступний To pick up a …" at bounding box center [224, 134] width 338 height 56
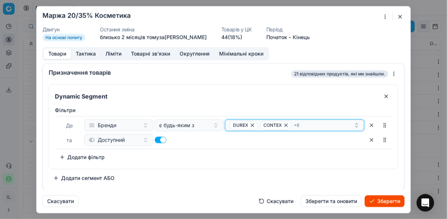
click at [320, 125] on div "DUREX CONTEX + 6" at bounding box center [292, 124] width 124 height 9
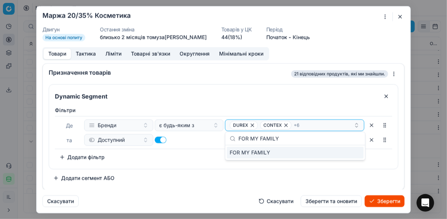
type input "FOR MY FAMILY"
click at [350, 152] on div "FOR MY FAMILY" at bounding box center [295, 152] width 137 height 12
click at [195, 164] on div "Фiльтри [PERSON_NAME] є будь-яким з DUREX CONTEX + 7 та Доступний To pick up a …" at bounding box center [223, 135] width 349 height 65
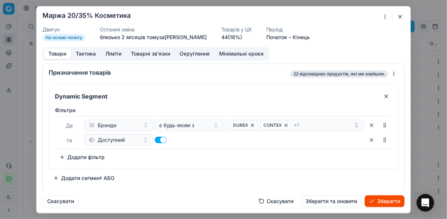
click at [382, 199] on button "Зберегти" at bounding box center [385, 201] width 40 height 12
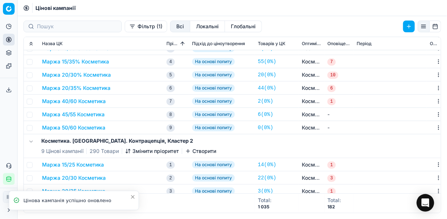
click at [63, 86] on button "Маржа 20/35% Косметика" at bounding box center [76, 87] width 68 height 7
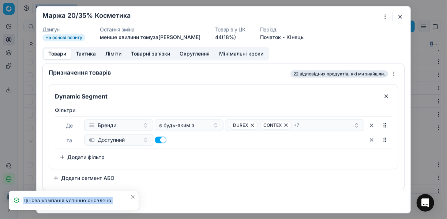
click at [63, 86] on div "Dynamic Segment" at bounding box center [223, 93] width 349 height 19
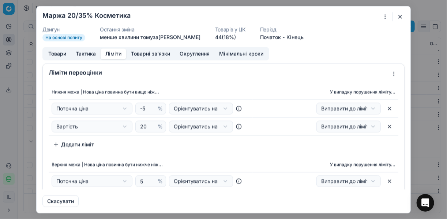
click at [117, 56] on button "Ліміти" at bounding box center [114, 53] width 26 height 11
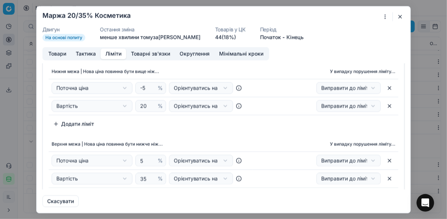
scroll to position [29, 0]
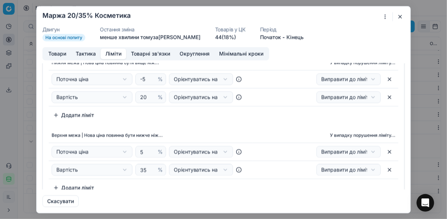
click at [402, 15] on button "button" at bounding box center [400, 16] width 9 height 9
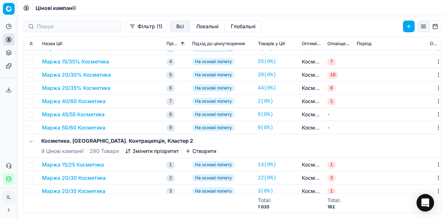
click at [90, 102] on button "Маржа 40/60 Косметика" at bounding box center [74, 100] width 64 height 7
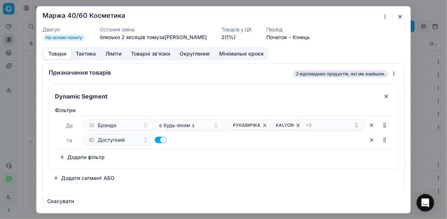
click at [388, 16] on div "Ми зберігаємо налаштування ЦК. Будь ласка, зачекайте, це може зайняти декілька …" at bounding box center [223, 109] width 447 height 219
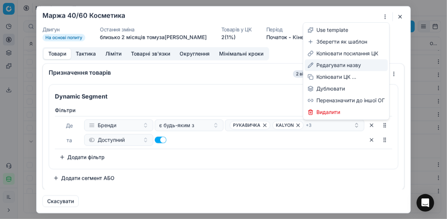
click at [336, 65] on div "Редагувати назву" at bounding box center [346, 65] width 83 height 12
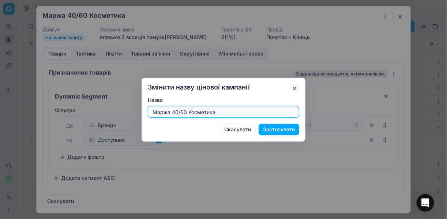
click at [186, 109] on input "Маржа 40/60 Косметика" at bounding box center [223, 111] width 145 height 11
type input "Маржа 20/40% Косметика"
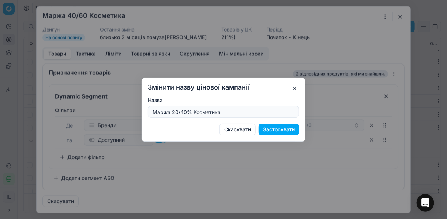
click at [271, 129] on button "Застосувати" at bounding box center [279, 129] width 41 height 12
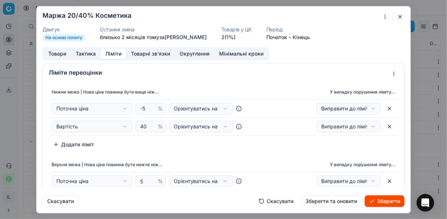
click at [116, 55] on button "Ліміти" at bounding box center [114, 53] width 26 height 11
click at [145, 126] on input "40" at bounding box center [148, 126] width 18 height 11
type input "4"
type input "20"
click at [186, 164] on th "Верхня межа | Нова ціна повинна бути нижче ніж..." at bounding box center [151, 164] width 204 height 15
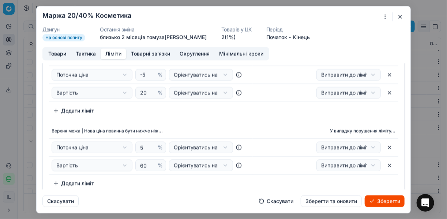
scroll to position [59, 0]
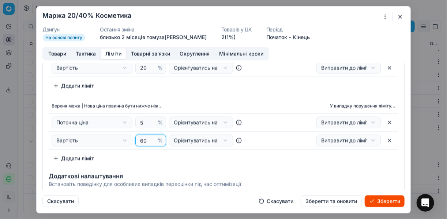
click at [145, 141] on input "60" at bounding box center [148, 140] width 18 height 11
type input "6"
type input "40"
click at [208, 164] on div "Нижня межа | Нова ціна повинна бути вище ніж... У випадку порушення ліміту... П…" at bounding box center [224, 95] width 362 height 144
click at [52, 52] on button "Товари" at bounding box center [57, 53] width 27 height 11
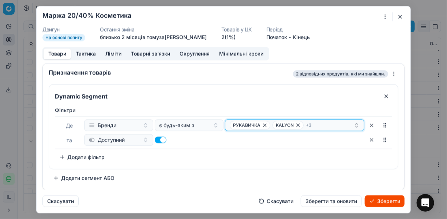
click at [298, 124] on icon "button" at bounding box center [298, 124] width 3 height 3
click at [291, 124] on icon "button" at bounding box center [294, 125] width 6 height 6
click at [306, 124] on icon "button" at bounding box center [309, 125] width 6 height 6
click at [294, 124] on icon "button" at bounding box center [297, 125] width 6 height 6
click at [264, 124] on icon "button" at bounding box center [265, 124] width 3 height 3
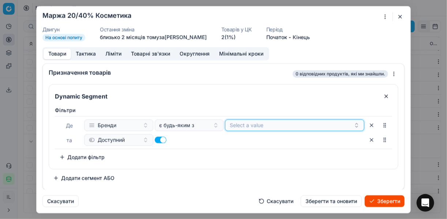
click at [238, 124] on button "Select a value" at bounding box center [294, 125] width 139 height 12
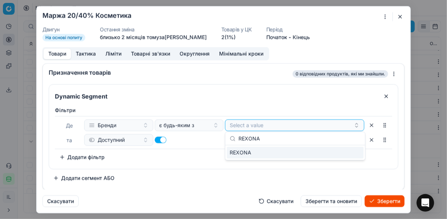
type input "REXONA"
click at [354, 154] on div "REXONA" at bounding box center [295, 152] width 137 height 12
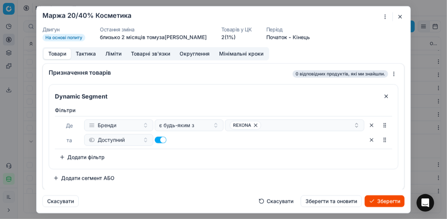
click at [209, 154] on div "Фiльтри [PERSON_NAME] є будь-яким з REXONA та Доступний To pick up a sortable i…" at bounding box center [224, 134] width 338 height 56
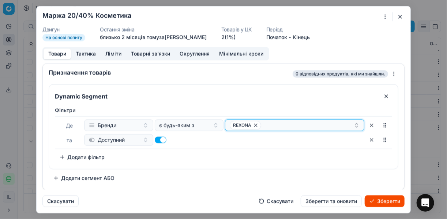
click at [279, 119] on button "REXONA" at bounding box center [294, 125] width 139 height 12
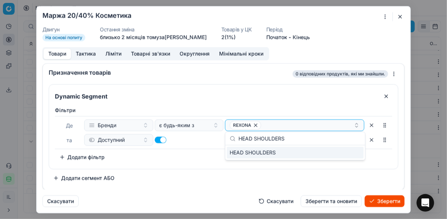
type input "HEAD SHOULDERS"
click at [354, 157] on div "HEAD SHOULDERS" at bounding box center [295, 152] width 137 height 12
click at [196, 157] on div "Фiльтри [PERSON_NAME] є будь-яким з REXONA HEAD SHOULDERS та Доступний To pick …" at bounding box center [224, 134] width 338 height 56
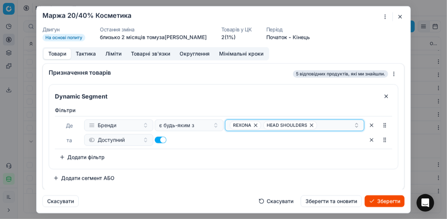
click at [321, 120] on div "REXONA HEAD SHOULDERS" at bounding box center [292, 124] width 124 height 9
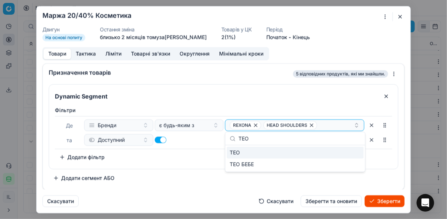
type input "ТЕО"
click at [353, 150] on div "ТЕО" at bounding box center [295, 152] width 137 height 12
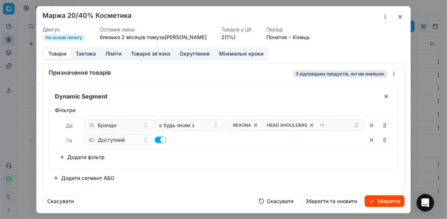
click at [189, 161] on div "Фiльтри [PERSON_NAME] є будь-яким з REXONA HEAD SHOULDERS + 1 та Доступний To p…" at bounding box center [224, 134] width 338 height 56
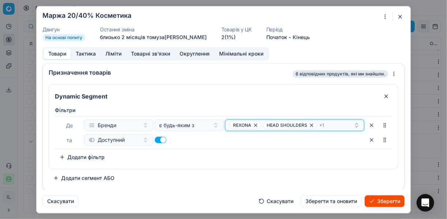
click at [326, 122] on div "REXONA HEAD SHOULDERS + 1" at bounding box center [292, 124] width 124 height 9
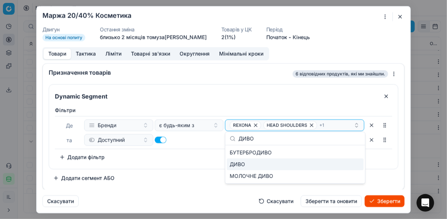
type input "ДИВО"
click at [258, 165] on div "ДИВО" at bounding box center [295, 164] width 137 height 12
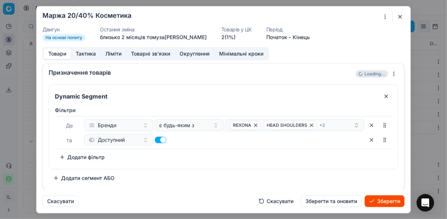
click at [192, 173] on div "Dynamic Segment Фiльтри [PERSON_NAME] є будь-яким з REXONA HEAD SHOULDERS + 2 т…" at bounding box center [224, 134] width 350 height 100
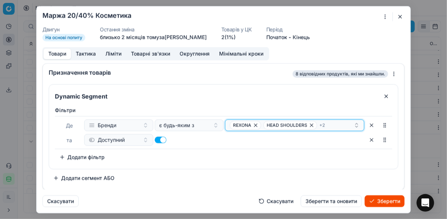
click at [339, 126] on div "REXONA HEAD SHOULDERS + 2" at bounding box center [292, 124] width 124 height 9
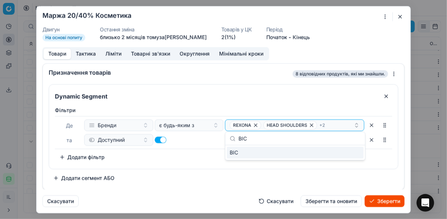
type input "BIC"
click at [357, 151] on div "BIC" at bounding box center [295, 152] width 137 height 12
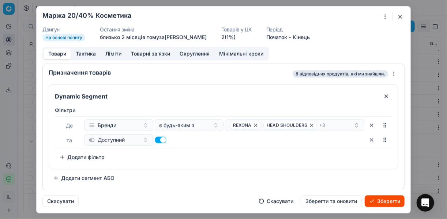
click at [144, 156] on div "Фiльтри [PERSON_NAME] є будь-яким з REXONA HEAD SHOULDERS + 3 та Доступний To p…" at bounding box center [224, 134] width 338 height 56
click at [381, 201] on button "Зберегти" at bounding box center [385, 201] width 40 height 12
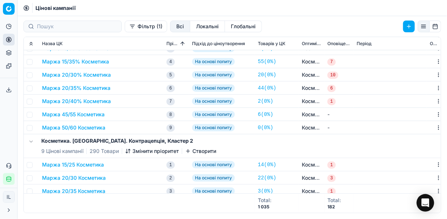
click at [85, 115] on button "Маржа 45/55 Косметика" at bounding box center [73, 114] width 63 height 7
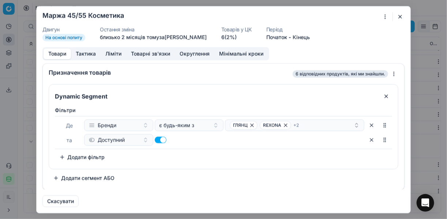
click at [387, 19] on div "Ми зберігаємо налаштування ЦК. Будь ласка, зачекайте, це може зайняти декілька …" at bounding box center [223, 109] width 447 height 219
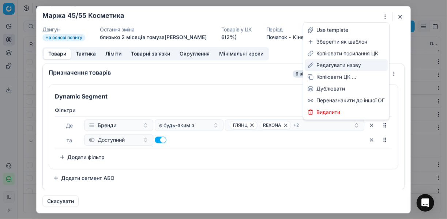
click at [332, 67] on div "Редагувати назву" at bounding box center [346, 65] width 83 height 12
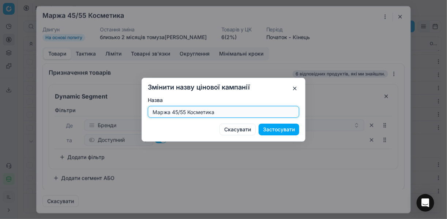
click at [185, 111] on input "Маржа 45/55 Косметика" at bounding box center [223, 111] width 145 height 11
type input "Маржа 25/35% Косметика"
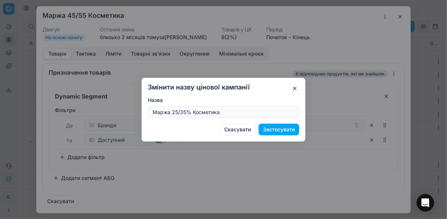
click at [282, 127] on button "Застосувати" at bounding box center [279, 129] width 41 height 12
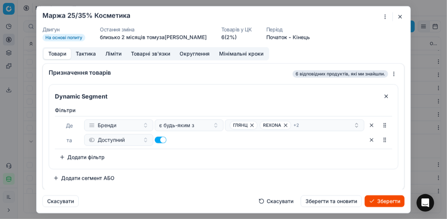
click at [110, 54] on button "Ліміти" at bounding box center [114, 53] width 26 height 11
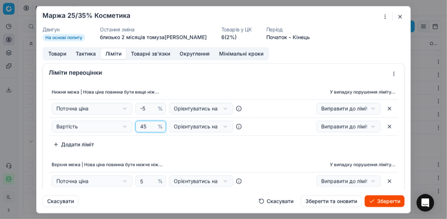
click at [142, 127] on input "45" at bounding box center [148, 126] width 18 height 11
drag, startPoint x: 144, startPoint y: 127, endPoint x: 136, endPoint y: 126, distance: 8.1
click at [136, 126] on div "45 %" at bounding box center [150, 126] width 31 height 12
type input "25"
click at [149, 143] on div "Нижня межа | Нова ціна повинна бути вище ніж... У випадку порушення ліміту... П…" at bounding box center [224, 118] width 350 height 66
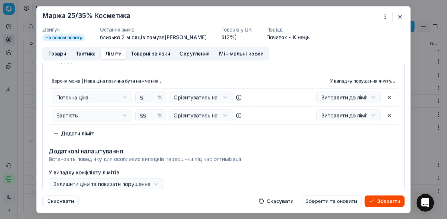
scroll to position [88, 0]
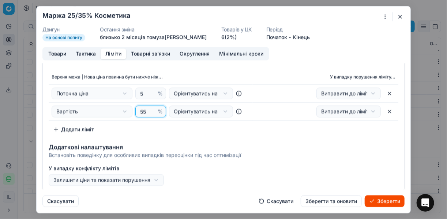
drag, startPoint x: 144, startPoint y: 111, endPoint x: 139, endPoint y: 111, distance: 4.4
click at [139, 111] on input "55" at bounding box center [148, 110] width 18 height 11
type input "35"
click at [174, 133] on div "Верхня межа | Нова ціна повинна бути нижче ніж... У випадку порушення ліміту...…" at bounding box center [224, 103] width 350 height 66
click at [49, 50] on button "Товари" at bounding box center [57, 53] width 27 height 11
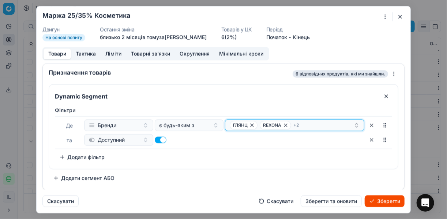
click at [286, 124] on icon "button" at bounding box center [286, 125] width 6 height 6
click at [283, 125] on icon "button" at bounding box center [285, 125] width 6 height 6
click at [322, 125] on icon "button" at bounding box center [323, 124] width 3 height 3
click at [251, 125] on icon "button" at bounding box center [252, 124] width 3 height 3
click at [247, 126] on button "Select a value" at bounding box center [294, 125] width 139 height 12
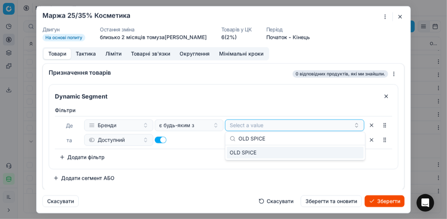
type input "OLD SPICE"
click at [348, 153] on div "OLD SPICE" at bounding box center [295, 152] width 137 height 12
click at [198, 165] on div "Фiльтри [PERSON_NAME] є будь-яким з OLD SPICE та Доступний To pick up a sortabl…" at bounding box center [223, 135] width 349 height 65
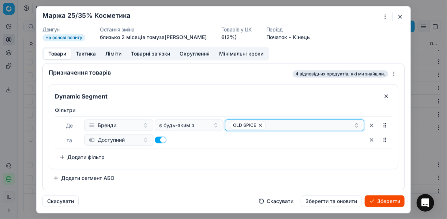
click at [288, 126] on div "OLD SPICE" at bounding box center [292, 124] width 124 height 9
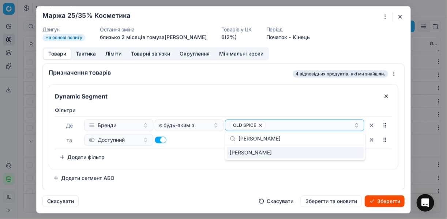
type input "[PERSON_NAME]"
click at [337, 151] on div "[PERSON_NAME]" at bounding box center [295, 152] width 137 height 12
click at [194, 153] on div "Фiльтри [PERSON_NAME] є будь-яким з OLD [PERSON_NAME] та Доступний To pick up a…" at bounding box center [224, 134] width 338 height 56
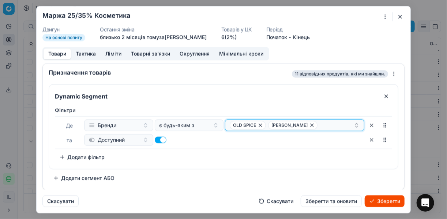
click at [345, 123] on div "OLD [PERSON_NAME]" at bounding box center [292, 124] width 124 height 9
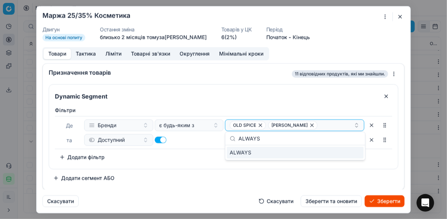
type input "ALWAYS"
drag, startPoint x: 343, startPoint y: 154, endPoint x: 339, endPoint y: 152, distance: 4.3
click at [342, 154] on div "ALWAYS" at bounding box center [295, 152] width 137 height 12
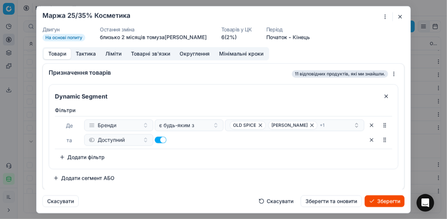
click at [211, 154] on div "Фiльтри [PERSON_NAME] є будь-яким з OLD [PERSON_NAME] + 1 та Доступний To pick …" at bounding box center [224, 134] width 338 height 56
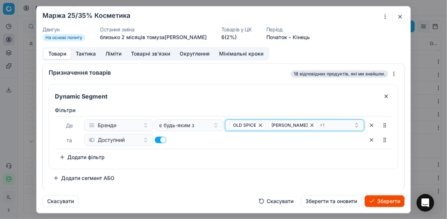
click at [340, 126] on div "OLD [PERSON_NAME] + 1" at bounding box center [292, 124] width 124 height 9
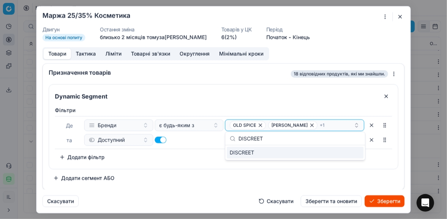
type input "DISCREET"
drag, startPoint x: 347, startPoint y: 152, endPoint x: 319, endPoint y: 154, distance: 28.3
click at [347, 151] on div "DISCREET" at bounding box center [295, 152] width 137 height 12
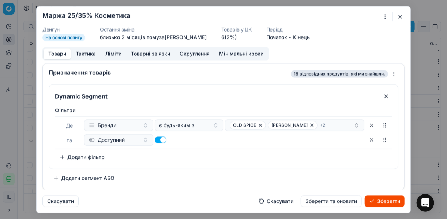
click at [201, 154] on div "Фiльтри [PERSON_NAME] є будь-яким з OLD [PERSON_NAME] + 2 та Доступний To pick …" at bounding box center [224, 134] width 338 height 56
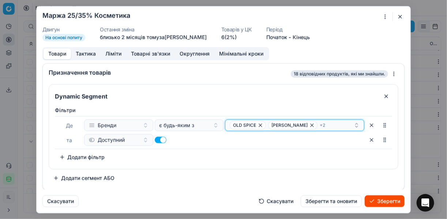
click at [342, 126] on div "OLD [PERSON_NAME] + 2" at bounding box center [292, 124] width 124 height 9
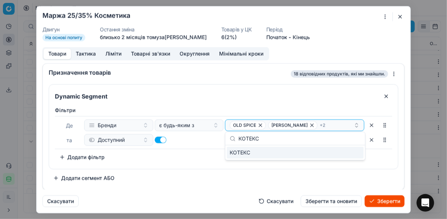
type input "КОТЕКС"
click at [355, 152] on div "КОТЕКС" at bounding box center [295, 152] width 137 height 12
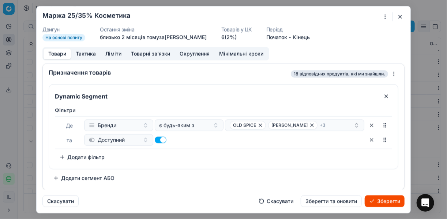
click at [377, 202] on button "Зберегти" at bounding box center [385, 201] width 40 height 12
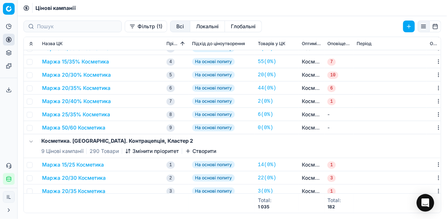
click at [80, 125] on button "Маржа 50/60 Косметика" at bounding box center [73, 127] width 63 height 7
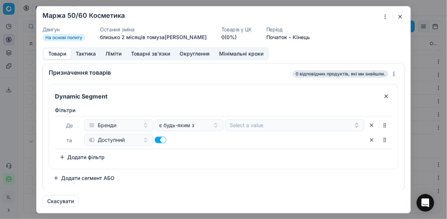
click at [385, 16] on div "Ми зберігаємо налаштування ЦК. Будь ласка, зачекайте, це може зайняти декілька …" at bounding box center [223, 109] width 447 height 219
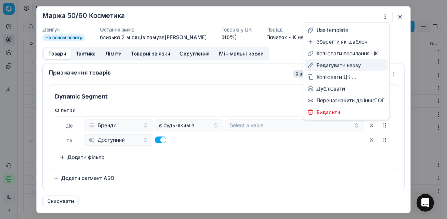
click at [329, 66] on div "Редагувати назву" at bounding box center [346, 65] width 83 height 12
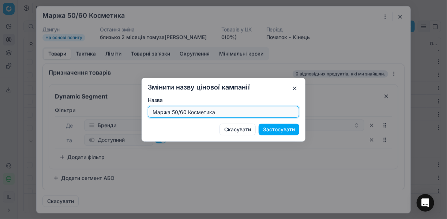
click at [186, 113] on input "Маржа 50/60 Косметика" at bounding box center [223, 111] width 145 height 11
type input "Маржа 25/40% Косметика"
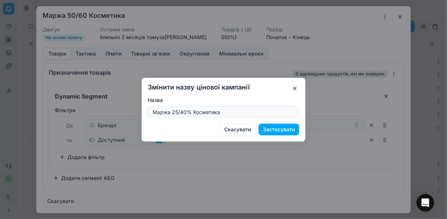
click at [283, 128] on button "Застосувати" at bounding box center [279, 129] width 41 height 12
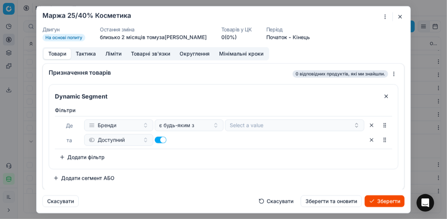
click at [111, 52] on button "Ліміти" at bounding box center [114, 53] width 26 height 11
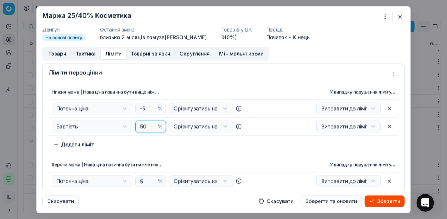
click at [146, 125] on input "50" at bounding box center [148, 126] width 18 height 11
type input "5"
type input "25"
click at [172, 155] on div "Нижня межа | Нова ціна повинна бути вище ніж... У випадку порушення ліміту... П…" at bounding box center [224, 154] width 362 height 144
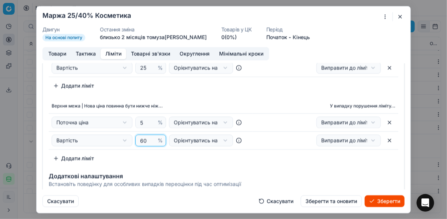
click at [145, 141] on input "60" at bounding box center [148, 140] width 18 height 11
type input "6"
type input "40"
click at [217, 95] on div "Нижня межа | Нова ціна повинна бути вище ніж... У випадку порушення ліміту... П…" at bounding box center [224, 95] width 362 height 144
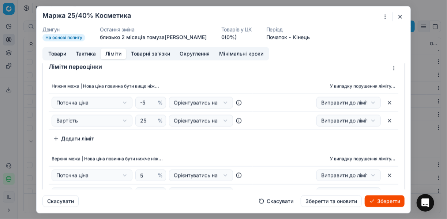
scroll to position [0, 0]
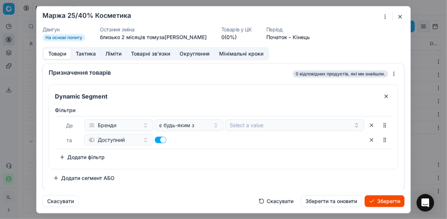
click at [62, 52] on button "Товари" at bounding box center [57, 53] width 27 height 11
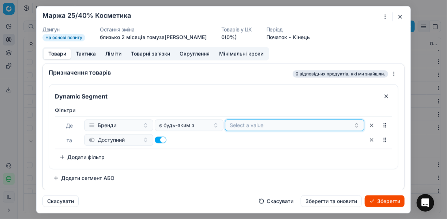
click at [261, 124] on button "Select a value" at bounding box center [294, 125] width 139 height 12
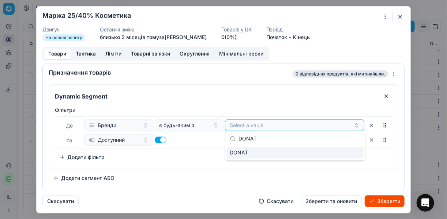
type input "DONAT"
click at [357, 150] on div "DONAT" at bounding box center [295, 152] width 137 height 12
click at [210, 153] on div "Фiльтри [PERSON_NAME] є будь-яким з DONAT та Доступний To pick up a sortable it…" at bounding box center [224, 134] width 338 height 56
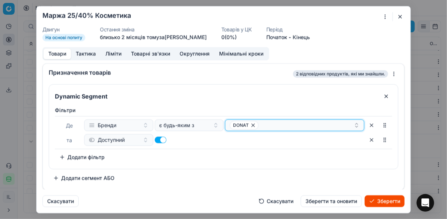
click at [295, 128] on div "DONAT" at bounding box center [292, 124] width 124 height 9
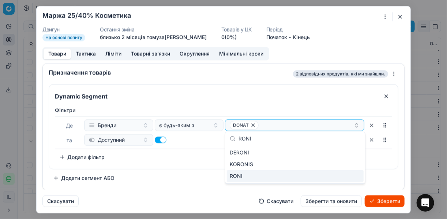
type input "RONI"
click at [351, 176] on div "RONI" at bounding box center [295, 176] width 137 height 12
click at [198, 153] on div "Фiльтри [PERSON_NAME] є будь-яким з [PERSON_NAME] та Доступний To pick up a sor…" at bounding box center [224, 134] width 338 height 56
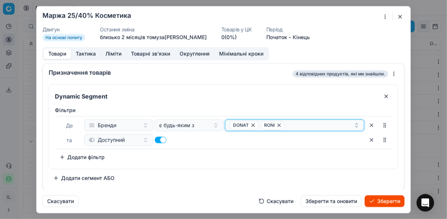
click at [302, 126] on div "[PERSON_NAME]" at bounding box center [292, 124] width 124 height 9
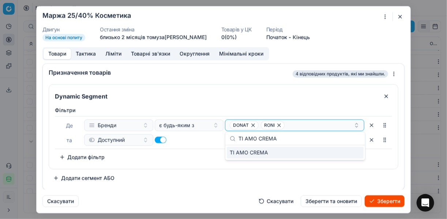
type input "TI AMO CREMA"
click at [345, 152] on div "TI AMO CREMA" at bounding box center [295, 152] width 137 height 12
click at [199, 154] on div "Фiльтри [PERSON_NAME] є будь-яким з [PERSON_NAME] + 1 та Доступний To pick up a…" at bounding box center [224, 134] width 338 height 56
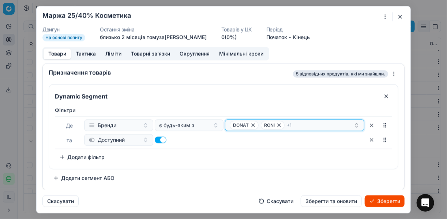
click at [314, 126] on div "[PERSON_NAME] + 1" at bounding box center [292, 124] width 124 height 9
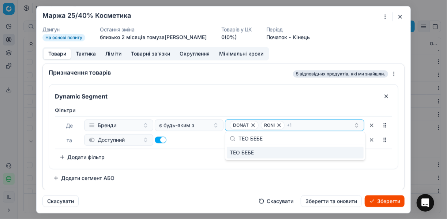
type input "ТЕО БЕБЕ"
click at [359, 153] on div "ТЕО БЕБЕ" at bounding box center [295, 152] width 137 height 12
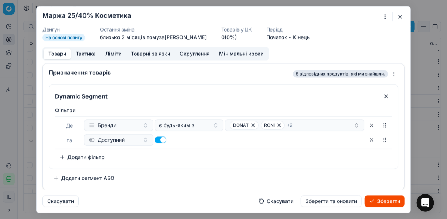
click at [201, 160] on div "Фiльтри [PERSON_NAME] є будь-яким з [PERSON_NAME] + 2 та Доступний To pick up a…" at bounding box center [224, 134] width 338 height 56
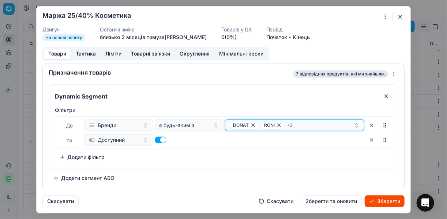
click at [305, 124] on div "[PERSON_NAME] + 2" at bounding box center [292, 124] width 124 height 9
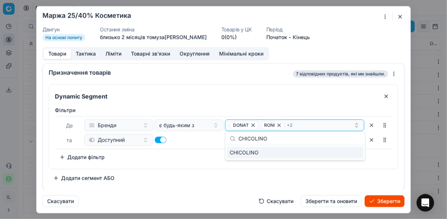
type input "CHICOLINO"
click at [351, 152] on div "CHICOLINO" at bounding box center [295, 152] width 137 height 12
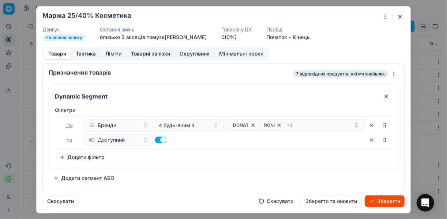
click at [193, 169] on div "Dynamic Segment Фiльтри [PERSON_NAME] є будь-яким з [PERSON_NAME] + 3 та Доступ…" at bounding box center [224, 134] width 350 height 100
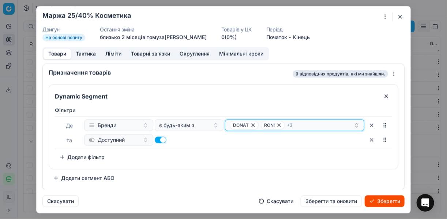
click at [304, 125] on div "[PERSON_NAME] + 3" at bounding box center [292, 124] width 124 height 9
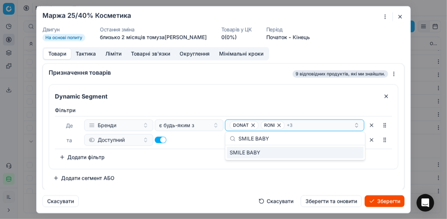
type input "SMILE BABY"
click at [353, 151] on div "SMILE BABY" at bounding box center [295, 152] width 137 height 12
click at [190, 169] on div "Dynamic Segment Фiльтри [PERSON_NAME] є будь-яким з [PERSON_NAME] + 4 та Доступ…" at bounding box center [224, 134] width 350 height 100
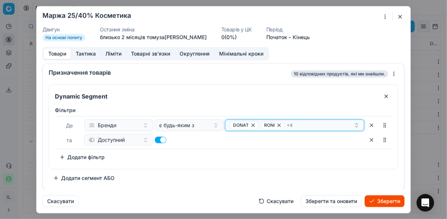
click at [312, 124] on div "[PERSON_NAME] + 4" at bounding box center [292, 124] width 124 height 9
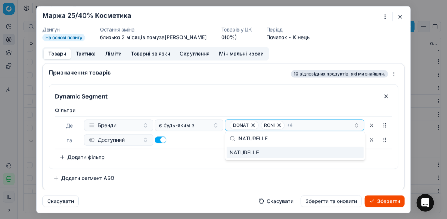
type input "NATURELLE"
click at [347, 152] on div "NATURELLE" at bounding box center [295, 152] width 137 height 12
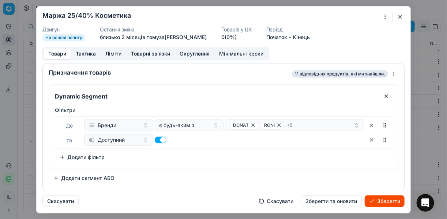
click at [187, 156] on div "Фiльтри [PERSON_NAME] є будь-яким з [PERSON_NAME] + 5 та Доступний To pick up a…" at bounding box center [224, 134] width 338 height 56
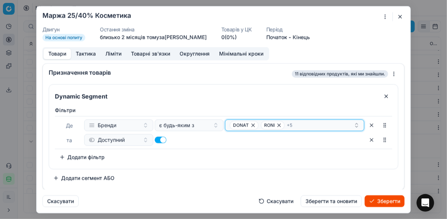
click at [300, 124] on div "[PERSON_NAME] + 5" at bounding box center [292, 124] width 124 height 9
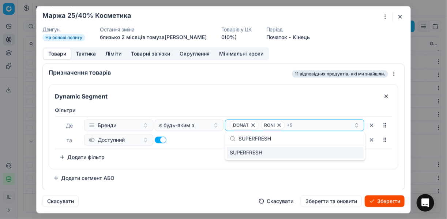
type input "SUPERFRESH"
click at [349, 153] on div "SUPERFRESH" at bounding box center [295, 152] width 137 height 12
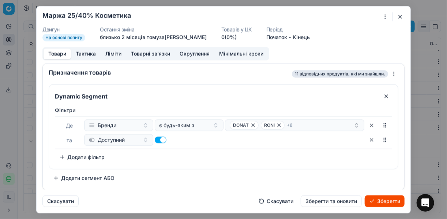
click at [181, 159] on div "Фiльтри [PERSON_NAME] є будь-яким з [PERSON_NAME] + 6 та Доступний To pick up a…" at bounding box center [224, 134] width 338 height 56
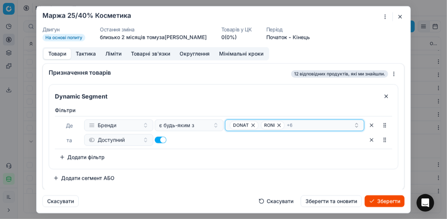
click at [313, 124] on div "[PERSON_NAME] + 6" at bounding box center [292, 124] width 124 height 9
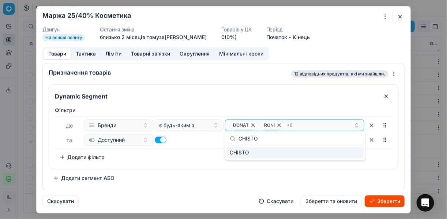
type input "CHISTO"
click at [355, 152] on div "CHISTO" at bounding box center [295, 152] width 137 height 12
click at [201, 164] on div "Фiльтри [PERSON_NAME] є будь-яким з [PERSON_NAME] + 7 та Доступний To pick up a…" at bounding box center [223, 135] width 349 height 65
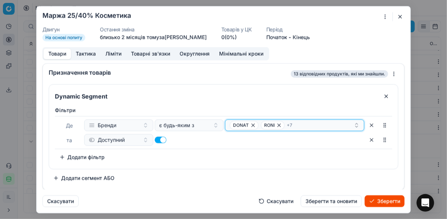
click at [311, 127] on div "[PERSON_NAME] + 7" at bounding box center [292, 124] width 124 height 9
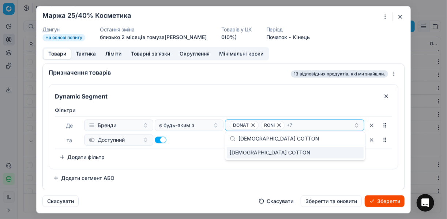
type input "[DEMOGRAPHIC_DATA] COTTON"
click at [358, 148] on div "[DEMOGRAPHIC_DATA] COTTON" at bounding box center [295, 152] width 137 height 12
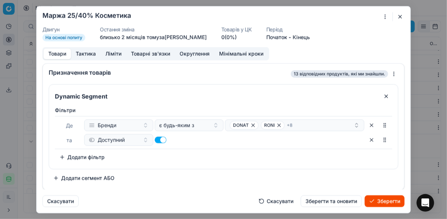
click at [288, 174] on div "Dynamic Segment Фiльтри [PERSON_NAME] є будь-яким з [PERSON_NAME] + 8 та Доступ…" at bounding box center [224, 134] width 350 height 100
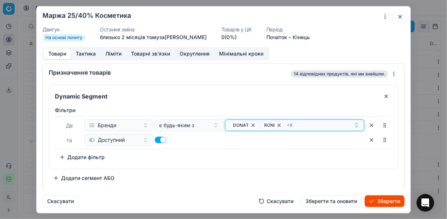
click at [300, 126] on div "[PERSON_NAME] + 8" at bounding box center [292, 124] width 124 height 9
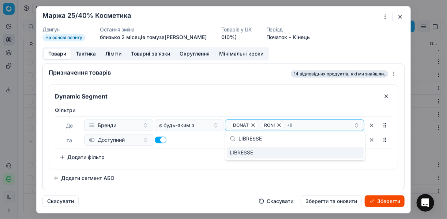
type input "LIBRESSE"
click at [340, 153] on div "LIBRESSE" at bounding box center [295, 152] width 137 height 12
click at [206, 165] on div "Фiльтри [PERSON_NAME] є будь-яким з [PERSON_NAME] + 9 та Доступний To pick up a…" at bounding box center [223, 135] width 349 height 65
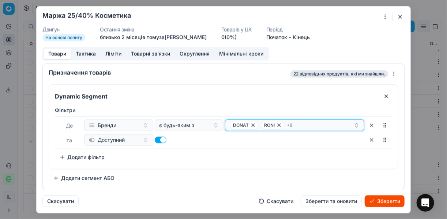
click at [304, 126] on div "[PERSON_NAME] + 9" at bounding box center [292, 124] width 124 height 9
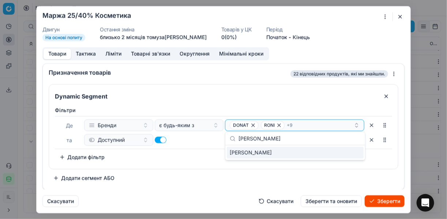
type input "[PERSON_NAME]"
click at [351, 153] on div "[PERSON_NAME]" at bounding box center [295, 152] width 137 height 12
click at [198, 155] on div "Фiльтри [PERSON_NAME] є будь-яким з [PERSON_NAME] + 10 та Доступний To pick up …" at bounding box center [224, 134] width 338 height 56
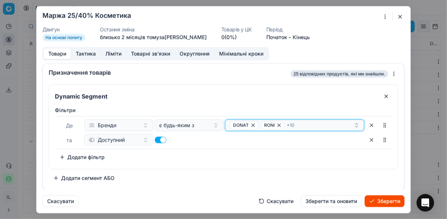
click at [311, 124] on div "[PERSON_NAME] + 10" at bounding box center [292, 124] width 124 height 9
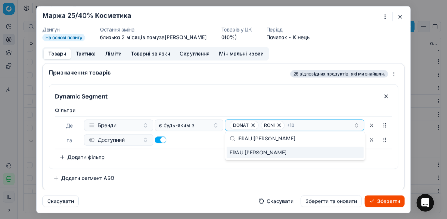
type input "FRAU [PERSON_NAME]"
drag, startPoint x: 351, startPoint y: 155, endPoint x: 337, endPoint y: 152, distance: 14.1
click at [350, 155] on div "FRAU [PERSON_NAME]" at bounding box center [295, 152] width 137 height 12
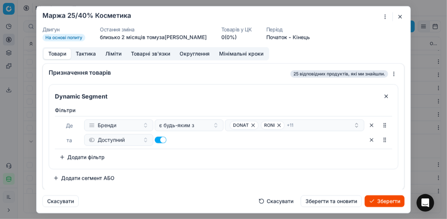
click at [205, 159] on div "Фiльтри [PERSON_NAME] є будь-яким з [PERSON_NAME] + 11 та Доступний To pick up …" at bounding box center [224, 134] width 338 height 56
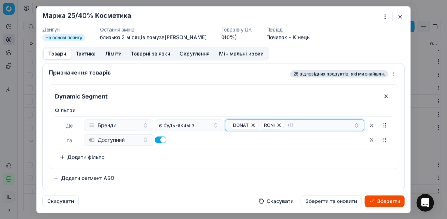
click at [308, 125] on div "[PERSON_NAME] + 11" at bounding box center [292, 124] width 124 height 9
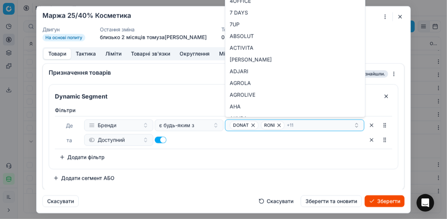
type input "FRAU [PERSON_NAME]"
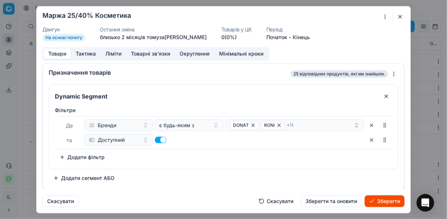
click at [197, 161] on div "Фiльтри [PERSON_NAME] є будь-яким з [PERSON_NAME] + 11 та Доступний To pick up …" at bounding box center [224, 134] width 338 height 56
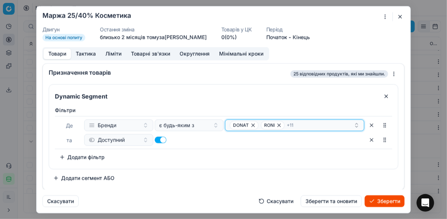
click at [329, 124] on div "[PERSON_NAME] + 11" at bounding box center [292, 124] width 124 height 9
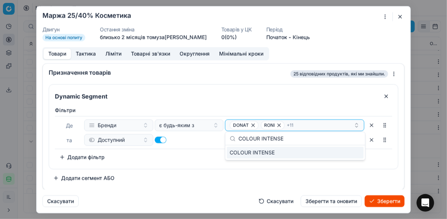
type input "COLOUR INTENSE"
click at [344, 156] on div "COLOUR INTENSE" at bounding box center [295, 152] width 137 height 12
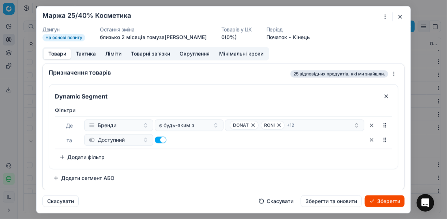
drag, startPoint x: 191, startPoint y: 175, endPoint x: 174, endPoint y: 150, distance: 31.1
click at [190, 175] on div "Dynamic Segment Фiльтри [PERSON_NAME] є будь-яким з [PERSON_NAME] + 12 та Досту…" at bounding box center [224, 134] width 350 height 100
click at [112, 52] on button "Ліміти" at bounding box center [114, 53] width 26 height 11
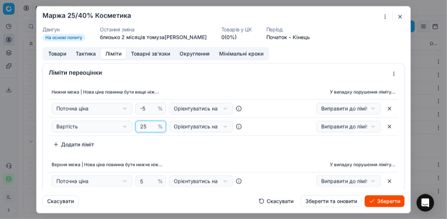
click at [144, 126] on input "25" at bounding box center [148, 126] width 18 height 11
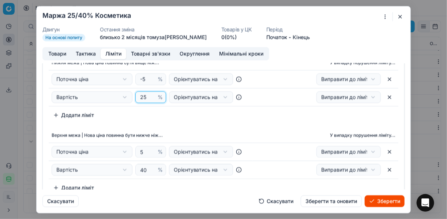
scroll to position [59, 0]
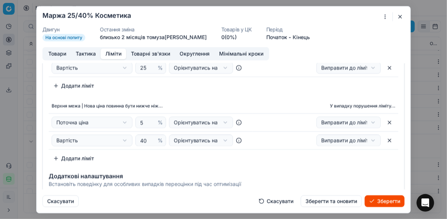
click at [200, 148] on td "Вартість Вартість Поточна ціна Поточна промо ціна Мінімальна ціна на ринку Макс…" at bounding box center [151, 140] width 204 height 18
click at [377, 202] on button "Зберегти" at bounding box center [385, 201] width 40 height 12
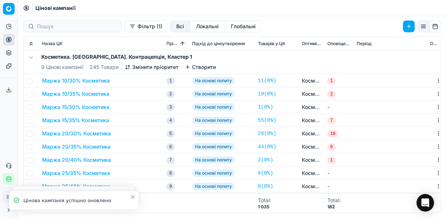
scroll to position [29, 0]
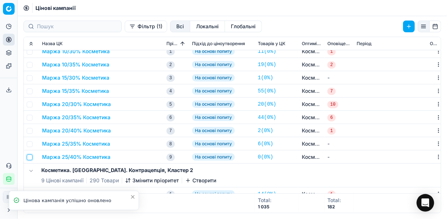
click at [32, 157] on input "checkbox" at bounding box center [30, 157] width 6 height 6
checkbox input "true"
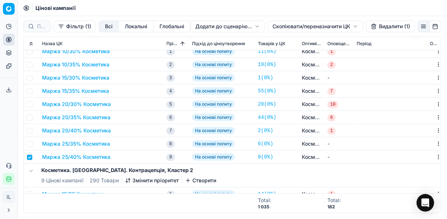
click at [278, 26] on html "Pricing platform Аналітика Цінова оптимізація Асортимент продукції Шаблони Серв…" at bounding box center [223, 109] width 447 height 219
click at [293, 41] on div "Копіювати ЦК ..." at bounding box center [315, 42] width 78 height 12
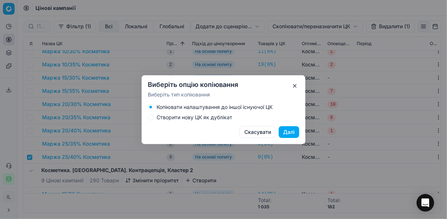
click at [157, 117] on label "Створити нову ЦК як дублікат" at bounding box center [195, 117] width 76 height 5
click at [154, 117] on button "Створити нову ЦК як дублікат" at bounding box center [151, 117] width 6 height 6
click at [288, 133] on button "Далі" at bounding box center [289, 132] width 21 height 12
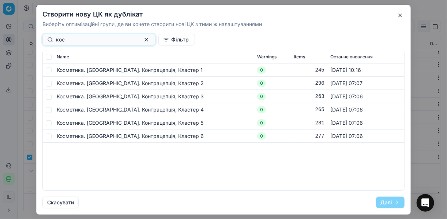
type input "кос"
click at [48, 71] on input "checkbox" at bounding box center [49, 70] width 6 height 6
checkbox input "true"
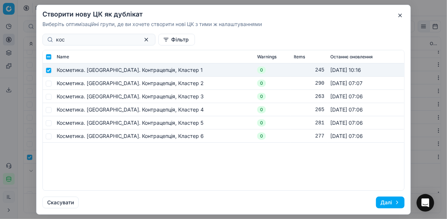
click at [386, 199] on button "Далі" at bounding box center [390, 202] width 29 height 12
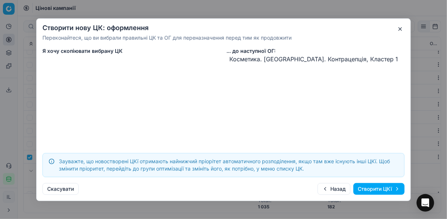
click at [380, 190] on button "Створити ЦКї" at bounding box center [379, 189] width 51 height 12
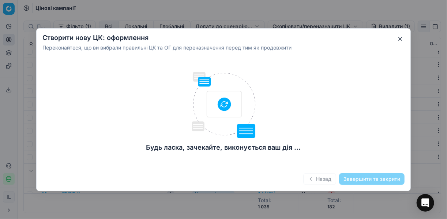
checkbox input "false"
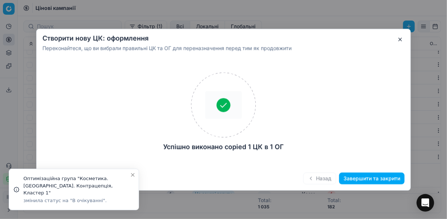
click at [366, 182] on button "Завершити та закрити" at bounding box center [372, 178] width 66 height 12
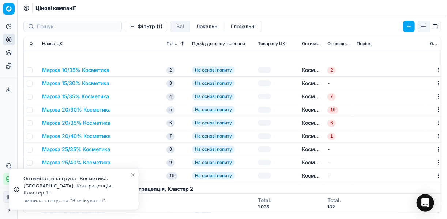
scroll to position [88, 0]
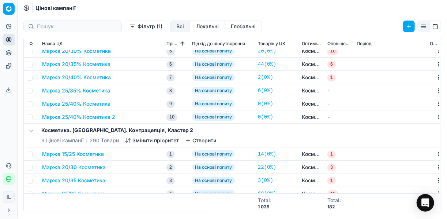
click at [101, 116] on button "Маржа 25/40% Косметика 2" at bounding box center [78, 116] width 73 height 7
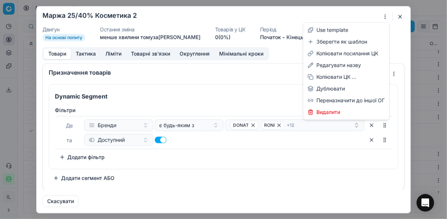
click at [383, 16] on div "Ми зберігаємо налаштування ЦК. Будь ласка, зачекайте, це може зайняти декілька …" at bounding box center [223, 109] width 447 height 219
click at [335, 66] on div "Редагувати назву" at bounding box center [346, 65] width 83 height 12
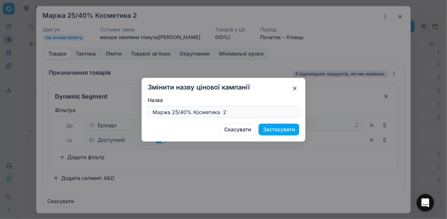
click at [226, 111] on input "Маржа 25/40% Косметика 2" at bounding box center [223, 111] width 145 height 11
click at [185, 111] on input "Маржа 25/40% Косметика" at bounding box center [223, 111] width 145 height 11
type input "Маржа 25/45% Косметика"
drag, startPoint x: 290, startPoint y: 131, endPoint x: 256, endPoint y: 101, distance: 45.1
click at [286, 130] on button "Застосувати" at bounding box center [279, 129] width 41 height 12
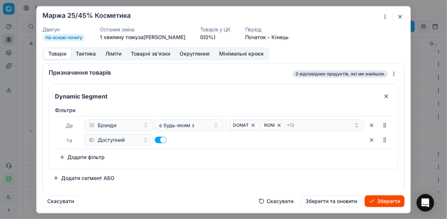
click at [118, 51] on button "Ліміти" at bounding box center [114, 53] width 26 height 11
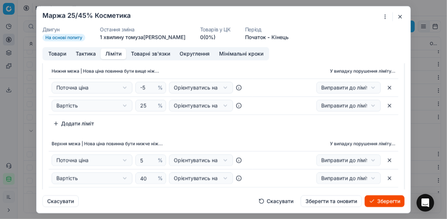
scroll to position [29, 0]
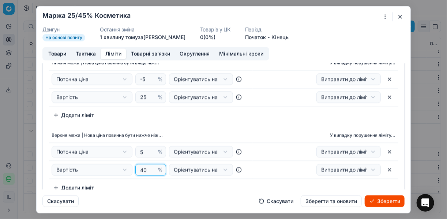
click at [145, 169] on input "40" at bounding box center [148, 169] width 18 height 11
type input "45"
click at [195, 127] on div "Нижня межа | Нова ціна повинна бути вище ніж... У випадку порушення ліміту... П…" at bounding box center [224, 124] width 362 height 144
click at [55, 53] on button "Товари" at bounding box center [57, 53] width 27 height 11
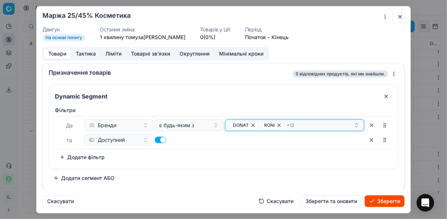
click at [253, 124] on icon "button" at bounding box center [253, 124] width 3 height 3
click at [249, 125] on icon "button" at bounding box center [248, 124] width 3 height 3
click at [270, 124] on icon "button" at bounding box center [270, 124] width 3 height 3
click at [255, 126] on span "ТЕО БЕБЕ" at bounding box center [247, 124] width 34 height 9
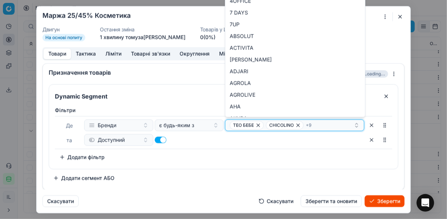
click at [258, 124] on icon "button" at bounding box center [258, 124] width 3 height 3
click at [261, 124] on icon "button" at bounding box center [262, 125] width 6 height 6
click at [263, 124] on icon "button" at bounding box center [264, 125] width 6 height 6
click at [262, 125] on icon "button" at bounding box center [263, 124] width 3 height 3
click at [264, 124] on icon "button" at bounding box center [267, 125] width 6 height 6
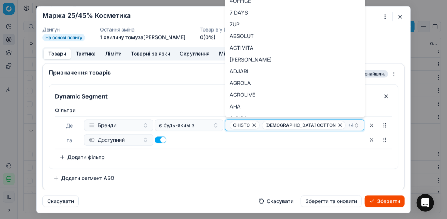
click at [254, 124] on icon "button" at bounding box center [254, 125] width 6 height 6
click at [303, 123] on icon "button" at bounding box center [306, 125] width 6 height 6
click at [255, 125] on icon "button" at bounding box center [258, 125] width 6 height 6
click at [271, 126] on icon "button" at bounding box center [274, 125] width 6 height 6
click at [284, 124] on icon "button" at bounding box center [287, 125] width 6 height 6
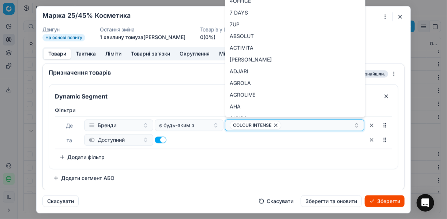
click at [274, 124] on icon "button" at bounding box center [276, 125] width 6 height 6
click at [243, 123] on button "Select a value" at bounding box center [294, 125] width 139 height 12
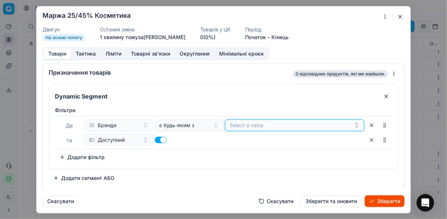
click at [243, 124] on button "Select a value" at bounding box center [294, 125] width 139 height 12
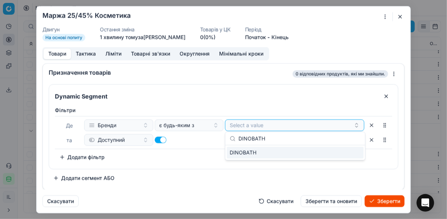
type input "DINOBATH"
click at [354, 153] on div "DINOBATH" at bounding box center [295, 152] width 137 height 12
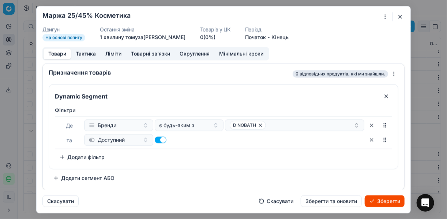
click at [282, 165] on div "Фiльтри [PERSON_NAME] є будь-яким з DINOBATH та Доступний To pick up a sortable…" at bounding box center [223, 135] width 349 height 65
click at [386, 201] on button "Зберегти" at bounding box center [385, 201] width 40 height 12
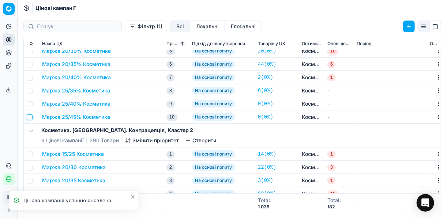
click at [30, 118] on input "checkbox" at bounding box center [30, 117] width 6 height 6
checkbox input "true"
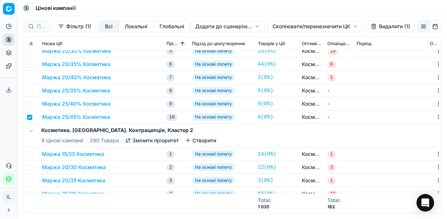
click at [276, 27] on html "Pricing platform Аналітика Цінова оптимізація Асортимент продукції Шаблони Серв…" at bounding box center [223, 109] width 447 height 219
click at [294, 42] on div "Копіювати ЦК ..." at bounding box center [315, 42] width 78 height 12
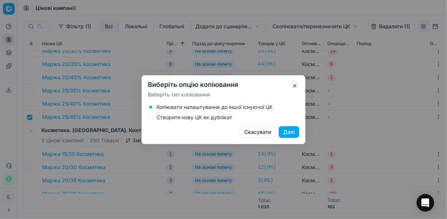
click at [153, 119] on div "Створити нову ЦК як дублікат" at bounding box center [224, 117] width 152 height 6
click at [151, 117] on button "Створити нову ЦК як дублікат" at bounding box center [151, 117] width 6 height 6
click at [287, 133] on button "Далі" at bounding box center [289, 132] width 21 height 12
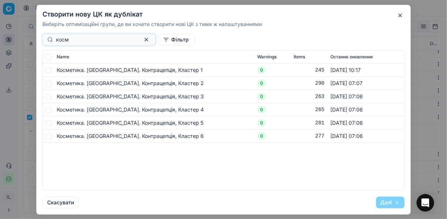
type input "косм"
click at [49, 69] on input "checkbox" at bounding box center [49, 70] width 6 height 6
checkbox input "true"
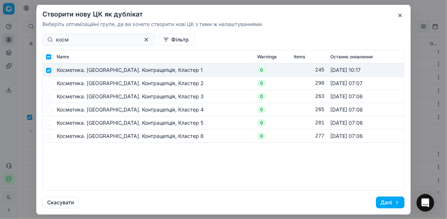
click at [383, 199] on button "Далі" at bounding box center [390, 202] width 29 height 12
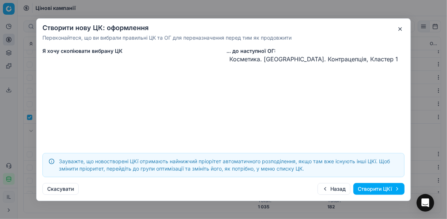
click at [368, 184] on button "Створити ЦКї" at bounding box center [379, 189] width 51 height 12
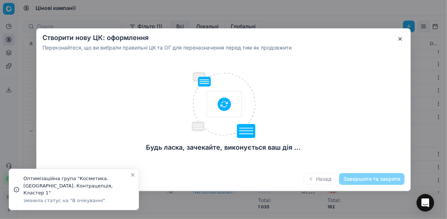
checkbox input "false"
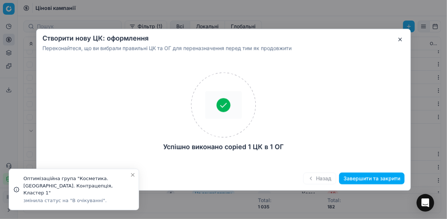
click at [362, 181] on button "Завершити та закрити" at bounding box center [372, 178] width 66 height 12
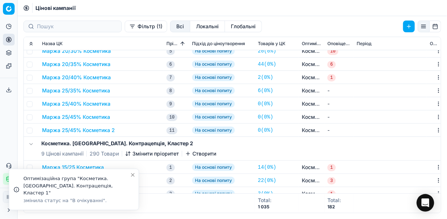
click at [83, 130] on button "Маржа 25/45% Косметика 2" at bounding box center [78, 129] width 73 height 7
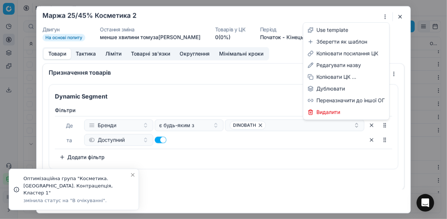
click at [384, 15] on div "Ми зберігаємо налаштування ЦК. Будь ласка, зачекайте, це може зайняти декілька …" at bounding box center [223, 109] width 447 height 219
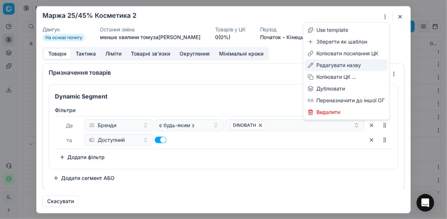
click at [338, 66] on div "Редагувати назву" at bounding box center [346, 65] width 83 height 12
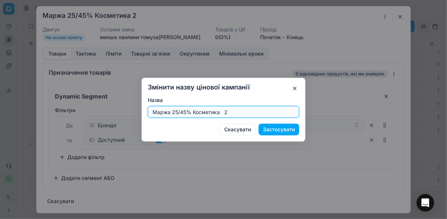
click at [185, 111] on input "Маржа 25/45% Косметика 2" at bounding box center [223, 111] width 145 height 11
click at [227, 113] on input "Маржа 25/50% Косметика 2" at bounding box center [223, 111] width 145 height 11
type input "Маржа 25/50% Косметика"
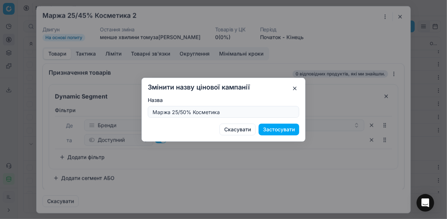
click at [286, 128] on button "Застосувати" at bounding box center [279, 129] width 41 height 12
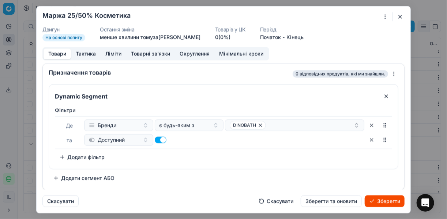
click at [111, 53] on button "Ліміти" at bounding box center [114, 53] width 26 height 11
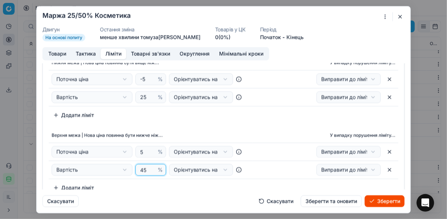
click at [144, 170] on input "45" at bounding box center [148, 169] width 18 height 11
type input "4"
type input "50"
click at [206, 123] on div "Нижня межа | Нова ціна повинна бути вище ніж... У випадку порушення ліміту... П…" at bounding box center [224, 124] width 362 height 144
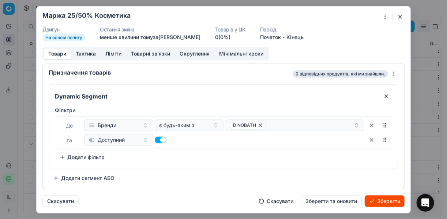
click at [57, 56] on button "Товари" at bounding box center [57, 53] width 27 height 11
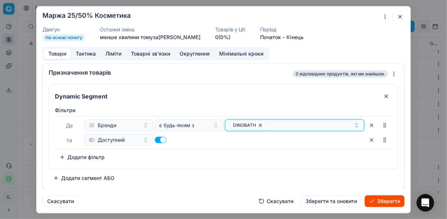
click at [258, 123] on icon "button" at bounding box center [261, 125] width 6 height 6
click at [250, 121] on button "Select a value" at bounding box center [294, 125] width 139 height 12
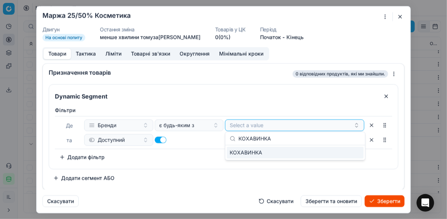
type input "КОХАВИНКА"
click at [348, 155] on div "КОХАВИНКА" at bounding box center [295, 152] width 137 height 12
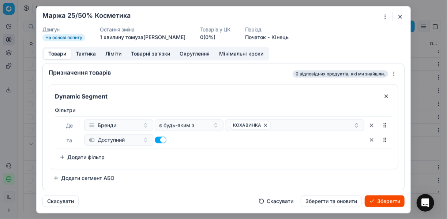
click at [328, 177] on div "Dynamic Segment Фiльтри [PERSON_NAME] є будь-яким з КОХАВИНКА та Доступний To p…" at bounding box center [224, 134] width 350 height 100
click at [382, 202] on button "Зберегти" at bounding box center [385, 201] width 40 height 12
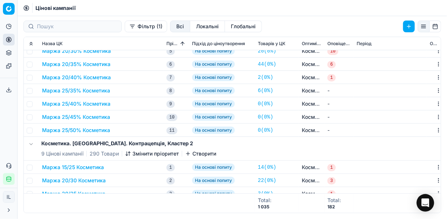
click at [33, 129] on td at bounding box center [31, 129] width 15 height 13
click at [37, 130] on td at bounding box center [31, 129] width 15 height 13
click at [34, 130] on td at bounding box center [31, 129] width 15 height 13
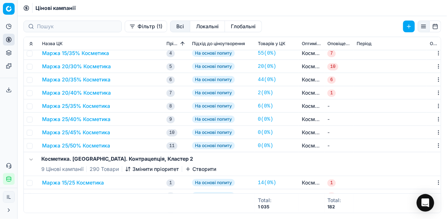
scroll to position [88, 0]
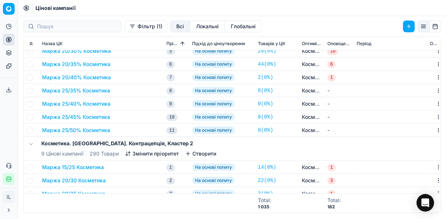
click at [37, 130] on td at bounding box center [31, 129] width 15 height 13
click at [32, 129] on td at bounding box center [31, 129] width 15 height 13
click at [27, 130] on input "checkbox" at bounding box center [30, 130] width 6 height 6
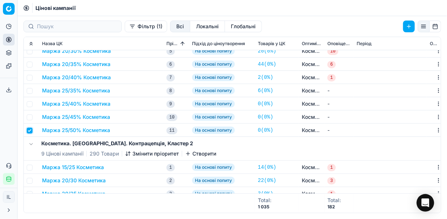
checkbox input "true"
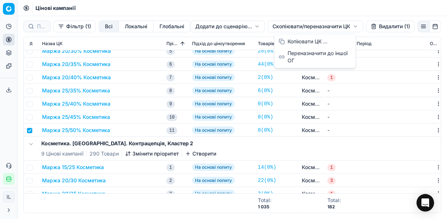
click at [286, 25] on html "Pricing platform Аналітика Цінова оптимізація Асортимент продукції Шаблони Серв…" at bounding box center [223, 109] width 447 height 219
click at [295, 40] on div "Копіювати ЦК ..." at bounding box center [315, 42] width 78 height 12
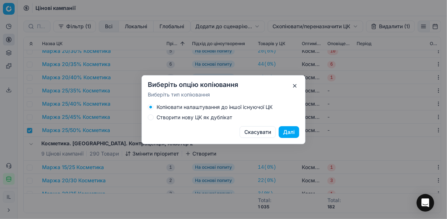
click at [150, 118] on button "Створити нову ЦК як дублікат" at bounding box center [151, 117] width 6 height 6
click at [293, 132] on button "Далі" at bounding box center [289, 132] width 21 height 12
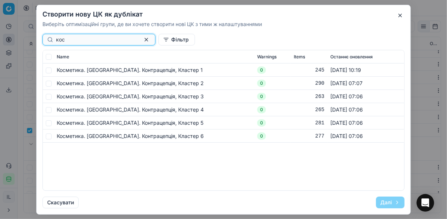
type input "кос"
click at [47, 70] on input "checkbox" at bounding box center [49, 70] width 6 height 6
checkbox input "true"
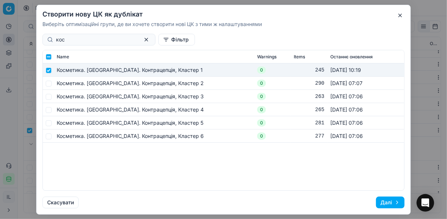
click at [396, 199] on button "Далі" at bounding box center [390, 202] width 29 height 12
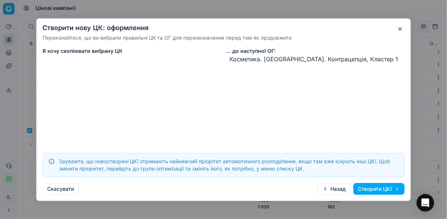
click at [381, 187] on button "Створити ЦКї" at bounding box center [379, 189] width 51 height 12
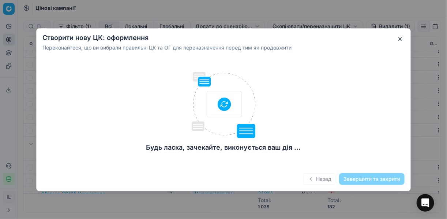
checkbox input "false"
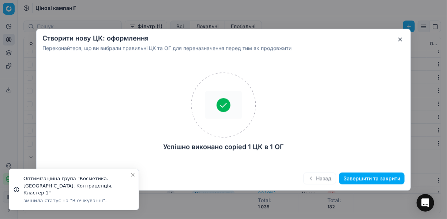
click at [373, 177] on button "Завершити та закрити" at bounding box center [372, 178] width 66 height 12
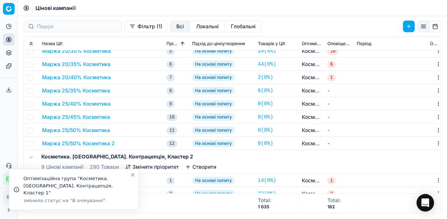
click at [96, 142] on button "Маржа 25/50% Косметика 2" at bounding box center [78, 142] width 73 height 7
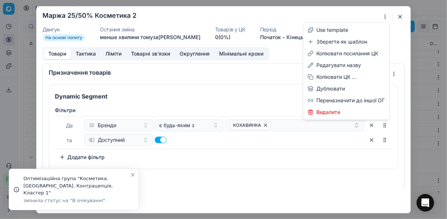
click at [384, 16] on div "Ми зберігаємо налаштування ЦК. Будь ласка, зачекайте, це може зайняти декілька …" at bounding box center [223, 109] width 447 height 219
click at [333, 63] on div "Редагувати назву" at bounding box center [346, 65] width 83 height 12
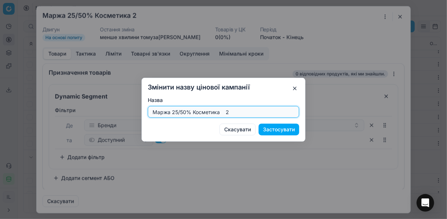
click at [184, 111] on input "Маржа 25/50% Косметика 2" at bounding box center [223, 111] width 145 height 11
click at [228, 111] on input "Маржа 30/45% Косметика 2" at bounding box center [223, 111] width 145 height 11
type input "Маржа 30/45% Косметика"
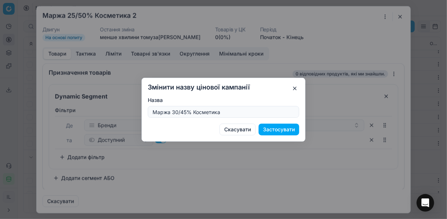
drag, startPoint x: 283, startPoint y: 131, endPoint x: 278, endPoint y: 128, distance: 5.9
click at [282, 131] on button "Застосувати" at bounding box center [279, 129] width 41 height 12
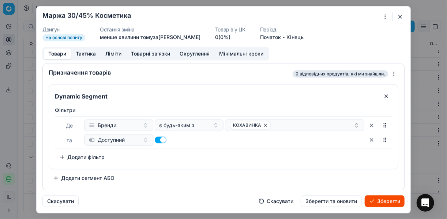
click at [115, 54] on button "Ліміти" at bounding box center [114, 53] width 26 height 11
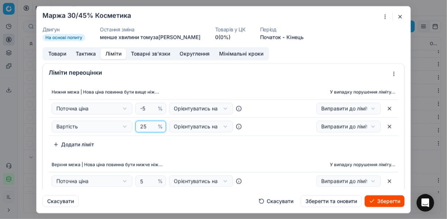
click at [144, 126] on input "25" at bounding box center [148, 126] width 18 height 11
type input "2"
type input "30"
click at [155, 146] on div "Нижня межа | Нова ціна повинна бути вище ніж... У випадку порушення ліміту... П…" at bounding box center [224, 118] width 350 height 66
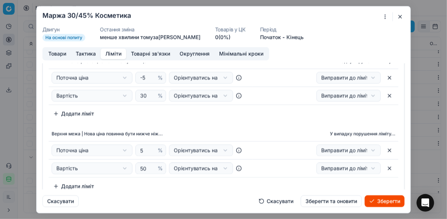
scroll to position [59, 0]
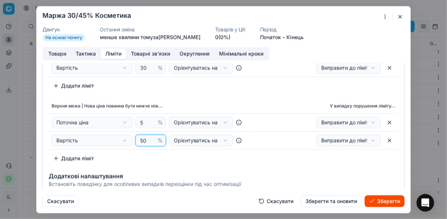
click at [145, 138] on input "50" at bounding box center [148, 140] width 18 height 11
type input "5"
type input "45"
drag, startPoint x: 193, startPoint y: 168, endPoint x: 188, endPoint y: 165, distance: 5.7
click at [188, 165] on div "Ліміти переоцінки Нижня межа | Нова ціна повинна бути вище ніж... У випадку пор…" at bounding box center [223, 112] width 362 height 216
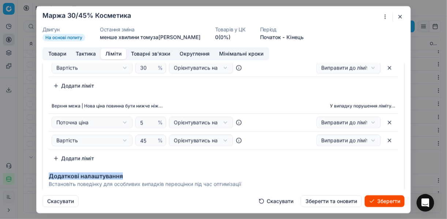
click at [55, 55] on button "Товари" at bounding box center [57, 53] width 27 height 11
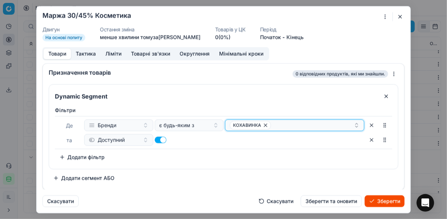
click at [266, 124] on icon "button" at bounding box center [266, 125] width 6 height 6
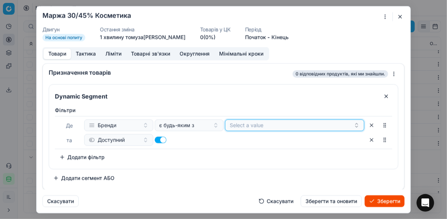
click at [245, 119] on button "Select a value" at bounding box center [294, 125] width 139 height 12
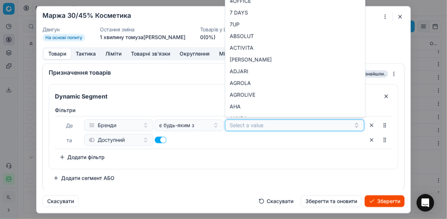
click at [243, 126] on button "Select a value" at bounding box center [294, 125] width 139 height 12
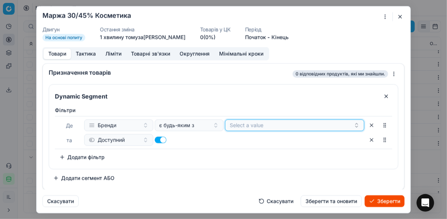
click at [243, 126] on button "Select a value" at bounding box center [294, 125] width 139 height 12
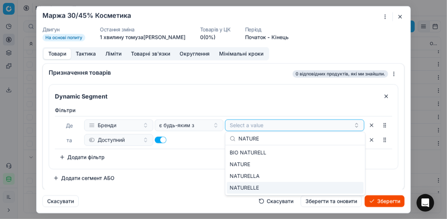
type input "NATURE"
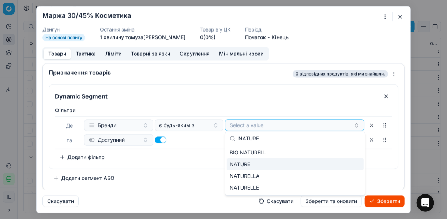
click at [352, 162] on div "NATURE" at bounding box center [295, 164] width 137 height 12
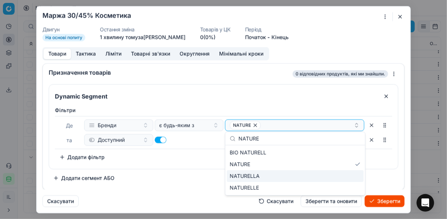
click at [195, 168] on div "Dynamic Segment Фiльтри [PERSON_NAME] є будь-яким з NATURE та Доступний To pick…" at bounding box center [224, 134] width 350 height 100
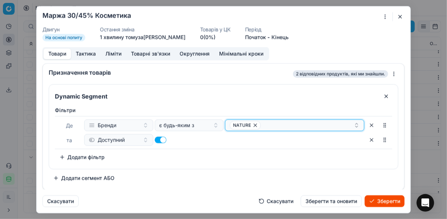
click at [272, 121] on div "NATURE" at bounding box center [292, 124] width 124 height 9
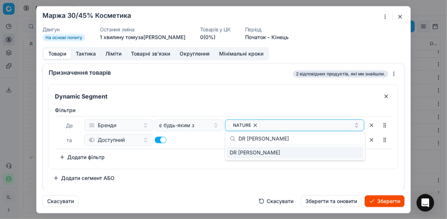
type input "DR [PERSON_NAME]"
drag, startPoint x: 355, startPoint y: 155, endPoint x: 340, endPoint y: 152, distance: 15.7
click at [352, 153] on div "DR [PERSON_NAME]" at bounding box center [295, 152] width 137 height 12
click at [167, 170] on div "Dynamic Segment Фiльтри [PERSON_NAME] є будь-яким з NATURE DR MAMA та Доступний…" at bounding box center [224, 134] width 350 height 100
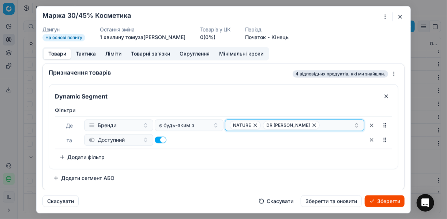
click at [307, 121] on div "NATURE DR MAMA" at bounding box center [292, 124] width 124 height 9
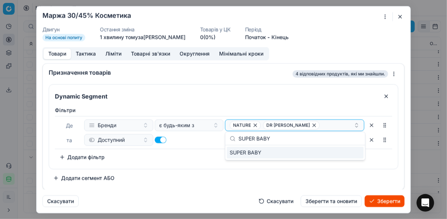
type input "SUPER BABY"
click at [355, 151] on div "SUPER BABY" at bounding box center [295, 152] width 137 height 12
click at [188, 159] on div "Фiльтри [PERSON_NAME] є будь-яким з NATURE DR MAMA + 1 та Доступний To pick up …" at bounding box center [224, 134] width 338 height 56
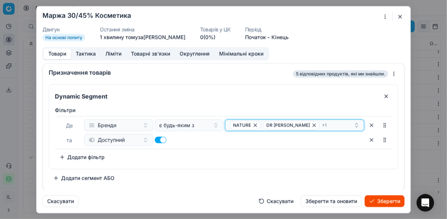
click at [321, 123] on div "NATURE DR MAMA + 1" at bounding box center [292, 124] width 124 height 9
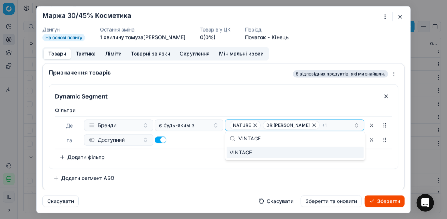
type input "VINTAGE"
click at [358, 154] on div "VINTAGE" at bounding box center [295, 152] width 137 height 12
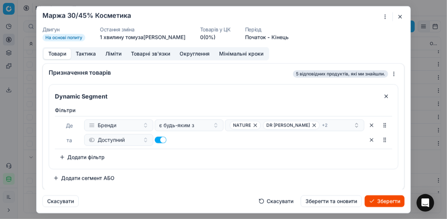
click at [203, 166] on div "Фiльтри [PERSON_NAME] є будь-яким з NATURE DR MAMA + 2 та Доступний To pick up …" at bounding box center [223, 135] width 349 height 65
click at [375, 200] on button "Зберегти" at bounding box center [385, 201] width 40 height 12
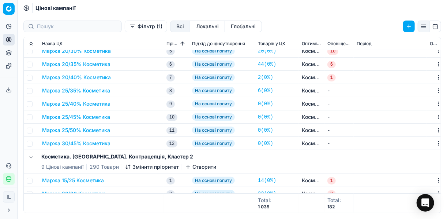
scroll to position [117, 0]
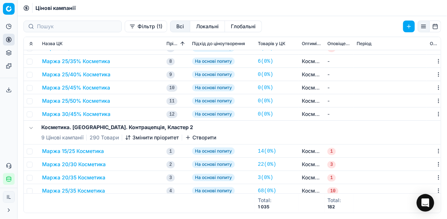
click at [33, 114] on td at bounding box center [31, 113] width 15 height 13
click at [29, 114] on input "checkbox" at bounding box center [30, 114] width 6 height 6
checkbox input "true"
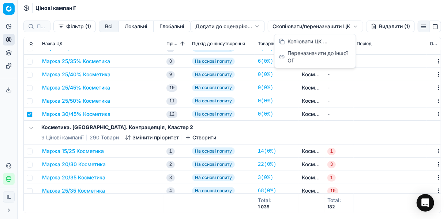
click at [282, 26] on html "Pricing platform Аналітика Цінова оптимізація Асортимент продукції Шаблони Серв…" at bounding box center [223, 109] width 447 height 219
click at [294, 42] on div "Копіювати ЦК ..." at bounding box center [315, 42] width 78 height 12
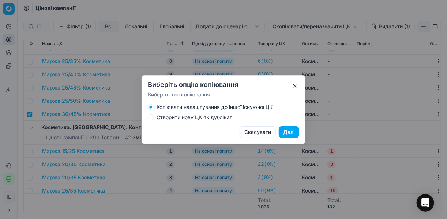
click at [150, 119] on button "Створити нову ЦК як дублікат" at bounding box center [151, 117] width 6 height 6
click at [284, 131] on button "Далі" at bounding box center [289, 132] width 21 height 12
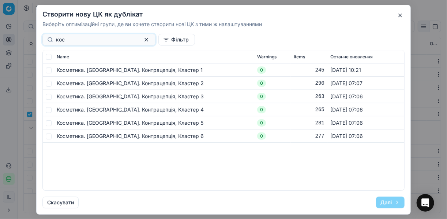
type input "кос"
click at [49, 70] on input "checkbox" at bounding box center [49, 70] width 6 height 6
checkbox input "true"
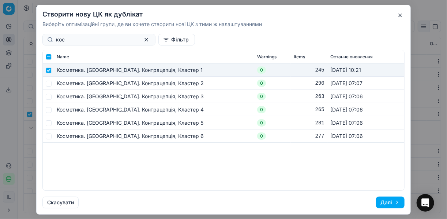
click at [384, 201] on button "Далі" at bounding box center [390, 202] width 29 height 12
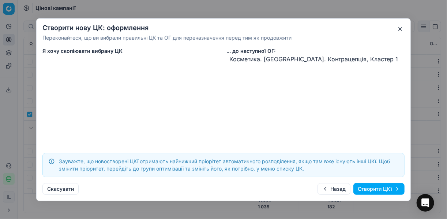
click at [380, 187] on button "Створити ЦКї" at bounding box center [379, 189] width 51 height 12
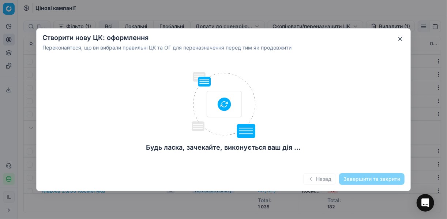
checkbox input "false"
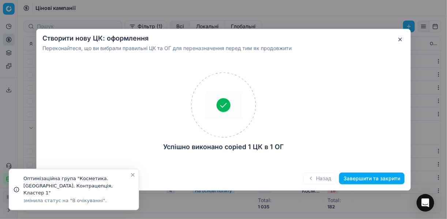
click at [375, 180] on button "Завершити та закрити" at bounding box center [372, 178] width 66 height 12
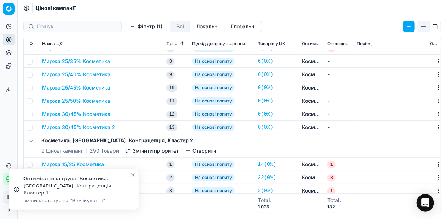
click at [77, 128] on button "Маржа 30/45% Косметика 2" at bounding box center [78, 126] width 73 height 7
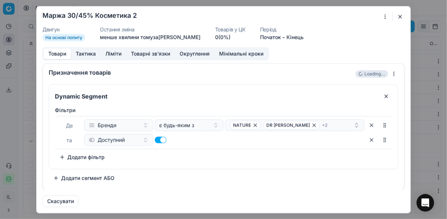
click at [387, 15] on div "Ми зберігаємо налаштування ЦК. Будь ласка, зачекайте, це може зайняти декілька …" at bounding box center [223, 109] width 447 height 219
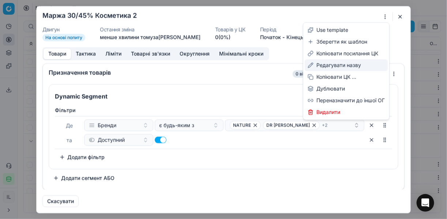
click at [332, 62] on div "Редагувати назву" at bounding box center [346, 65] width 83 height 12
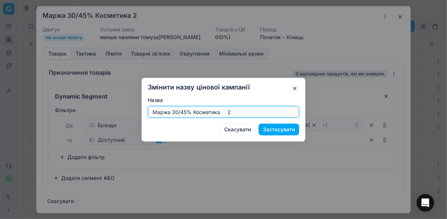
click at [186, 111] on input "Маржа 30/45% Косметика 2" at bounding box center [223, 111] width 145 height 11
click at [231, 114] on input "Маржа 30/50% Косметика 2" at bounding box center [223, 111] width 145 height 11
type input "Маржа 30/50% Косметика"
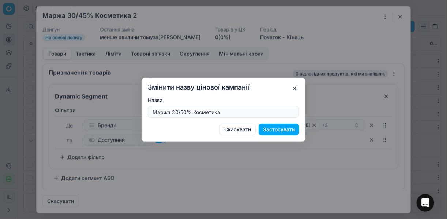
click at [274, 130] on button "Застосувати" at bounding box center [279, 129] width 41 height 12
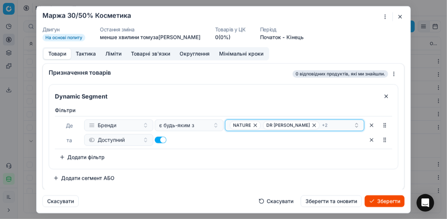
click at [258, 123] on span "NATURE" at bounding box center [245, 124] width 31 height 9
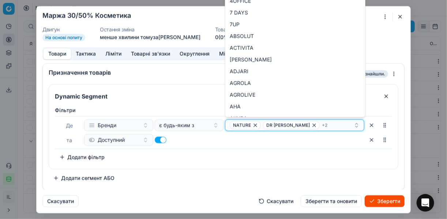
click at [256, 124] on icon "button" at bounding box center [255, 124] width 3 height 3
click at [278, 126] on icon "button" at bounding box center [281, 125] width 6 height 6
click at [257, 125] on span "SUPER BABY" at bounding box center [247, 125] width 28 height 6
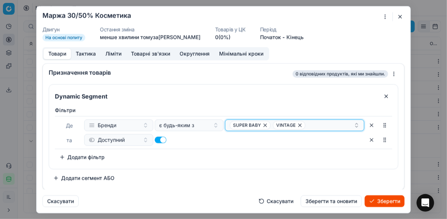
click at [267, 125] on icon "button" at bounding box center [265, 125] width 6 height 6
drag, startPoint x: 258, startPoint y: 124, endPoint x: 250, endPoint y: 125, distance: 7.4
click at [255, 124] on icon "button" at bounding box center [257, 125] width 6 height 6
click at [261, 126] on button "Select a value" at bounding box center [294, 125] width 139 height 12
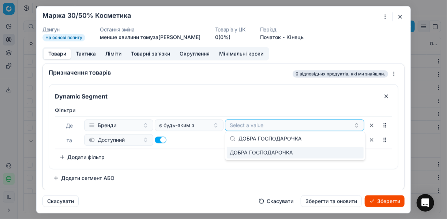
type input "ДОБРА ГОСПОДАРОЧКА"
click at [347, 149] on div "ДОБРА ГОСПОДАРОЧКА" at bounding box center [295, 152] width 137 height 12
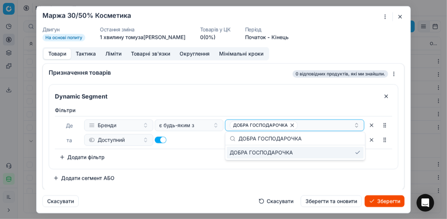
click at [198, 148] on div "Фiльтри [PERSON_NAME] є будь-яким з ДОБРА ГОСПОДАРОЧКА та Доступний To pick up …" at bounding box center [224, 134] width 338 height 56
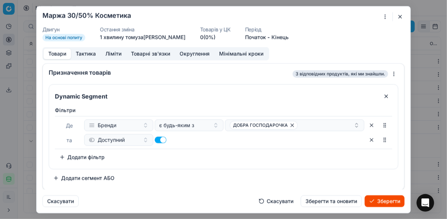
click at [379, 204] on button "Зберегти" at bounding box center [385, 201] width 40 height 12
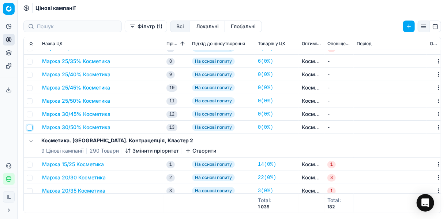
click at [29, 127] on input "checkbox" at bounding box center [30, 127] width 6 height 6
checkbox input "true"
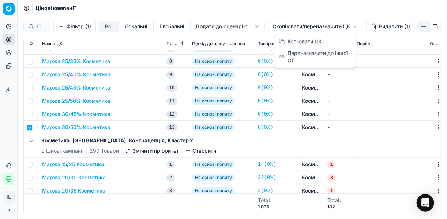
click at [287, 25] on html "Pricing platform Аналітика Цінова оптимізація Асортимент продукції Шаблони Серв…" at bounding box center [223, 109] width 447 height 219
click at [302, 42] on div "Копіювати ЦК ..." at bounding box center [315, 42] width 78 height 12
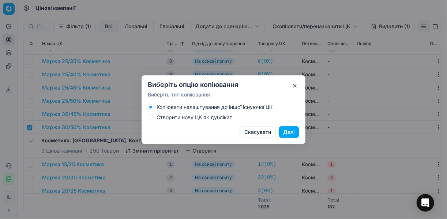
click at [150, 116] on button "Створити нову ЦК як дублікат" at bounding box center [151, 117] width 6 height 6
click at [284, 132] on button "Далі" at bounding box center [289, 132] width 21 height 12
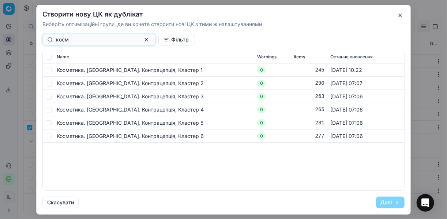
type input "косм"
click at [51, 71] on input "checkbox" at bounding box center [49, 70] width 6 height 6
checkbox input "true"
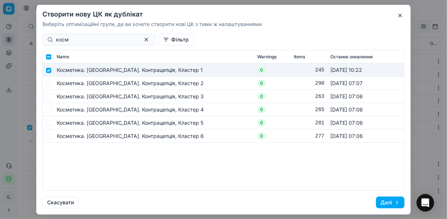
click at [387, 201] on button "Далі" at bounding box center [390, 202] width 29 height 12
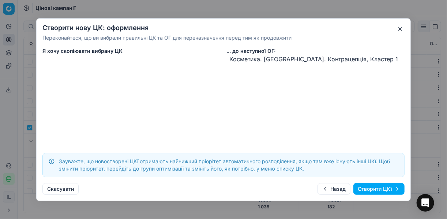
click at [362, 187] on button "Створити ЦКї" at bounding box center [379, 189] width 51 height 12
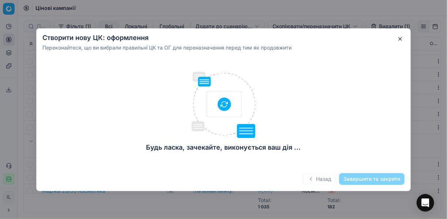
checkbox input "false"
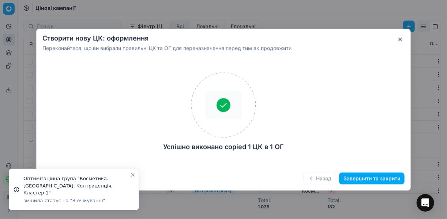
click at [353, 179] on button "Завершити та закрити" at bounding box center [372, 178] width 66 height 12
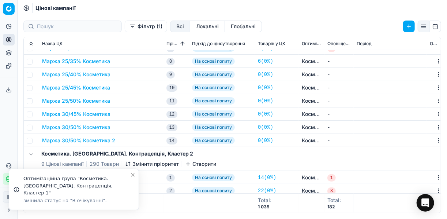
click at [103, 141] on button "Маржа 30/50% Косметика 2" at bounding box center [78, 140] width 73 height 7
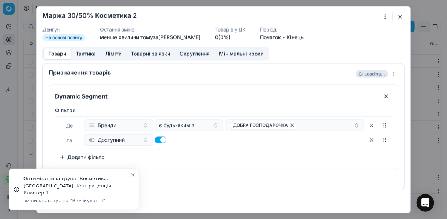
click at [384, 16] on div "Ми зберігаємо налаштування ЦК. Будь ласка, зачекайте, це може зайняти декілька …" at bounding box center [223, 109] width 447 height 219
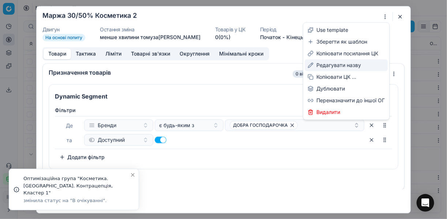
click at [332, 67] on div "Редагувати назву" at bounding box center [346, 65] width 83 height 12
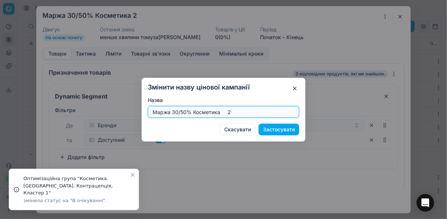
click at [234, 113] on input "Маржа 30/50% Косметика 2" at bounding box center [223, 111] width 145 height 11
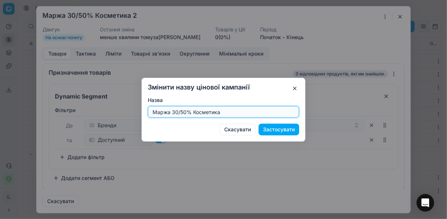
click at [184, 112] on input "Маржа 30/50% Косметика" at bounding box center [223, 111] width 145 height 11
type input "Маржа 35/45% Косметика"
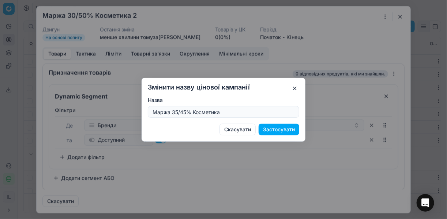
drag, startPoint x: 287, startPoint y: 130, endPoint x: 278, endPoint y: 125, distance: 10.0
click at [286, 129] on button "Застосувати" at bounding box center [279, 129] width 41 height 12
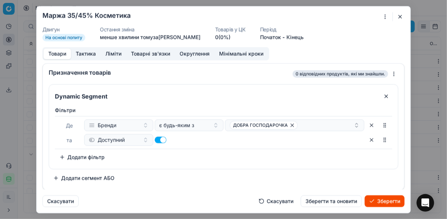
click at [114, 56] on button "Ліміти" at bounding box center [114, 53] width 26 height 11
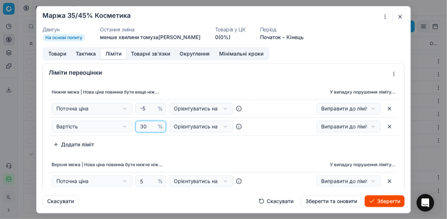
click at [145, 126] on input "30" at bounding box center [148, 126] width 18 height 11
type input "35"
click at [159, 154] on div "Нижня межа | Нова ціна повинна бути вище ніж... У випадку порушення ліміту... П…" at bounding box center [224, 154] width 362 height 144
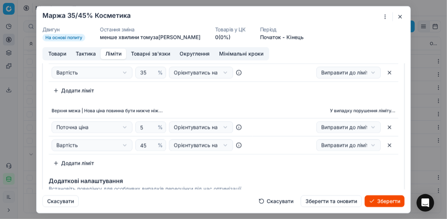
scroll to position [88, 0]
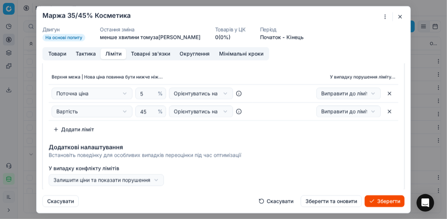
click at [59, 52] on button "Товари" at bounding box center [57, 53] width 27 height 11
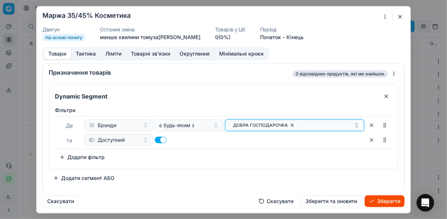
click at [293, 124] on icon "button" at bounding box center [293, 125] width 6 height 6
click at [276, 121] on button "Select a value" at bounding box center [294, 125] width 139 height 12
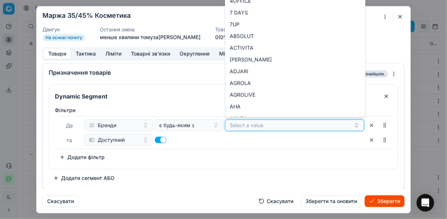
click at [273, 126] on button "Select a value" at bounding box center [294, 125] width 139 height 12
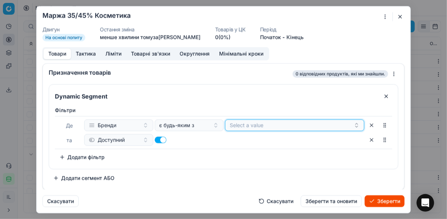
click at [273, 126] on button "Select a value" at bounding box center [294, 125] width 139 height 12
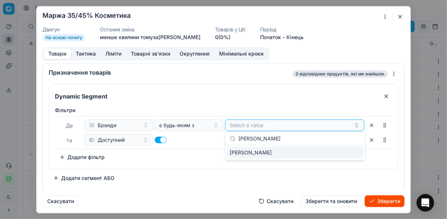
type input "[PERSON_NAME]"
click at [349, 150] on div "[PERSON_NAME]" at bounding box center [295, 152] width 137 height 12
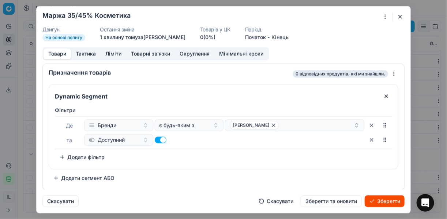
click at [375, 200] on button "Зберегти" at bounding box center [385, 201] width 40 height 12
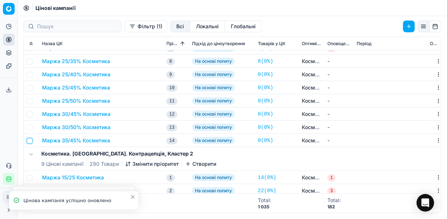
click at [29, 140] on input "checkbox" at bounding box center [30, 141] width 6 height 6
checkbox input "true"
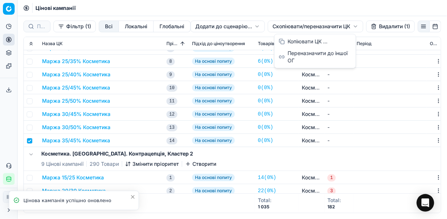
click at [292, 24] on html "Pricing platform Аналітика Цінова оптимізація Асортимент продукції Шаблони Серв…" at bounding box center [223, 109] width 447 height 219
click at [308, 40] on div "Копіювати ЦК ..." at bounding box center [315, 42] width 78 height 12
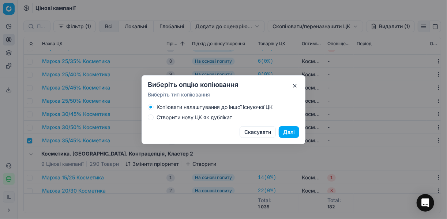
click at [151, 116] on button "Створити нову ЦК як дублікат" at bounding box center [151, 117] width 6 height 6
click at [289, 134] on button "Далі" at bounding box center [289, 132] width 21 height 12
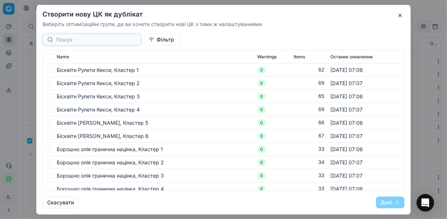
click at [88, 42] on input at bounding box center [96, 39] width 80 height 7
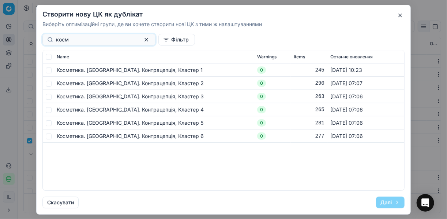
type input "косм"
click at [49, 71] on input "checkbox" at bounding box center [49, 70] width 6 height 6
checkbox input "true"
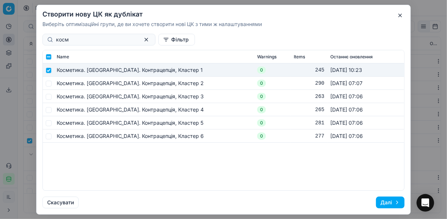
click at [386, 200] on button "Далі" at bounding box center [390, 202] width 29 height 12
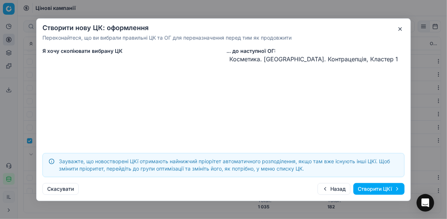
click at [383, 188] on button "Створити ЦКї" at bounding box center [379, 189] width 51 height 12
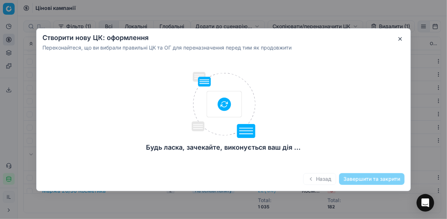
checkbox input "false"
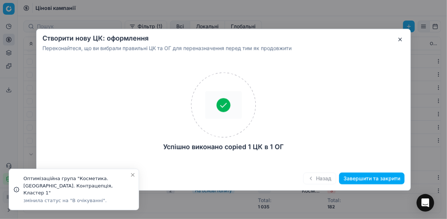
click at [379, 178] on button "Завершити та закрити" at bounding box center [372, 178] width 66 height 12
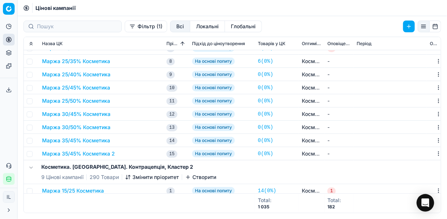
click at [95, 156] on button "Маржа 35/45% Косметика 2" at bounding box center [78, 153] width 73 height 7
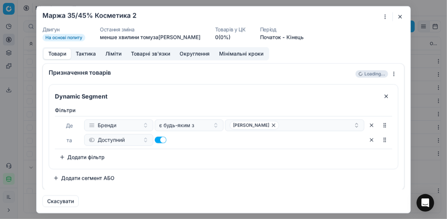
click at [384, 12] on div "Ми зберігаємо налаштування ЦК. Будь ласка, зачекайте, це може зайняти декілька …" at bounding box center [223, 109] width 447 height 219
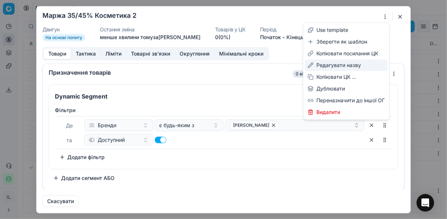
click at [335, 63] on div "Редагувати назву" at bounding box center [346, 65] width 83 height 12
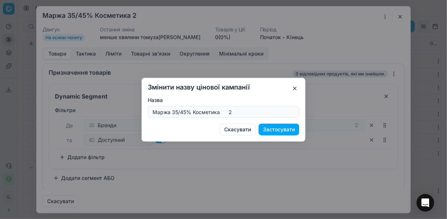
click at [243, 114] on input "Маржа 35/45% Косметика 2" at bounding box center [223, 111] width 145 height 11
click at [186, 113] on input "Маржа 35/45% Косметика" at bounding box center [223, 111] width 145 height 11
type input "Маржа 35/50% Косметика"
click at [271, 128] on button "Застосувати" at bounding box center [279, 129] width 41 height 12
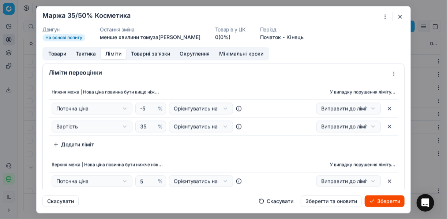
click at [114, 51] on button "Ліміти" at bounding box center [114, 53] width 26 height 11
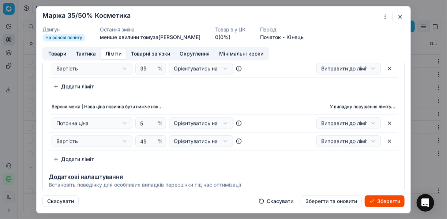
scroll to position [59, 0]
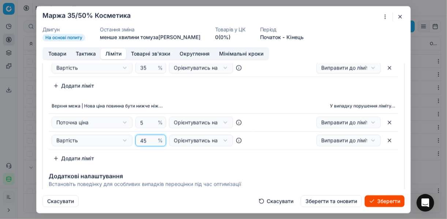
click at [145, 139] on input "45" at bounding box center [148, 140] width 18 height 11
type input "4"
type input "50"
drag, startPoint x: 187, startPoint y: 165, endPoint x: 100, endPoint y: 89, distance: 115.4
click at [183, 163] on div "Нижня межа | Нова ціна повинна бути вище ніж... У випадку порушення ліміту... П…" at bounding box center [224, 95] width 362 height 144
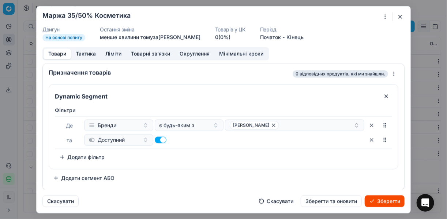
click at [56, 52] on button "Товари" at bounding box center [57, 53] width 27 height 11
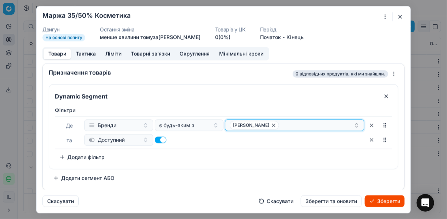
click at [271, 126] on icon "button" at bounding box center [274, 125] width 6 height 6
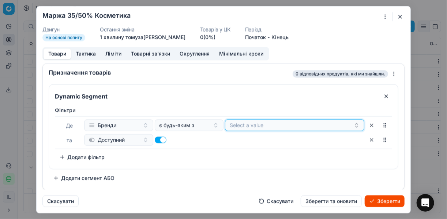
click at [261, 126] on button "Select a value" at bounding box center [294, 125] width 139 height 12
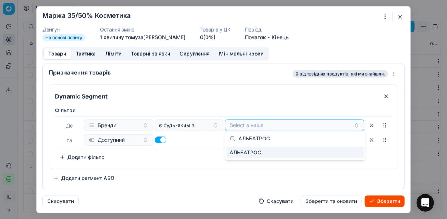
type input "АЛЬБАТРОС"
click at [362, 152] on div "АЛЬБАТРОС" at bounding box center [295, 152] width 137 height 12
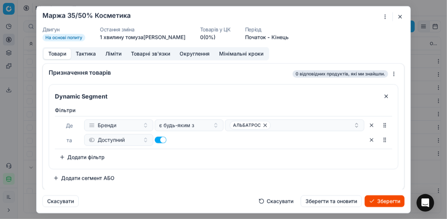
click at [227, 161] on div "Фiльтри [PERSON_NAME] є будь-яким з АЛЬБАТРОС та Доступний To pick up a sortabl…" at bounding box center [224, 134] width 338 height 56
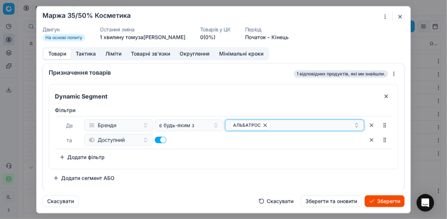
click at [276, 125] on div "АЛЬБАТРОС" at bounding box center [292, 124] width 124 height 9
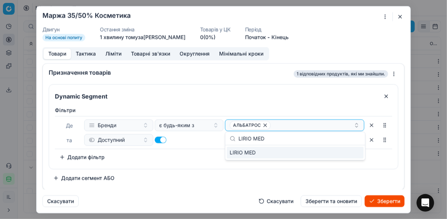
type input "LIRIO MED"
click at [346, 154] on div "LIRIO MED" at bounding box center [295, 152] width 137 height 12
click at [219, 157] on div "Фiльтри [PERSON_NAME] є будь-яким з АЛЬБАТРОС LIRIO MED та Доступний To pick up…" at bounding box center [224, 134] width 338 height 56
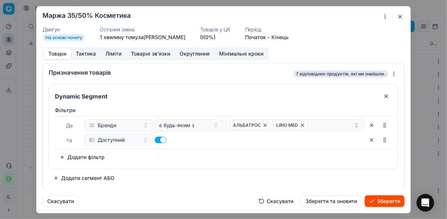
click at [394, 200] on button "Зберегти" at bounding box center [385, 201] width 40 height 12
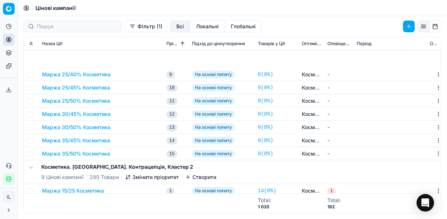
scroll to position [176, 0]
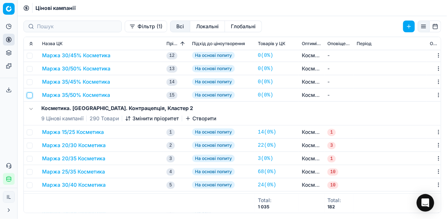
click at [29, 96] on input "checkbox" at bounding box center [30, 95] width 6 height 6
checkbox input "true"
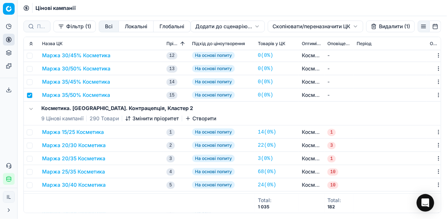
click at [280, 26] on html "Pricing platform Аналітика Цінова оптимізація Асортимент продукції Шаблони Серв…" at bounding box center [223, 109] width 447 height 219
click at [295, 40] on div "Копіювати ЦК ..." at bounding box center [315, 42] width 78 height 12
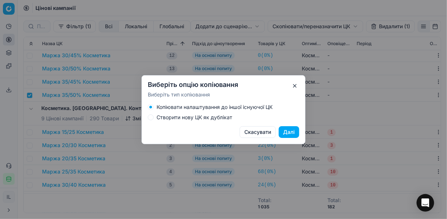
click at [150, 114] on div "Копіювати налаштування до іншої існуючої ЦК Створити нову ЦК як дублікат" at bounding box center [224, 112] width 152 height 16
click at [151, 117] on button "Створити нову ЦК як дублікат" at bounding box center [151, 117] width 6 height 6
click at [287, 131] on button "Далі" at bounding box center [289, 132] width 21 height 12
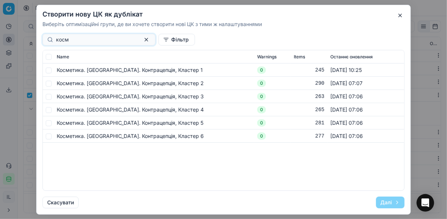
type input "косм"
click at [50, 68] on input "checkbox" at bounding box center [49, 70] width 6 height 6
checkbox input "true"
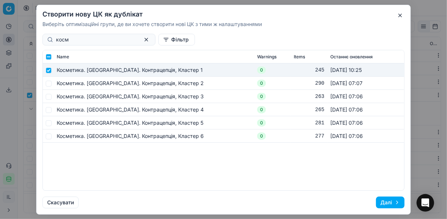
click at [384, 201] on button "Далі" at bounding box center [390, 202] width 29 height 12
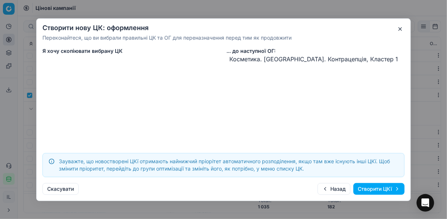
click at [378, 190] on button "Створити ЦКї" at bounding box center [379, 189] width 51 height 12
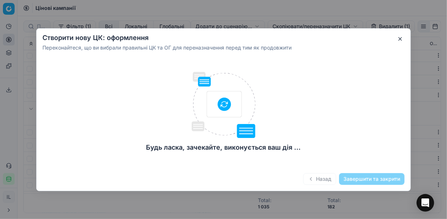
checkbox input "false"
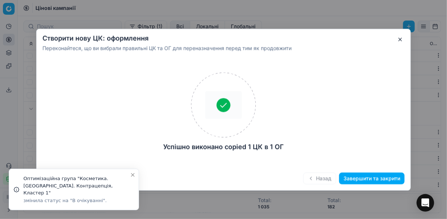
click at [369, 178] on button "Завершити та закрити" at bounding box center [372, 178] width 66 height 12
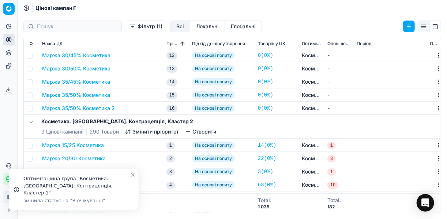
click at [65, 106] on button "Маржа 35/50% Косметика 2" at bounding box center [78, 107] width 73 height 7
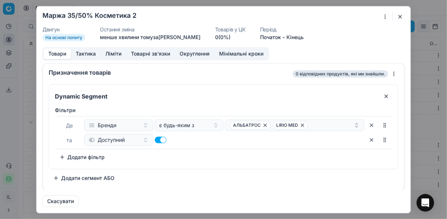
click at [387, 15] on div "Ми зберігаємо налаштування ЦК. Будь ласка, зачекайте, це може зайняти декілька …" at bounding box center [223, 109] width 447 height 219
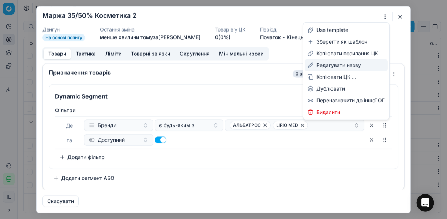
click at [341, 64] on div "Редагувати назву" at bounding box center [346, 65] width 83 height 12
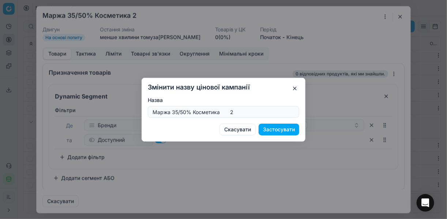
click at [186, 111] on input "Маржа 35/50% Косметика 2" at bounding box center [223, 111] width 145 height 11
click at [237, 112] on input "Маржа 40/60% Косметика 2" at bounding box center [223, 111] width 145 height 11
type input "Маржа 40/60% Косметика"
click at [282, 129] on button "Застосувати" at bounding box center [279, 129] width 41 height 12
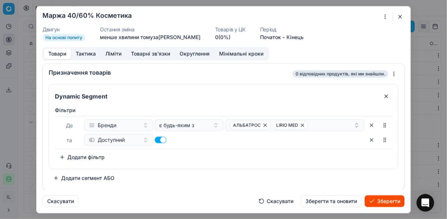
click at [109, 52] on button "Ліміти" at bounding box center [114, 53] width 26 height 11
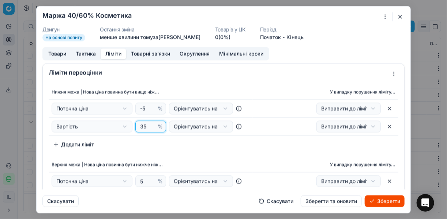
click at [145, 126] on input "35" at bounding box center [148, 126] width 18 height 11
type input "3"
type input "40"
click at [169, 145] on div "Нижня межа | Нова ціна повинна бути вище ніж... У випадку порушення ліміту... П…" at bounding box center [224, 118] width 350 height 66
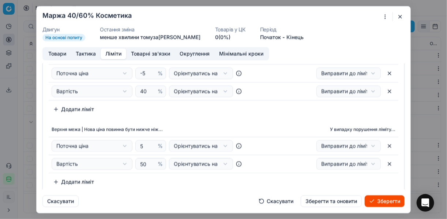
scroll to position [59, 0]
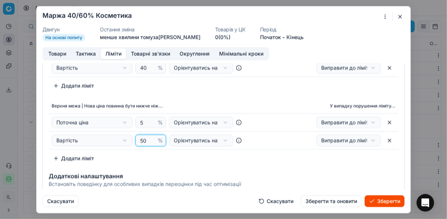
click at [147, 139] on input "50" at bounding box center [148, 140] width 18 height 11
type input "5"
type input "60"
click at [191, 94] on div "Нижня межа | Нова ціна повинна бути вище ніж... У випадку порушення ліміту... П…" at bounding box center [224, 95] width 362 height 144
click at [62, 53] on button "Товари" at bounding box center [57, 53] width 27 height 11
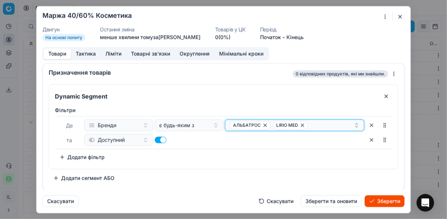
click at [266, 124] on icon "button" at bounding box center [265, 125] width 6 height 6
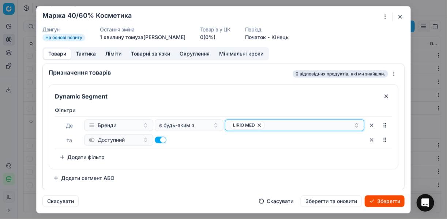
click at [258, 126] on icon "button" at bounding box center [260, 125] width 6 height 6
click at [244, 125] on button "Select a value" at bounding box center [294, 125] width 139 height 12
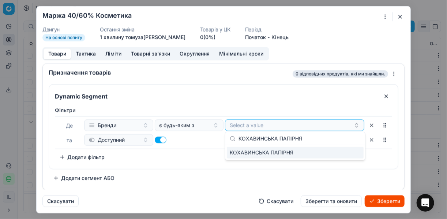
type input "КОХАВИНСЬКА ПАПІРНЯ"
click at [350, 151] on div "КОХАВИНСЬКА ПАПІРНЯ" at bounding box center [295, 152] width 137 height 12
click at [205, 161] on div "Фiльтри [PERSON_NAME] є будь-яким з КОХАВИНСЬКА ПАПІРНЯ та Доступний To pick up…" at bounding box center [224, 134] width 338 height 56
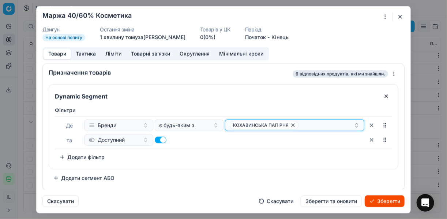
click at [312, 122] on div "КОХАВИНСЬКА ПАПІРНЯ" at bounding box center [292, 124] width 124 height 9
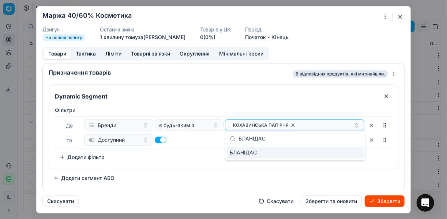
type input "БЛАНІДАС"
click at [340, 155] on div "БЛАНІДАС" at bounding box center [295, 152] width 137 height 12
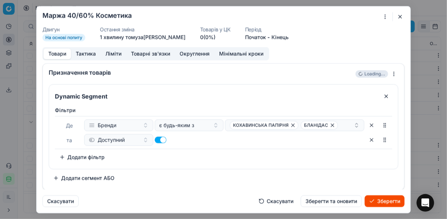
click at [193, 81] on div "Dynamic Segment Фiльтри Де Бренди є будь-яким з КОХАВИНСЬКА ПАПІРНЯ БЛАНІДАС та…" at bounding box center [224, 135] width 362 height 108
click at [110, 54] on button "Ліміти" at bounding box center [114, 53] width 26 height 11
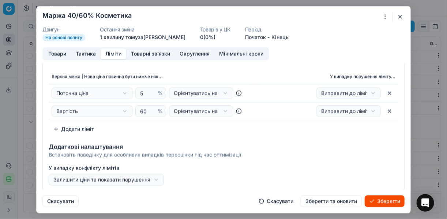
scroll to position [89, 0]
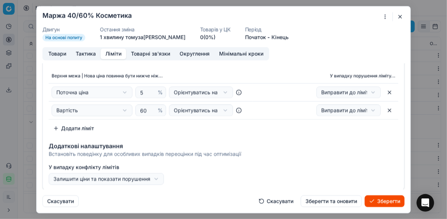
click at [390, 198] on button "Зберегти" at bounding box center [385, 201] width 40 height 12
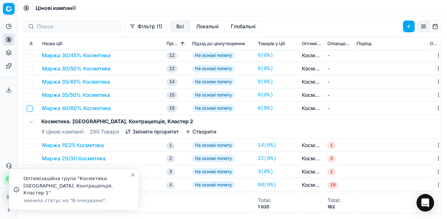
click at [30, 107] on input "checkbox" at bounding box center [30, 108] width 6 height 6
checkbox input "true"
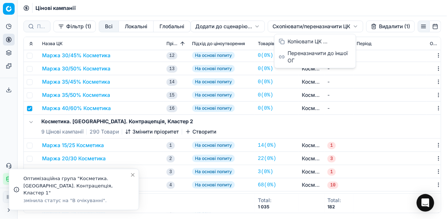
click at [288, 26] on html "Pricing platform Аналітика Цінова оптимізація Асортимент продукції Шаблони Серв…" at bounding box center [223, 109] width 447 height 219
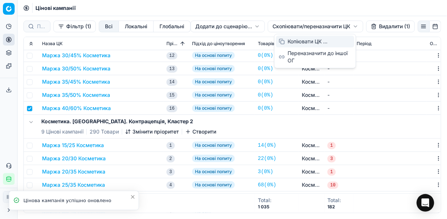
click at [294, 41] on div "Копіювати ЦК ..." at bounding box center [315, 42] width 78 height 12
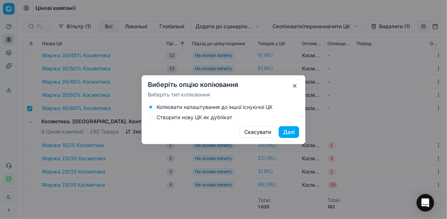
click at [152, 117] on button "Створити нову ЦК як дублікат" at bounding box center [151, 117] width 6 height 6
click at [290, 132] on button "Далі" at bounding box center [289, 132] width 21 height 12
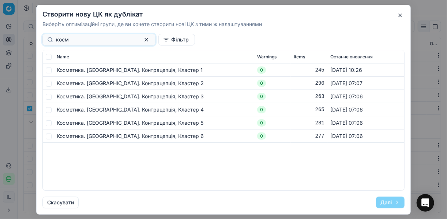
type input "косм"
click at [49, 69] on input "checkbox" at bounding box center [49, 70] width 6 height 6
checkbox input "true"
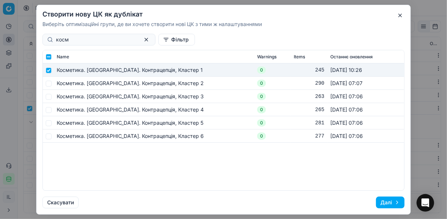
click at [385, 202] on button "Далі" at bounding box center [390, 202] width 29 height 12
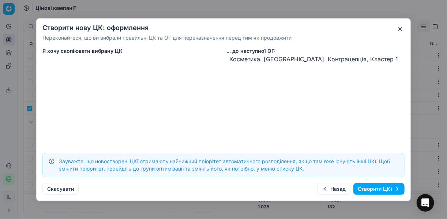
click at [366, 188] on button "Створити ЦКї" at bounding box center [379, 189] width 51 height 12
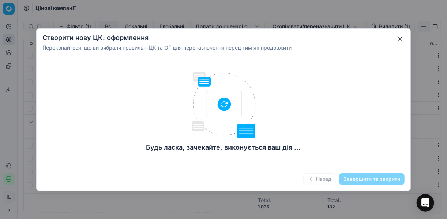
checkbox input "false"
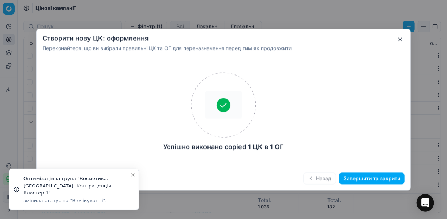
click at [363, 178] on button "Завершити та закрити" at bounding box center [372, 178] width 66 height 12
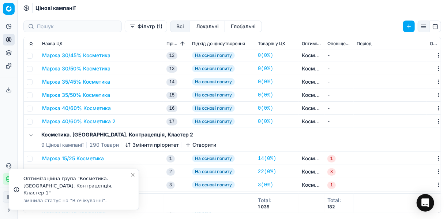
click at [53, 120] on button "Маржа 40/60% Косметика 2" at bounding box center [79, 121] width 74 height 7
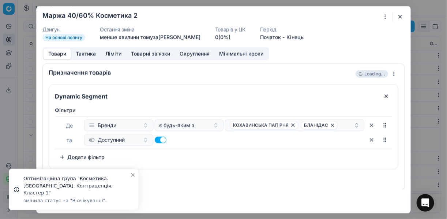
click at [382, 16] on div "Ми зберігаємо налаштування ЦК. Будь ласка, зачекайте, це може зайняти декілька …" at bounding box center [223, 109] width 447 height 219
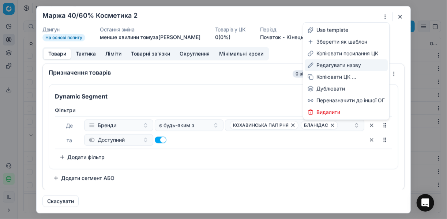
click at [346, 65] on div "Редагувати назву" at bounding box center [346, 65] width 83 height 12
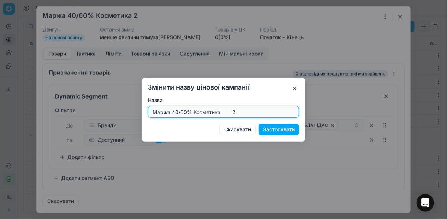
click at [186, 112] on input "Маржа 40/60% Косметика 2" at bounding box center [223, 111] width 145 height 11
click at [235, 114] on input "Маржа 45/55% Косметика 2" at bounding box center [223, 111] width 145 height 11
type input "Маржа 45/55% Косметика"
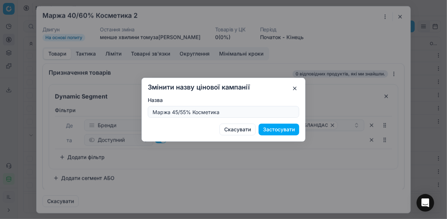
click at [280, 127] on button "Застосувати" at bounding box center [279, 129] width 41 height 12
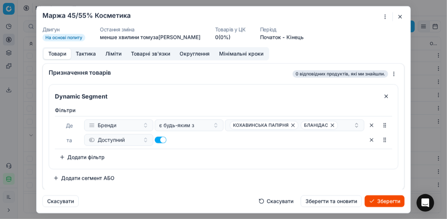
click at [116, 52] on button "Ліміти" at bounding box center [114, 53] width 26 height 11
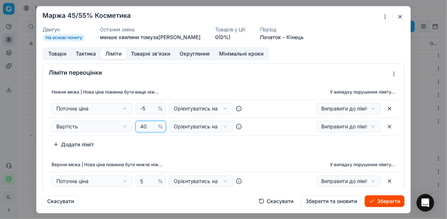
click at [146, 126] on input "40" at bounding box center [148, 126] width 18 height 11
type input "45"
click at [205, 152] on div "Нижня межа | Нова ціна повинна бути вище ніж... У випадку порушення ліміту... П…" at bounding box center [224, 154] width 362 height 144
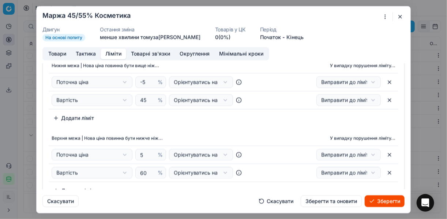
scroll to position [59, 0]
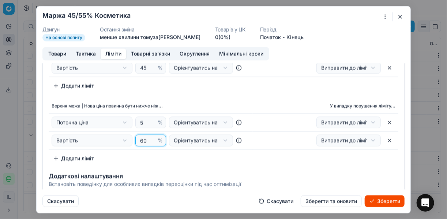
click at [146, 142] on input "60" at bounding box center [148, 140] width 18 height 11
type input "6"
type input "55"
click at [188, 91] on div "Нижня межа | Нова ціна повинна бути вище ніж... У випадку порушення ліміту... П…" at bounding box center [224, 95] width 362 height 144
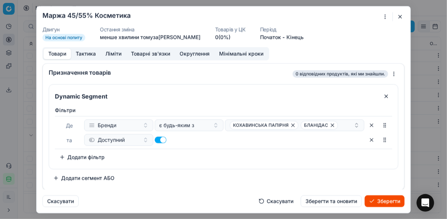
click at [63, 51] on button "Товари" at bounding box center [57, 53] width 27 height 11
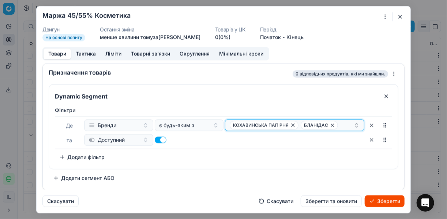
click at [292, 126] on icon "button" at bounding box center [293, 125] width 6 height 6
click at [257, 126] on span "БЛАНІДАС" at bounding box center [248, 124] width 37 height 9
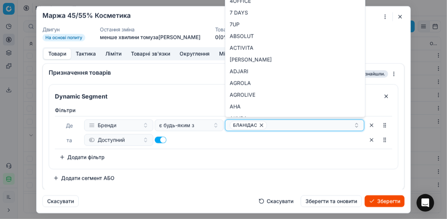
click at [259, 123] on icon "button" at bounding box center [262, 125] width 6 height 6
click at [255, 123] on button "Select a value" at bounding box center [294, 125] width 139 height 12
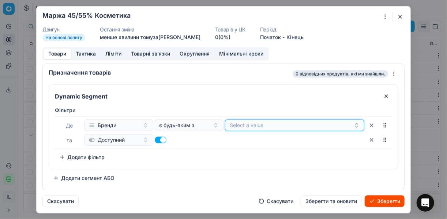
click at [254, 124] on button "Select a value" at bounding box center [294, 125] width 139 height 12
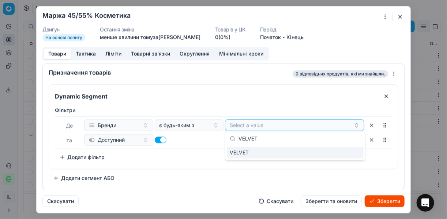
type input "VELVET"
click at [339, 153] on div "VELVET" at bounding box center [295, 152] width 137 height 12
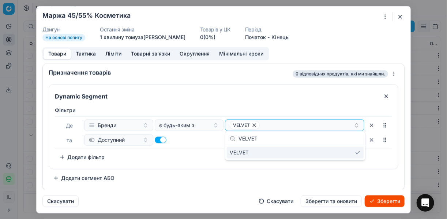
click at [301, 171] on div "Dynamic Segment Фiльтри [PERSON_NAME] є будь-яким з VELVET та Доступний To pick…" at bounding box center [224, 134] width 350 height 100
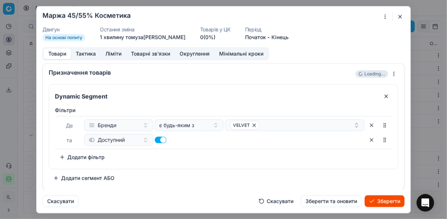
click at [396, 200] on button "Зберегти" at bounding box center [385, 201] width 40 height 12
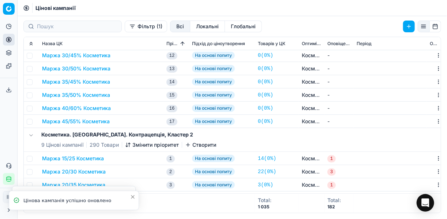
scroll to position [88, 0]
